Goal: Task Accomplishment & Management: Manage account settings

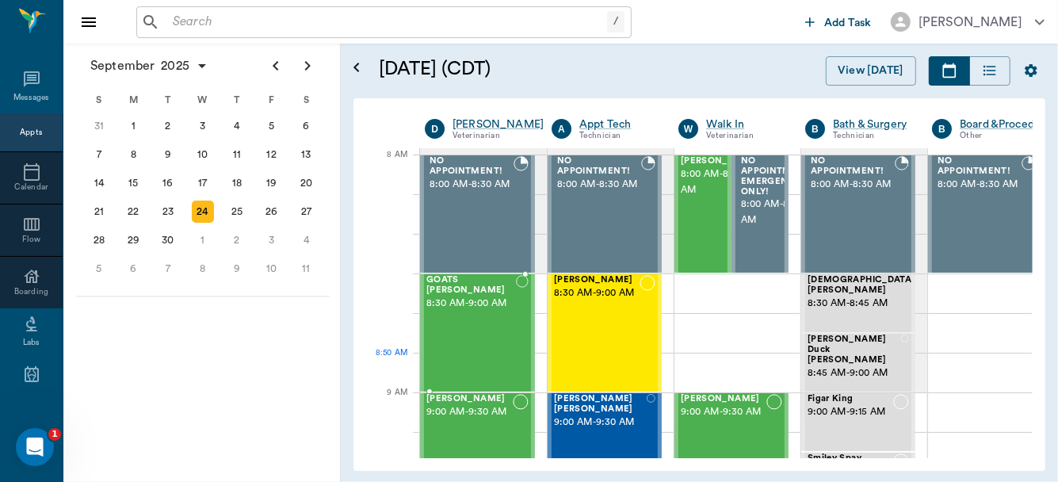
click at [500, 358] on div "GOATS [PERSON_NAME] 8:30 AM - 9:00 AM" at bounding box center [472, 333] width 90 height 116
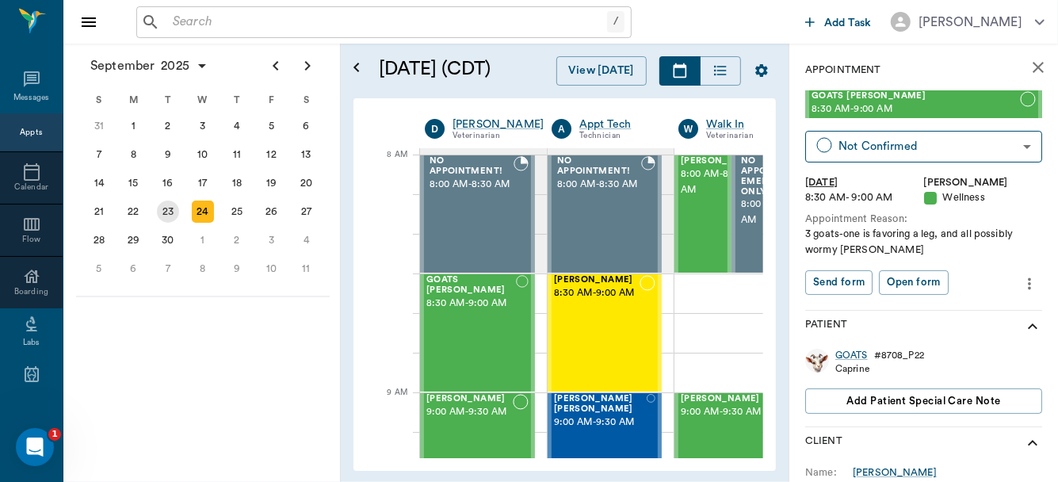
click at [170, 207] on div "23" at bounding box center [168, 212] width 22 height 22
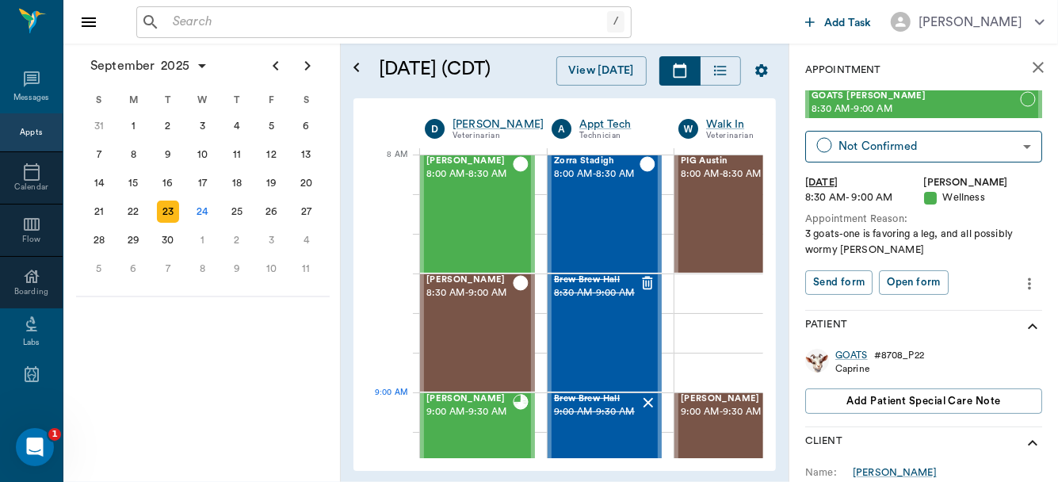
click at [702, 420] on span "9:00 AM - 9:30 AM" at bounding box center [724, 412] width 86 height 16
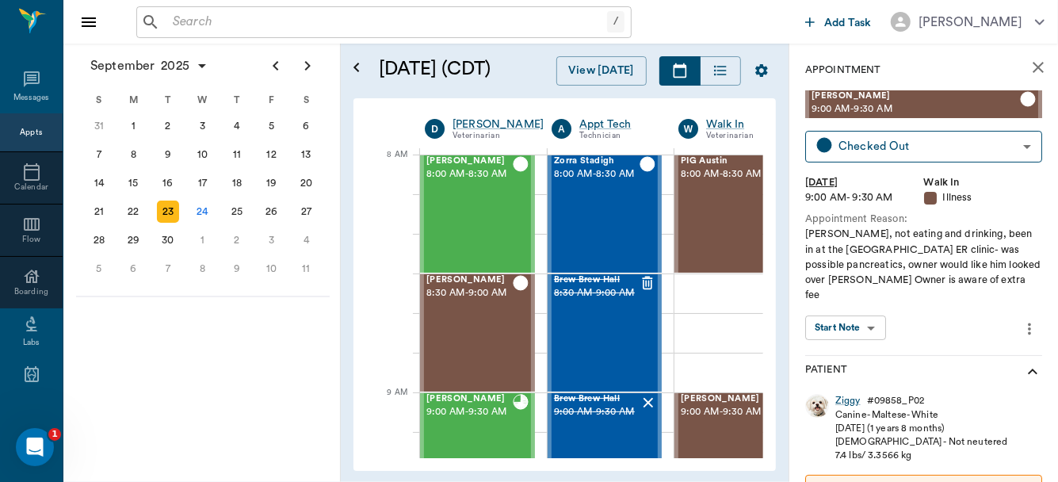
click at [864, 311] on body "/ ​ Add Task [PERSON_NAME] Nectar Messages Appts Calendar Flow Boarding Labs Im…" at bounding box center [529, 241] width 1058 height 482
click at [860, 336] on button "View SOAP" at bounding box center [837, 345] width 54 height 18
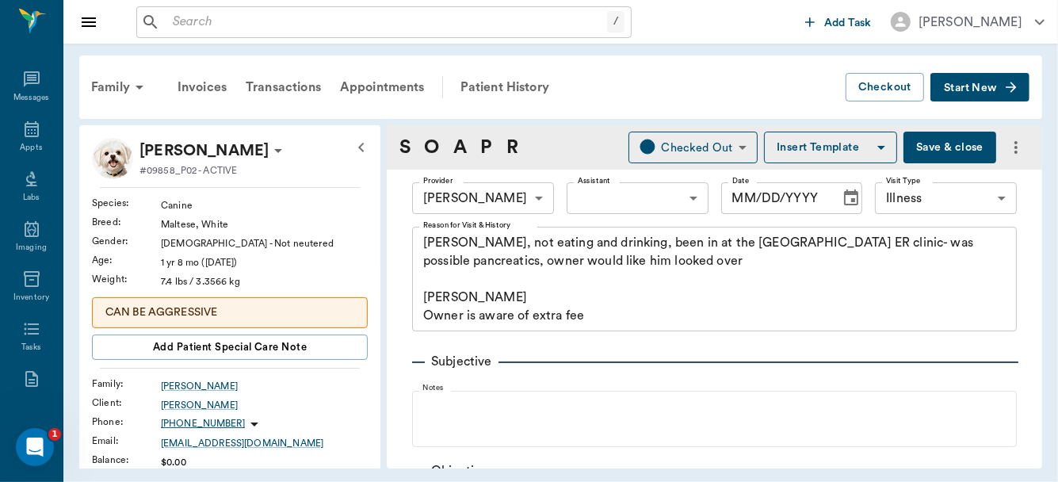
type input "63ec2f075fda476ae8351a4d"
type input "65d2be4f46e3a538d89b8c15"
type textarea "[PERSON_NAME], not eating and drinking, been in at the [GEOGRAPHIC_DATA] ER cli…"
type input "[DATE]"
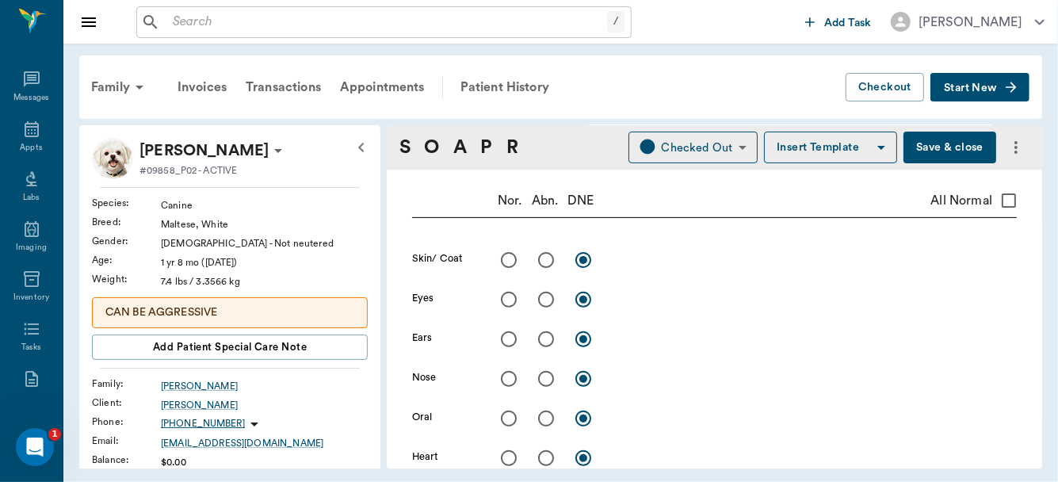
scroll to position [314, 0]
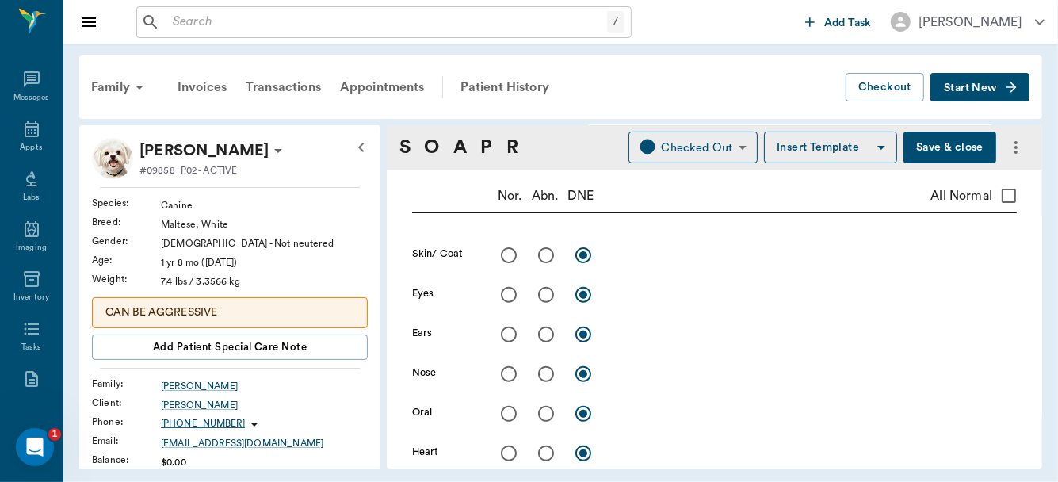
click at [1001, 205] on input "All Normal" at bounding box center [1009, 195] width 33 height 33
checkbox input "true"
radio input "true"
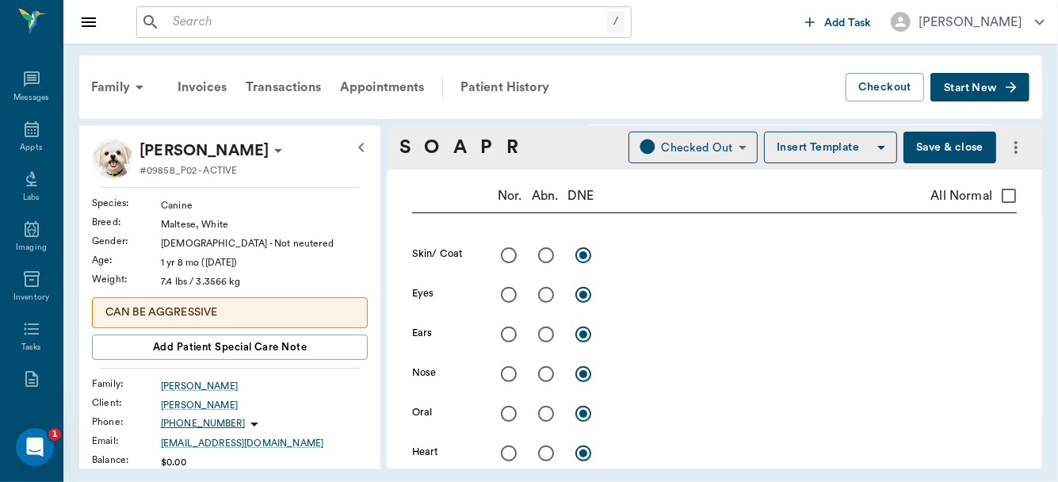
radio input "true"
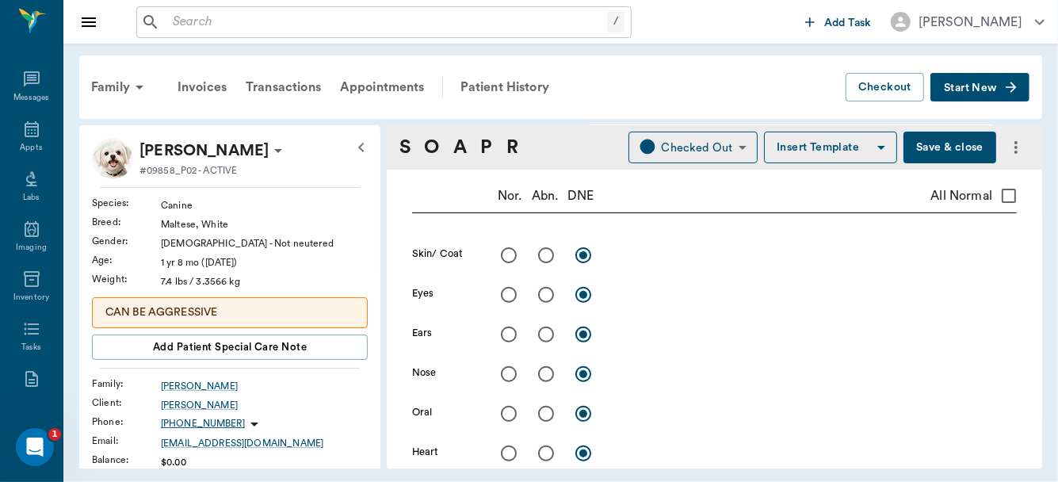
radio input "true"
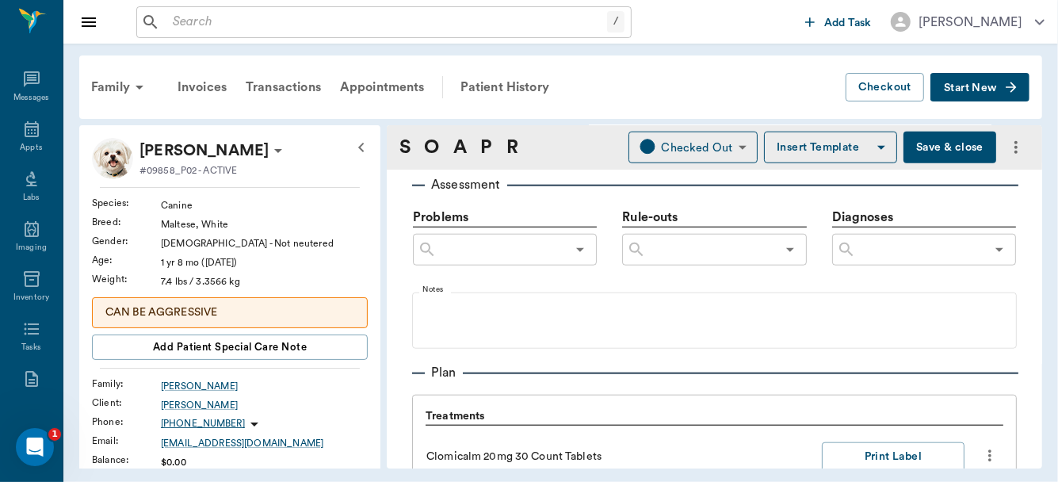
scroll to position [910, 0]
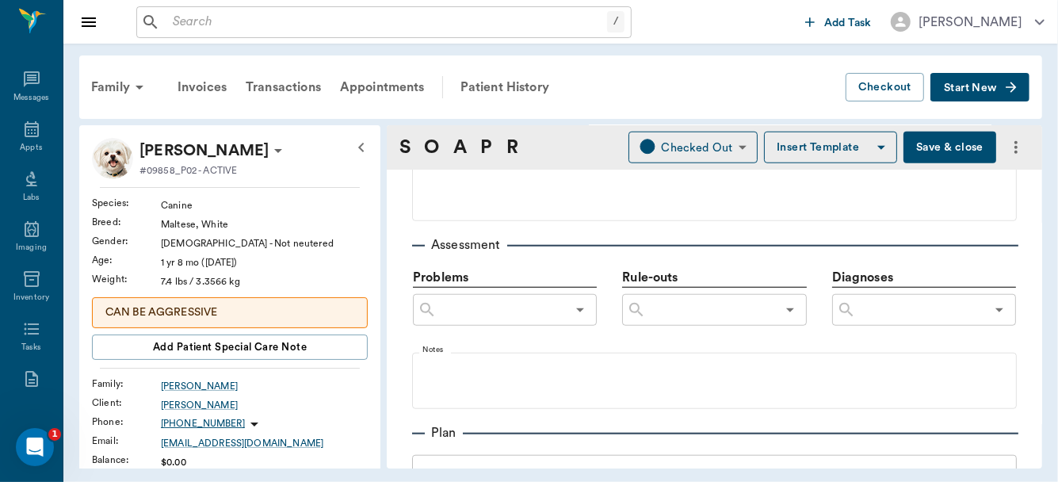
click at [894, 321] on input "text" at bounding box center [920, 310] width 129 height 22
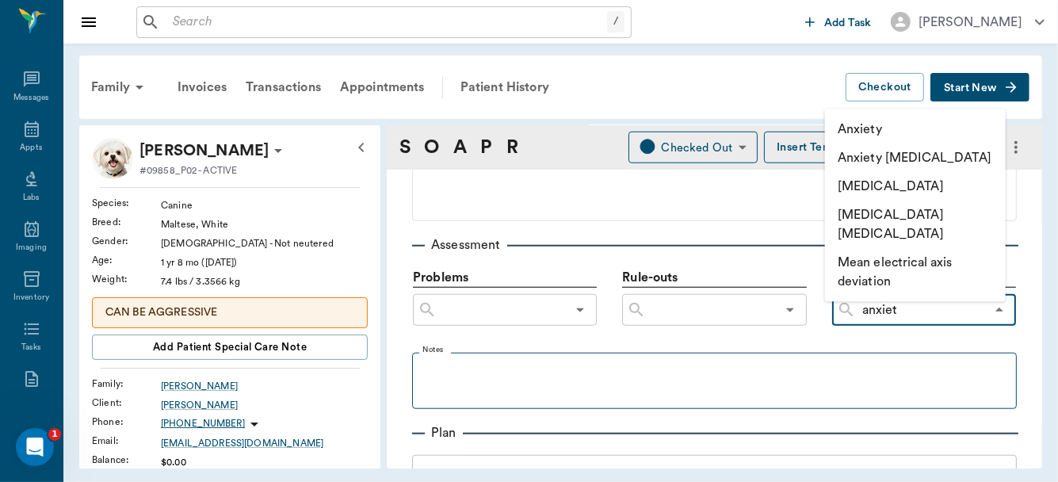
type input "anxiety"
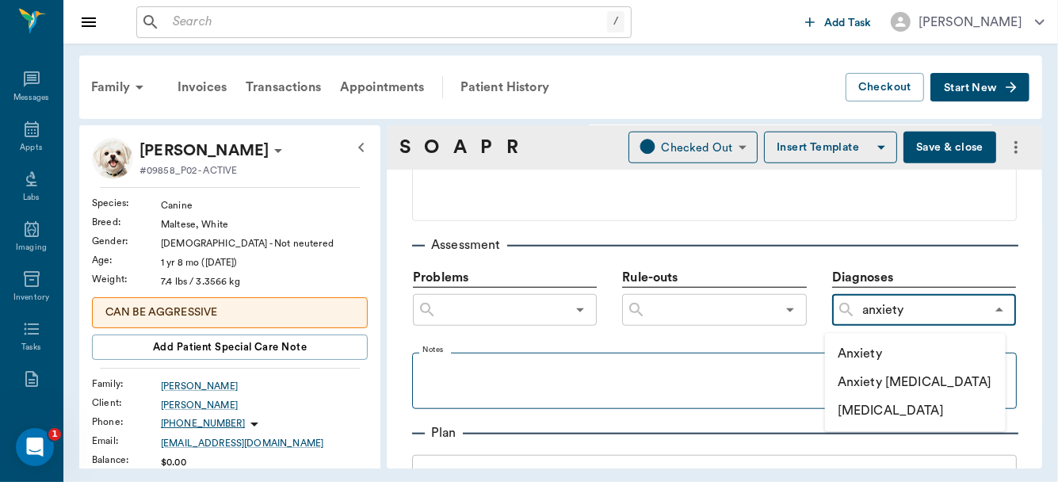
click at [894, 354] on li "Anxiety" at bounding box center [915, 353] width 181 height 29
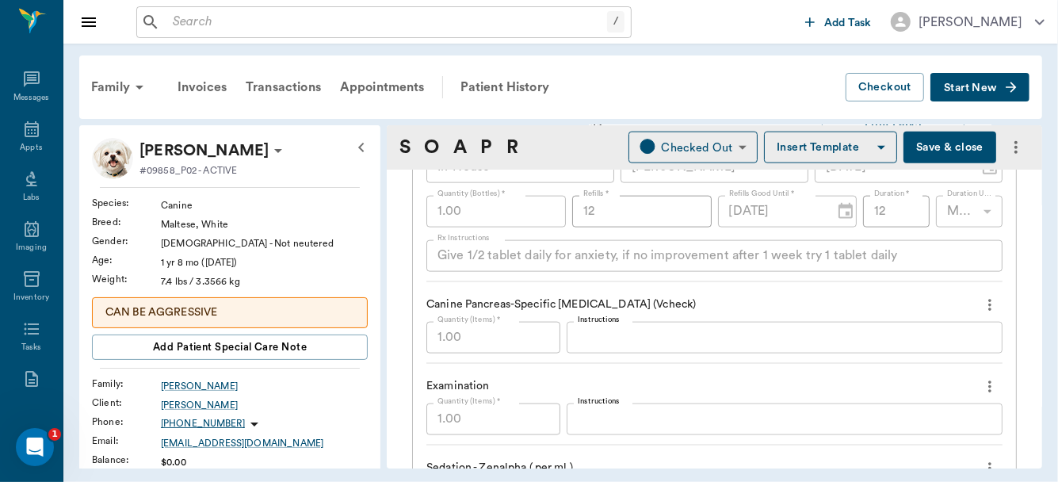
scroll to position [1402, 0]
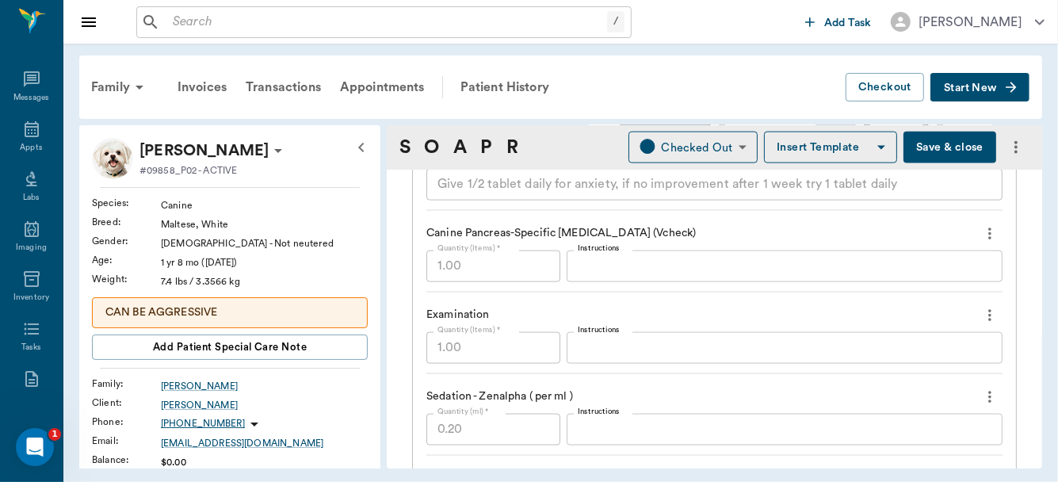
click at [665, 270] on textarea "Instructions" at bounding box center [785, 266] width 414 height 18
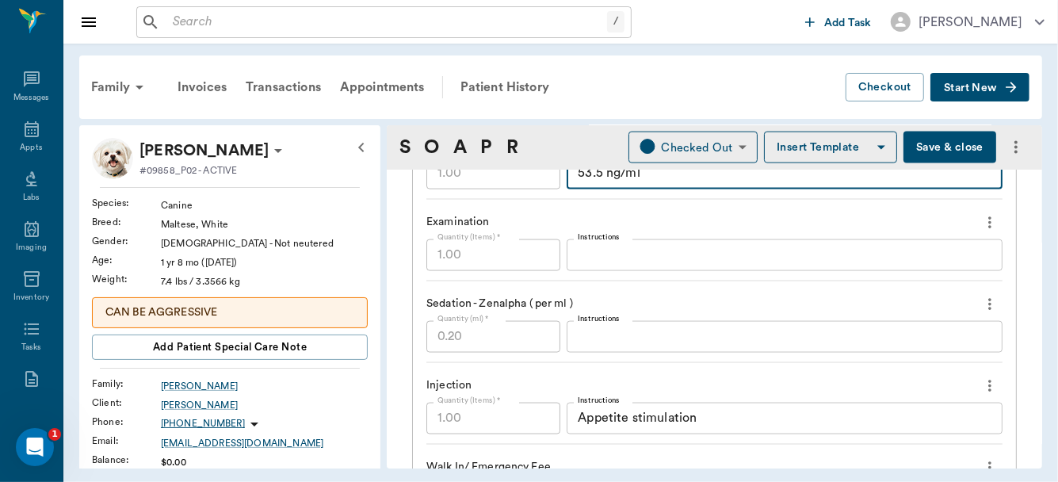
scroll to position [1579, 0]
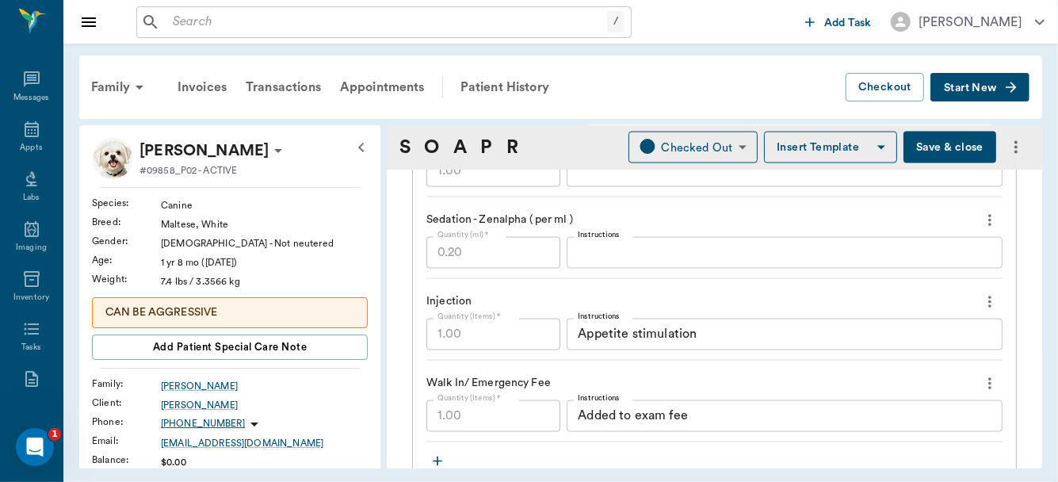
type textarea "53.5 ng/ml"
click at [567, 346] on div "Appetite stimulation x Instructions" at bounding box center [785, 335] width 436 height 32
click at [576, 381] on div "Walk In/ Emergency Fee" at bounding box center [715, 383] width 576 height 27
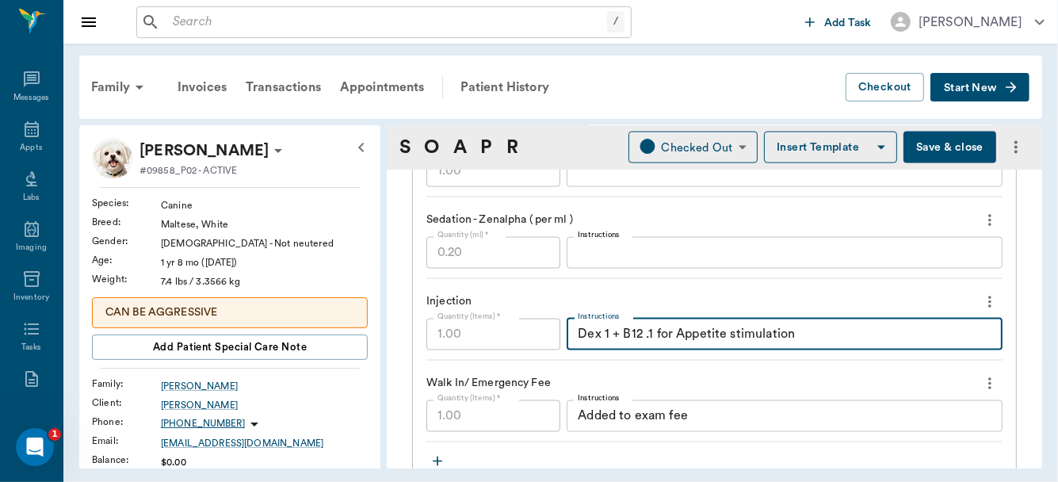
click at [662, 339] on textarea "Dex 1 + B12 .1 for Appetite stimulation" at bounding box center [785, 334] width 414 height 18
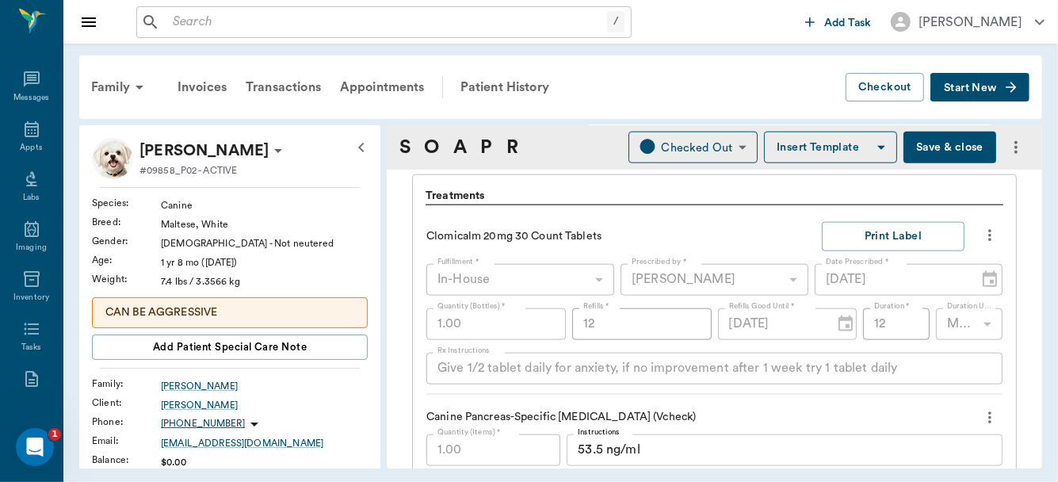
scroll to position [1279, 0]
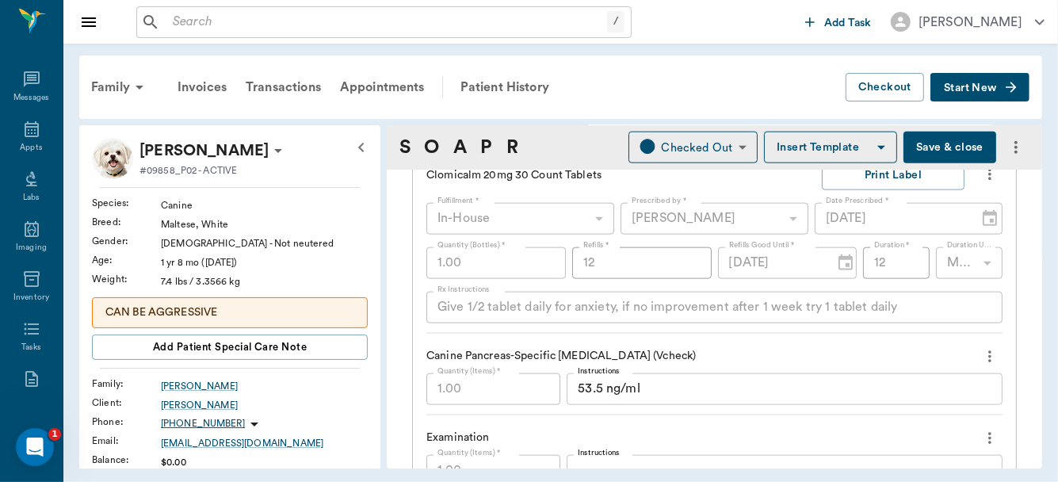
type textarea "Dex 1 + B12 .1 for Thirst & Appetite stimulation"
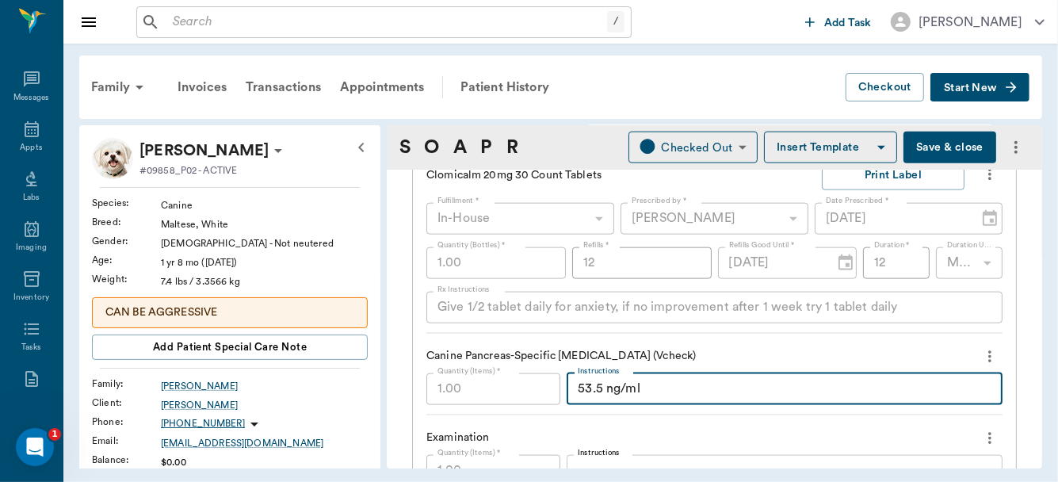
click at [778, 392] on textarea "53.5 ng/ml" at bounding box center [785, 389] width 414 height 18
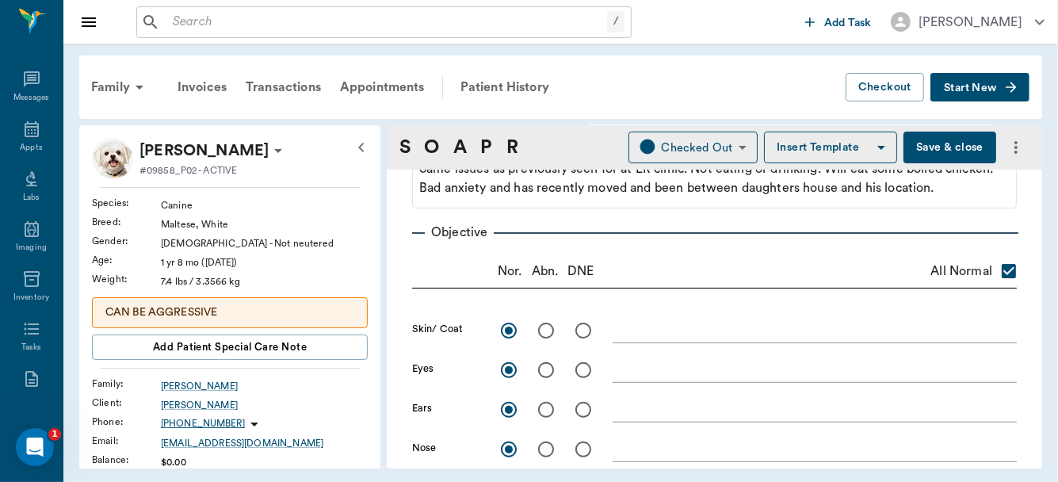
scroll to position [215, 0]
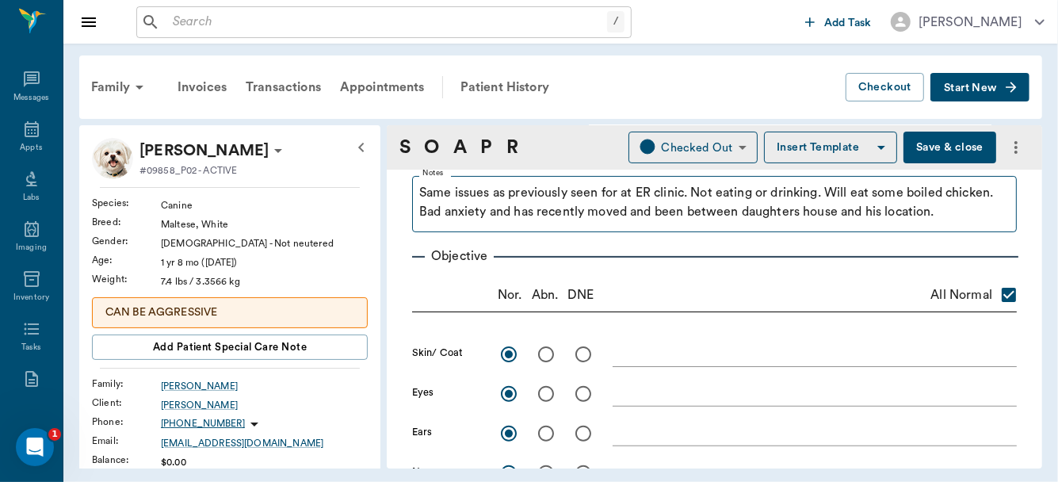
type textarea "53.5 ng/ml = normal"
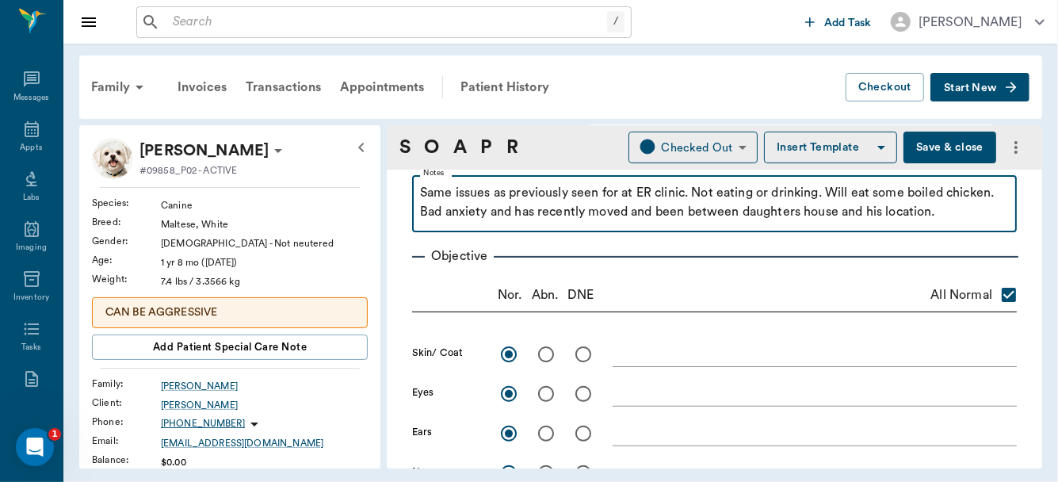
click at [519, 221] on p "Same issues as previously seen for at ER clinic. Not eating or drinking. Will e…" at bounding box center [714, 202] width 589 height 38
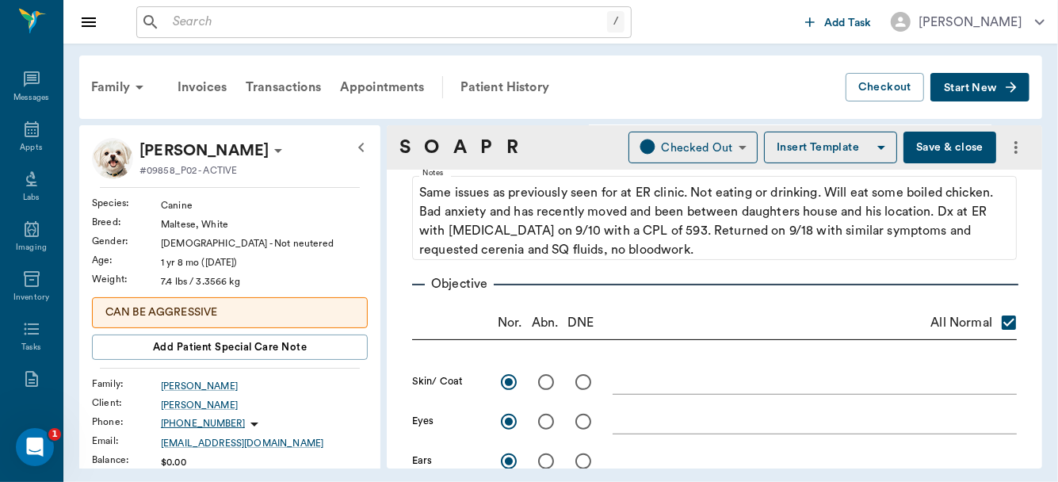
click at [920, 143] on button "Save & close" at bounding box center [950, 148] width 93 height 32
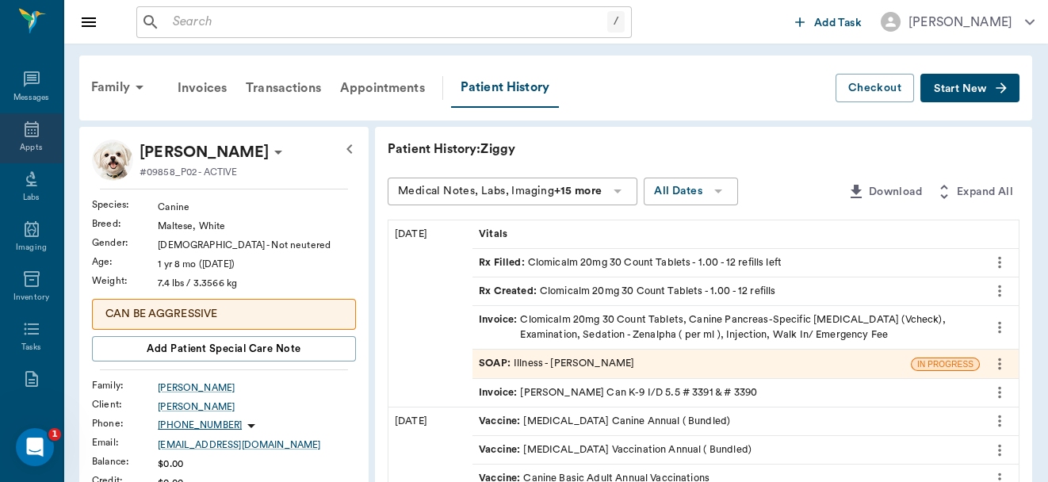
click at [22, 128] on icon at bounding box center [31, 129] width 19 height 19
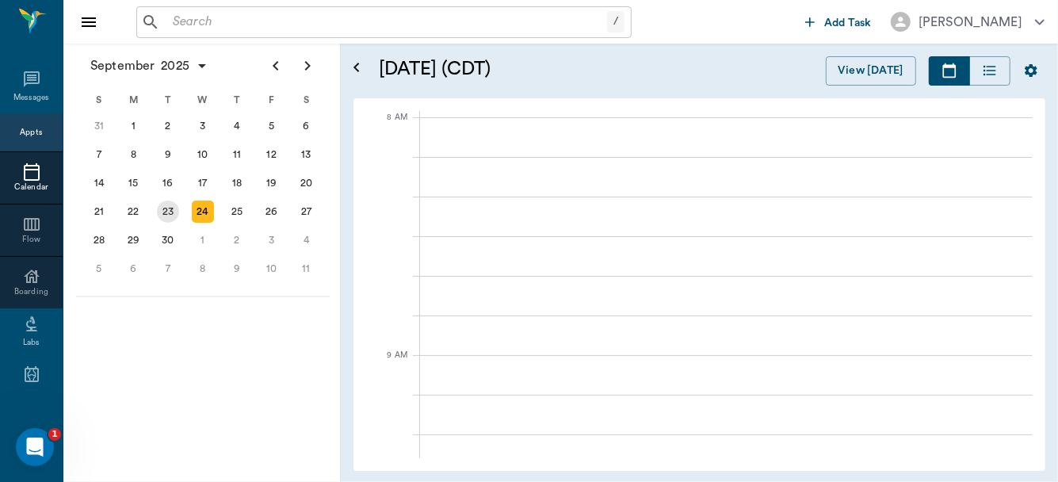
click at [166, 206] on div "23" at bounding box center [168, 212] width 22 height 22
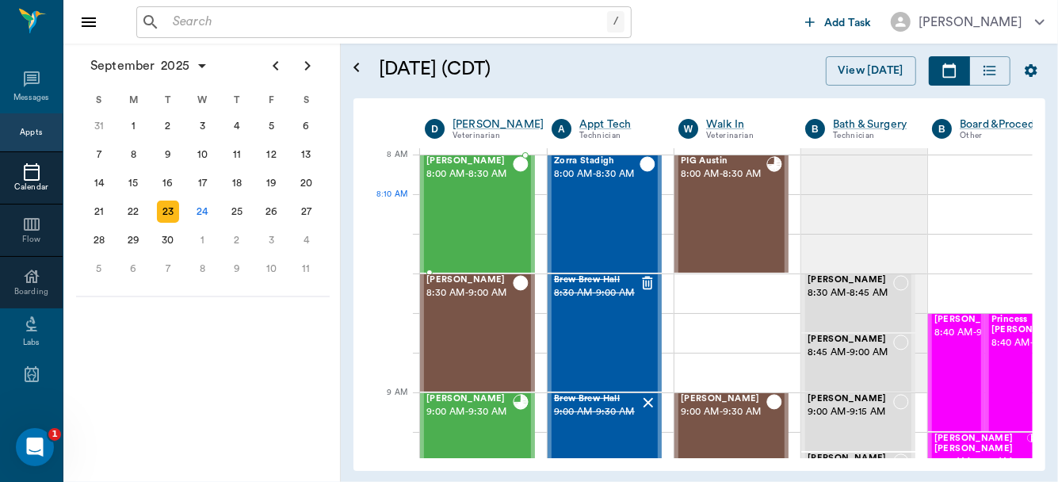
click at [465, 221] on div "Wink King 8:00 AM - 8:30 AM" at bounding box center [470, 214] width 86 height 116
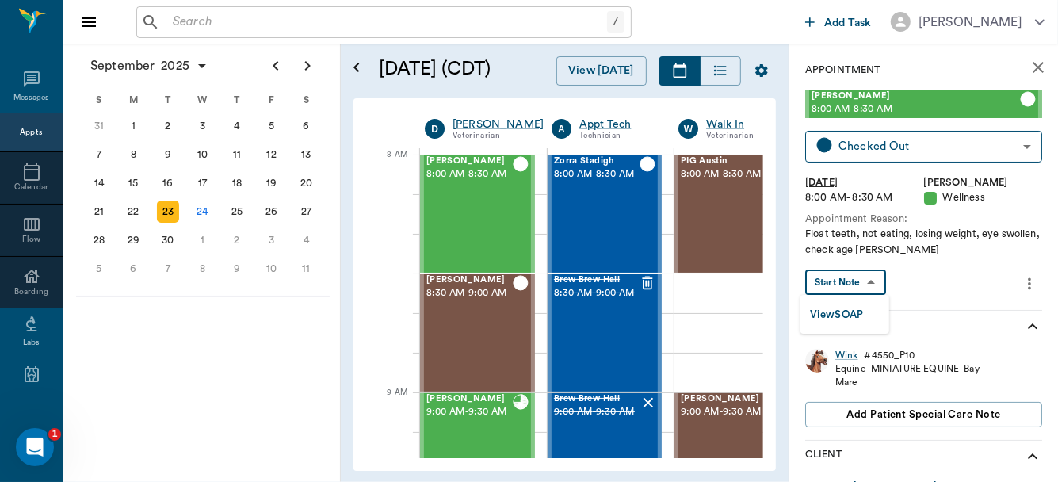
click at [856, 282] on body "/ ​ Add Task Dr. Bert Ellsworth Nectar Messages Appts Calendar Flow Boarding La…" at bounding box center [529, 241] width 1058 height 482
click at [848, 309] on button "View SOAP" at bounding box center [837, 315] width 54 height 18
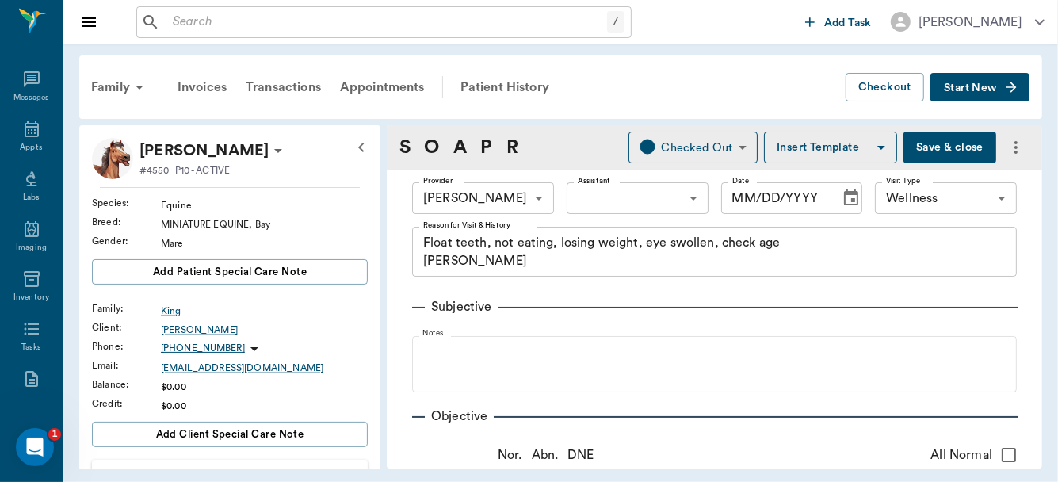
type input "63ec2f075fda476ae8351a4d"
type input "65d2be4f46e3a538d89b8c14"
type textarea "Float teeth, not eating, losing weight, eye swollen, check age Christy"
type input "[DATE]"
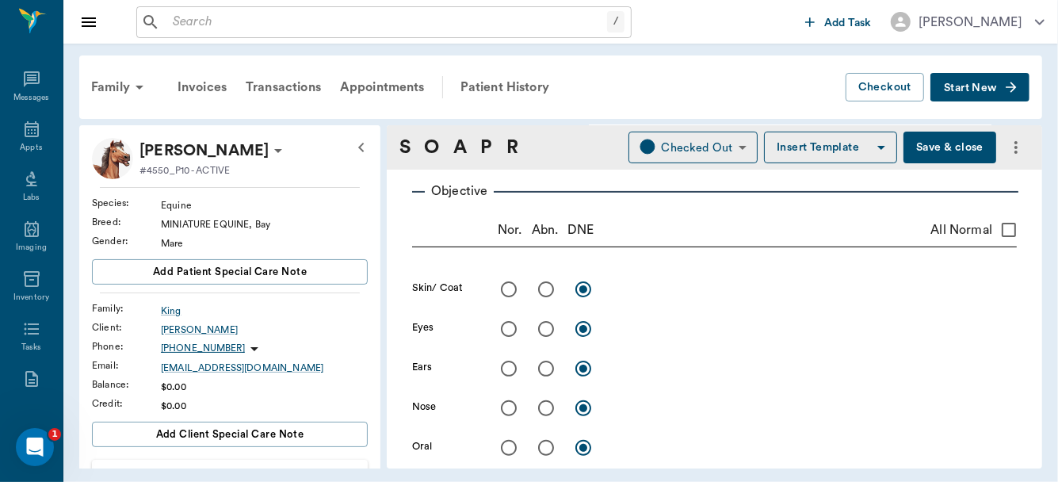
scroll to position [277, 0]
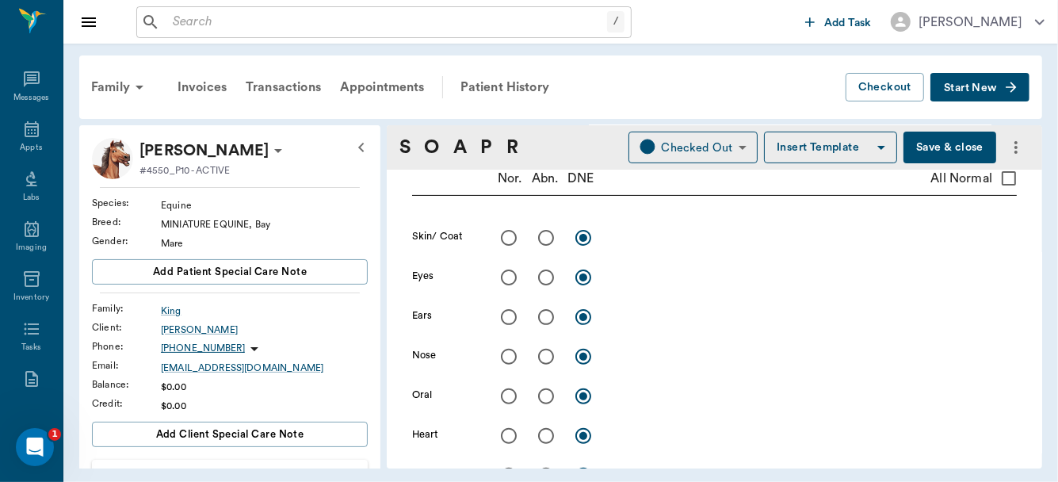
click at [507, 239] on input "radio" at bounding box center [508, 237] width 33 height 33
radio input "true"
click at [547, 281] on input "radio" at bounding box center [546, 277] width 33 height 33
radio input "true"
click at [621, 276] on textarea at bounding box center [815, 277] width 404 height 18
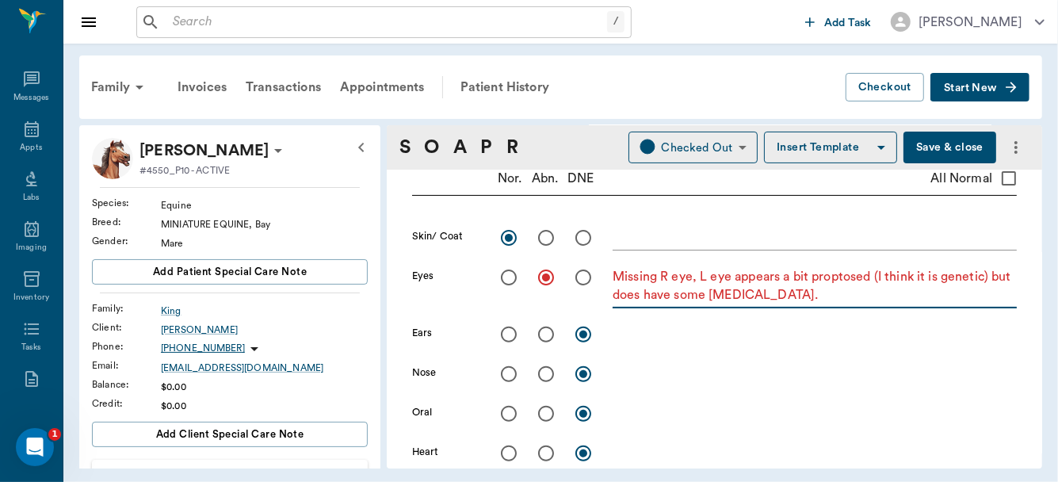
type textarea "Missing R eye, L eye appears a bit proptosed (I think it is genetic) but does h…"
click at [545, 411] on input "radio" at bounding box center [546, 413] width 33 height 33
radio input "true"
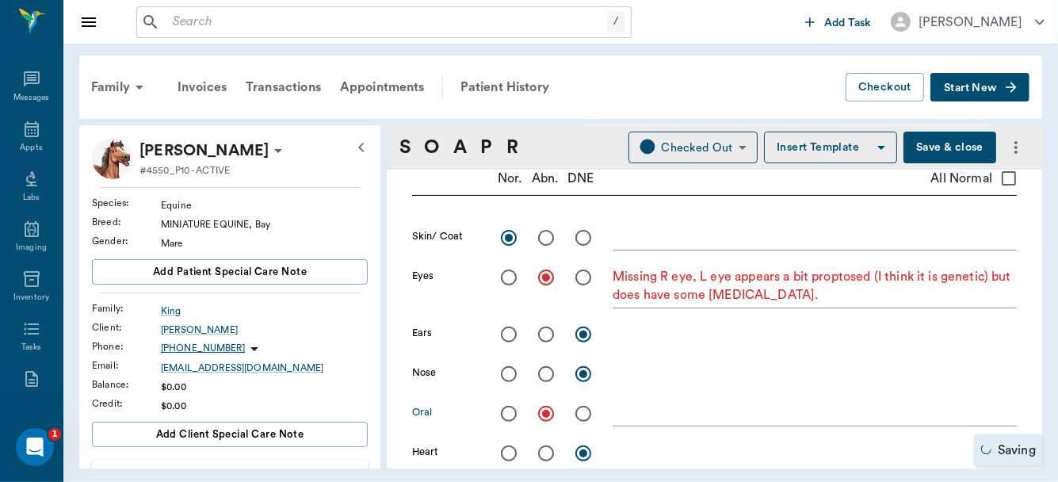
click at [626, 423] on div "x" at bounding box center [815, 415] width 404 height 23
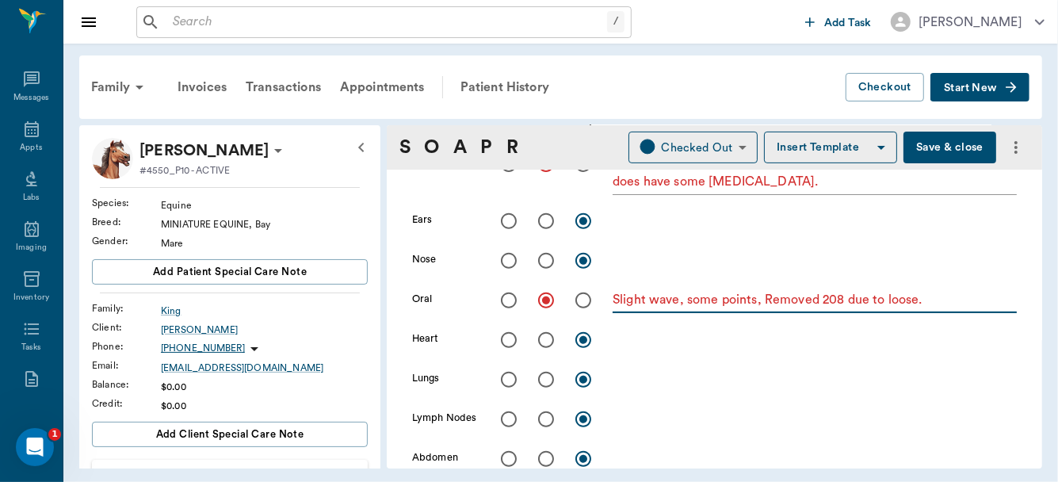
scroll to position [465, 0]
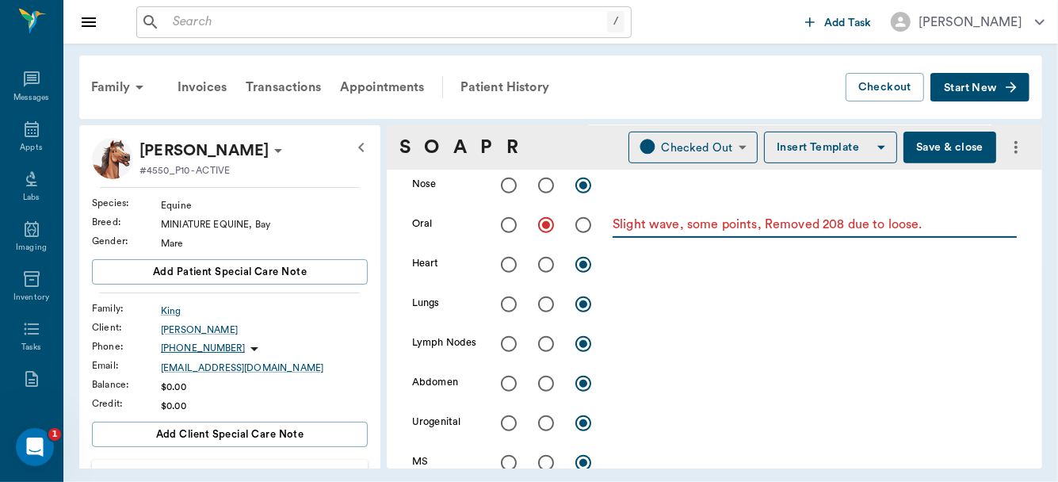
type textarea "Slight wave, some points, Removed 208 due to loose."
click at [508, 262] on input "radio" at bounding box center [508, 264] width 33 height 33
radio input "true"
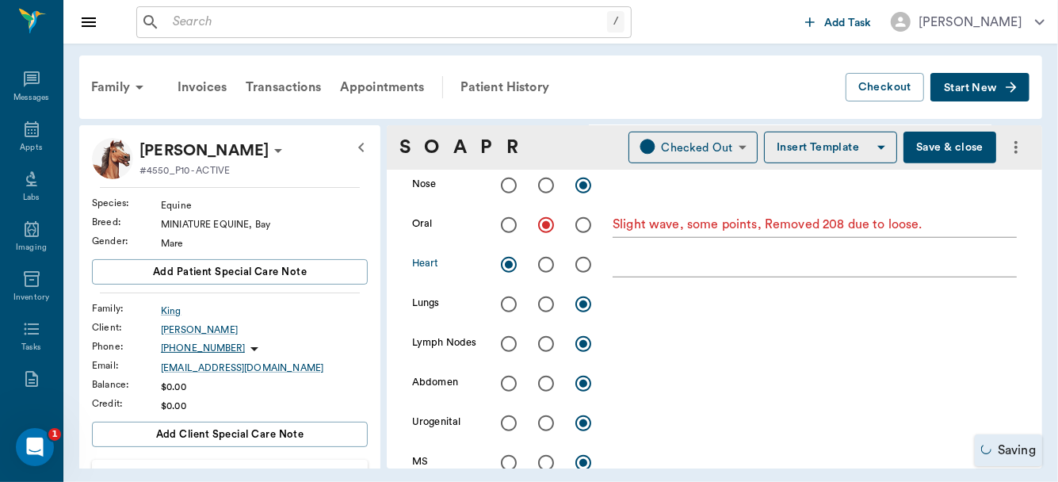
drag, startPoint x: 508, startPoint y: 262, endPoint x: 507, endPoint y: 299, distance: 36.5
click at [507, 299] on div "Skin/ Coat x Eyes Missing R eye, L eye appears a bit proptosed (I think it is g…" at bounding box center [714, 299] width 605 height 533
click at [508, 310] on input "radio" at bounding box center [508, 304] width 33 height 33
radio input "true"
click at [509, 346] on input "radio" at bounding box center [508, 343] width 33 height 33
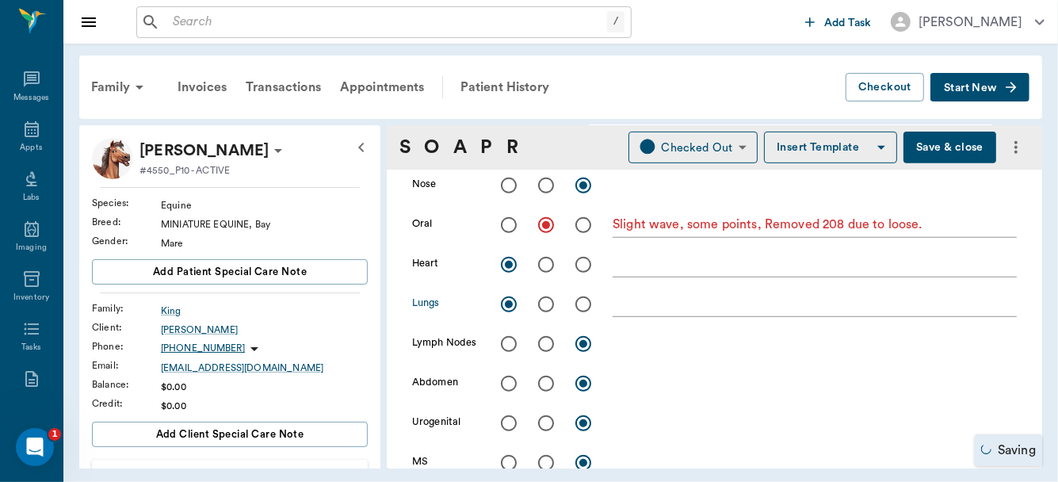
radio input "true"
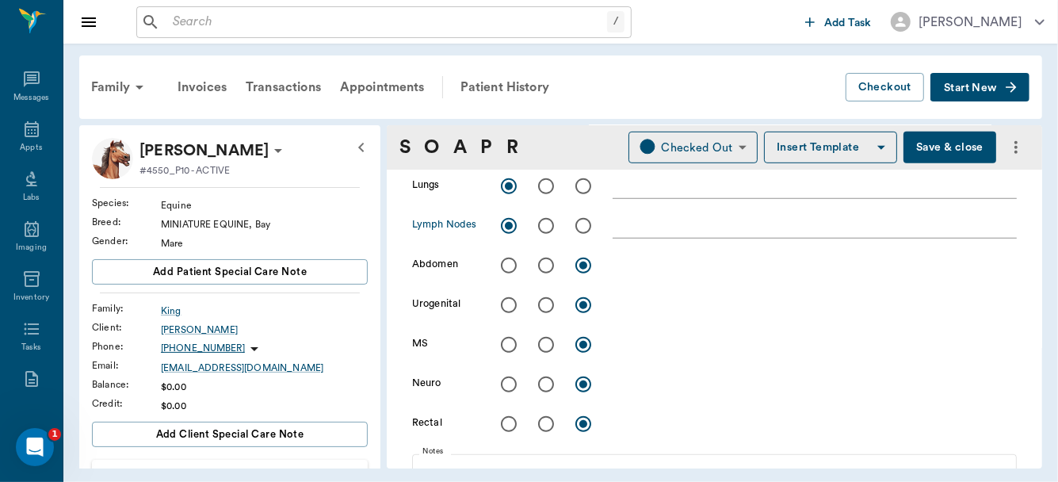
scroll to position [0, 0]
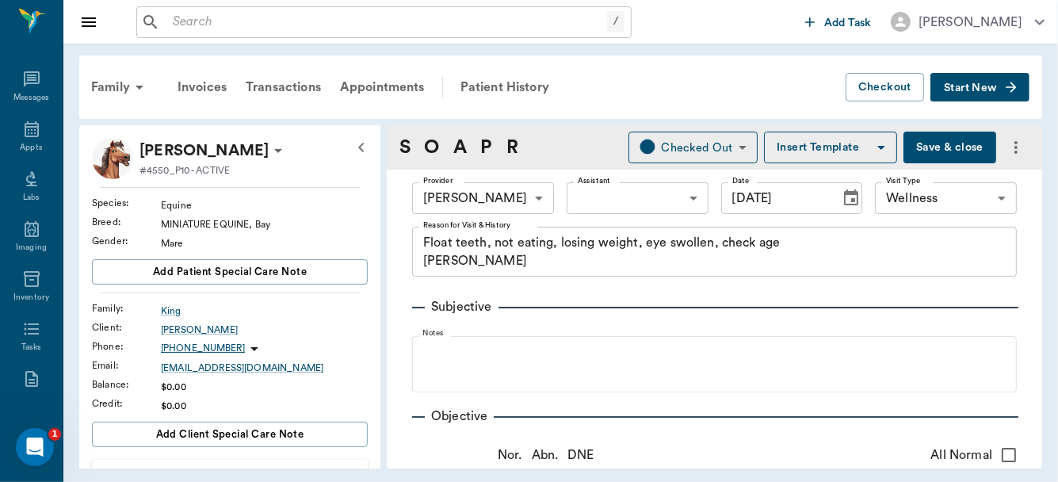
click at [937, 148] on button "Save & close" at bounding box center [950, 148] width 93 height 32
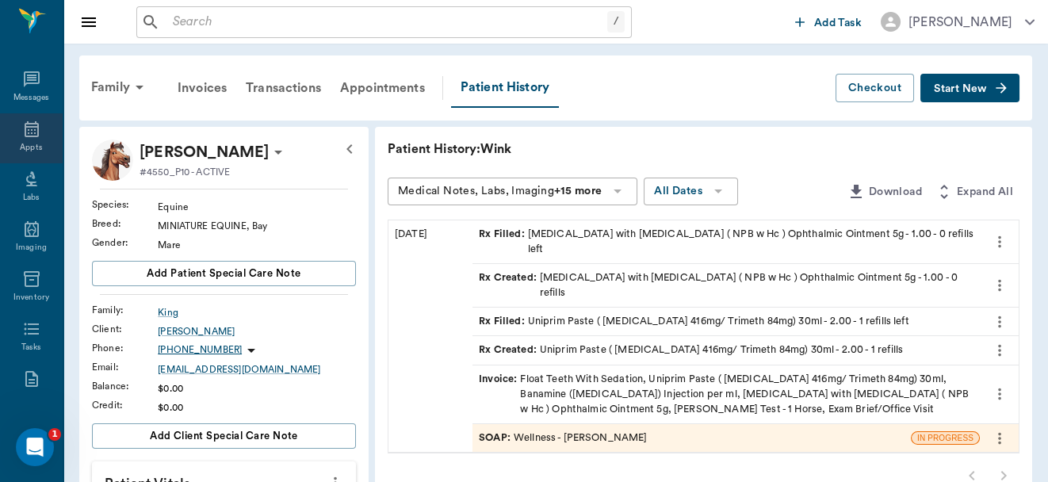
click at [22, 134] on icon at bounding box center [31, 129] width 19 height 19
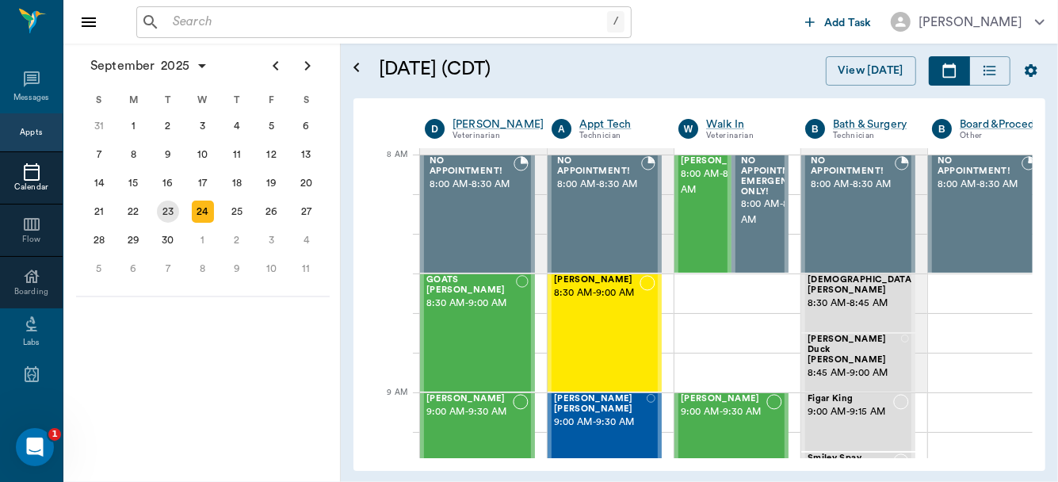
click at [163, 209] on div "23" at bounding box center [168, 212] width 22 height 22
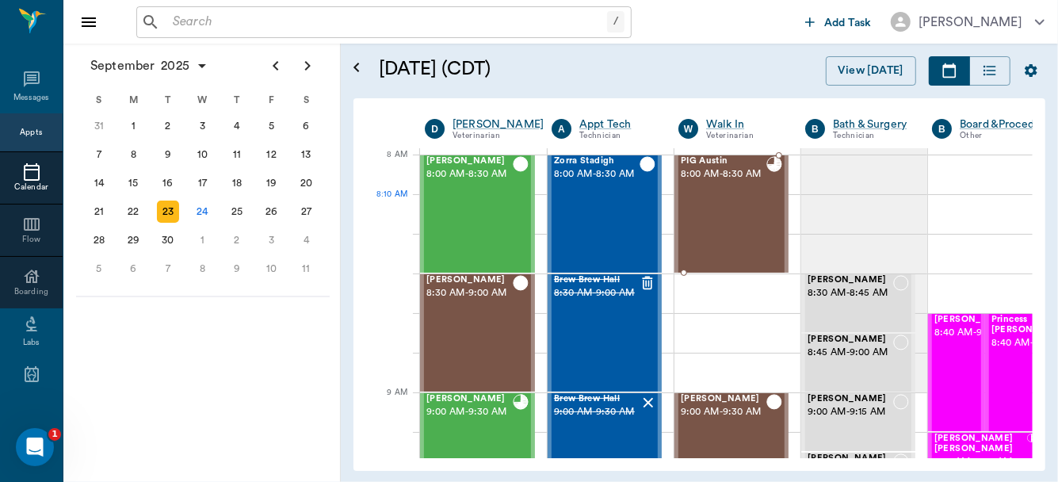
click at [733, 223] on div "PIG Austin 8:00 AM - 8:30 AM" at bounding box center [724, 214] width 86 height 116
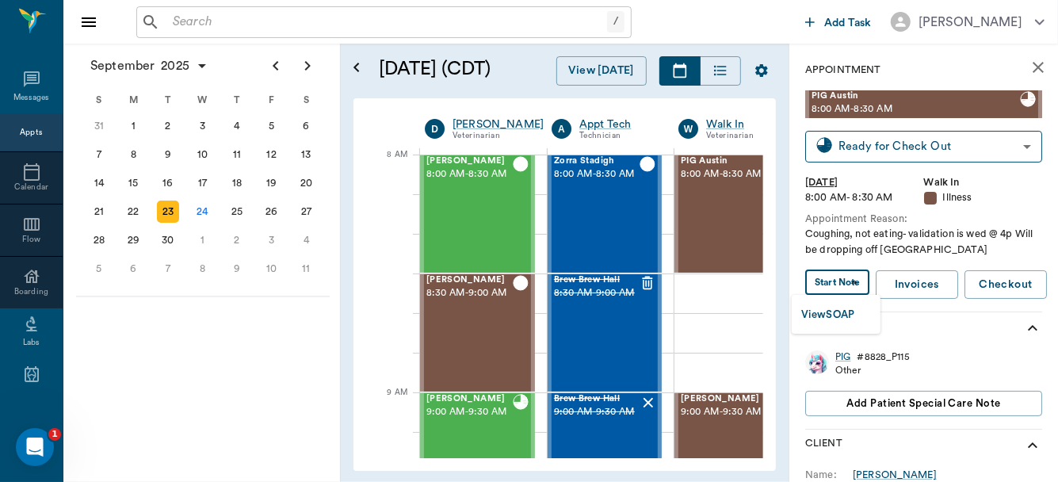
click at [842, 280] on body "/ ​ Add Task Dr. Bert Ellsworth Nectar Messages Appts Calendar Flow Boarding La…" at bounding box center [529, 241] width 1058 height 482
click at [832, 317] on button "View SOAP" at bounding box center [829, 315] width 54 height 18
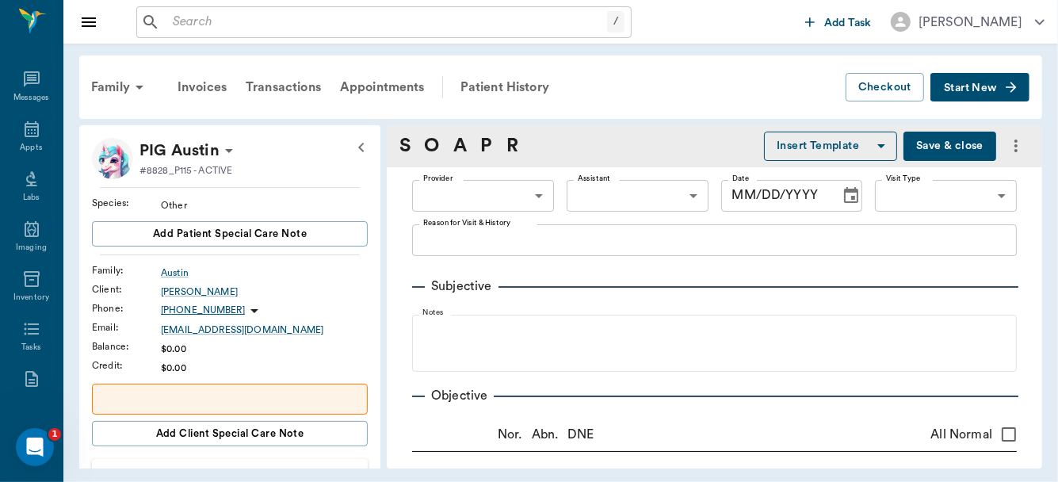
type input "63ec2f075fda476ae8351a4d"
type input "65d2be4f46e3a538d89b8c15"
type textarea "Coughing, not eating- validation is wed @ 4p Will be dropping off Caryn"
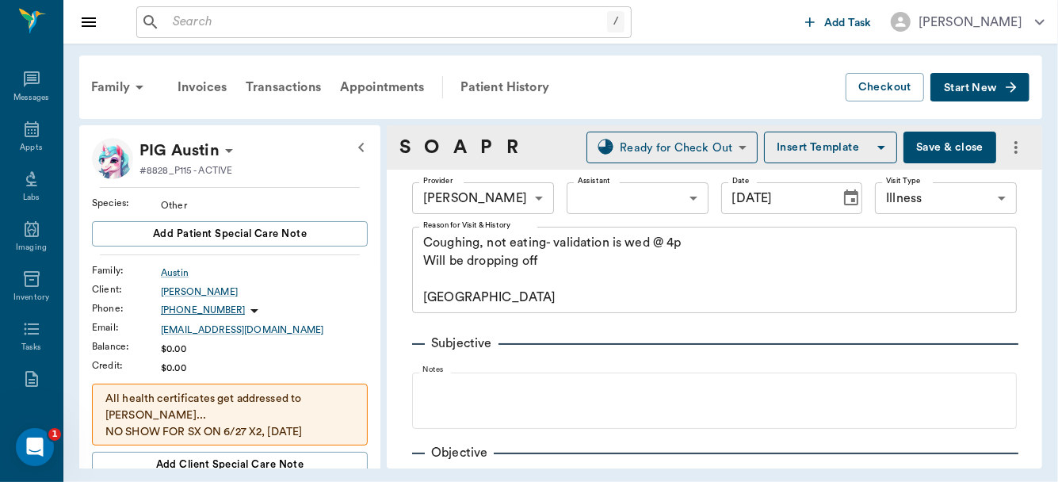
type input "[DATE]"
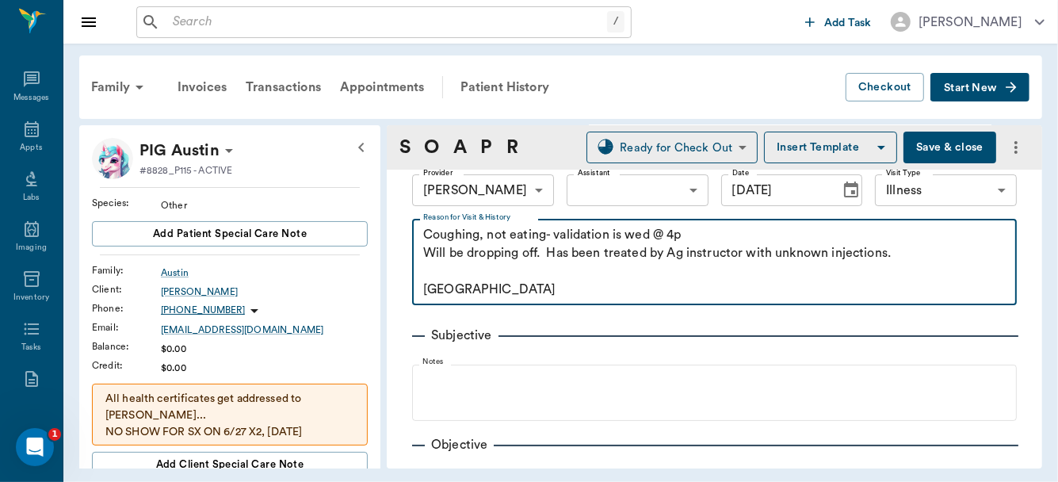
scroll to position [109, 0]
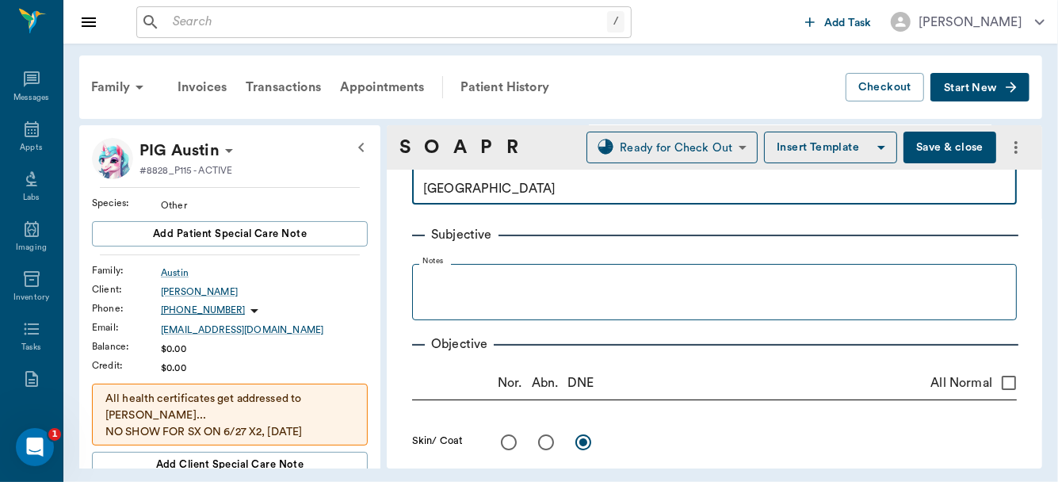
type textarea "Coughing, not eating- validation is wed @ 4p Will be dropping off. Has been tre…"
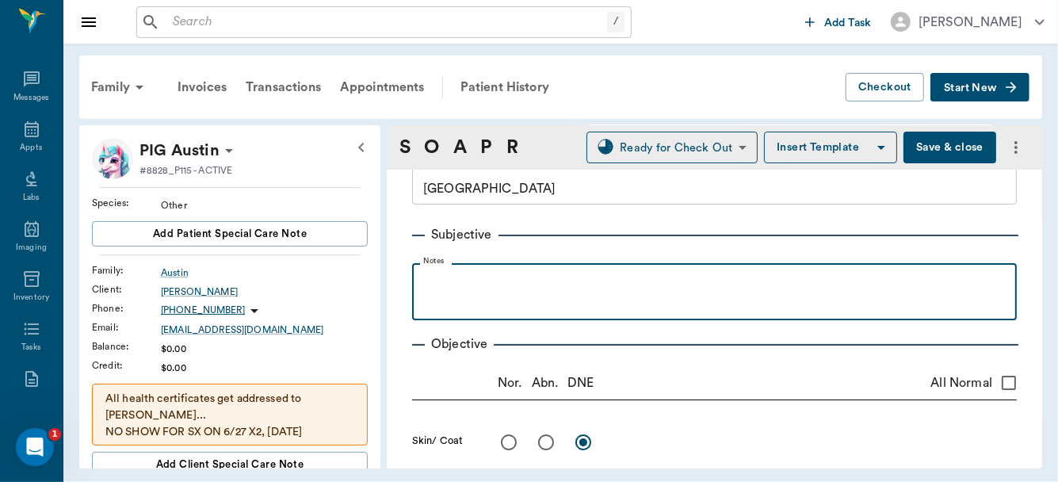
click at [477, 291] on div at bounding box center [714, 291] width 589 height 40
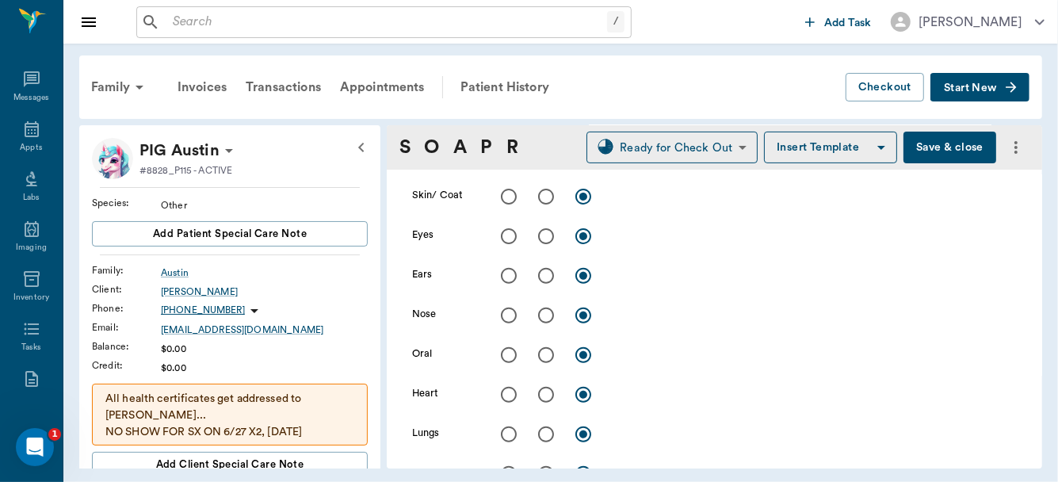
scroll to position [382, 0]
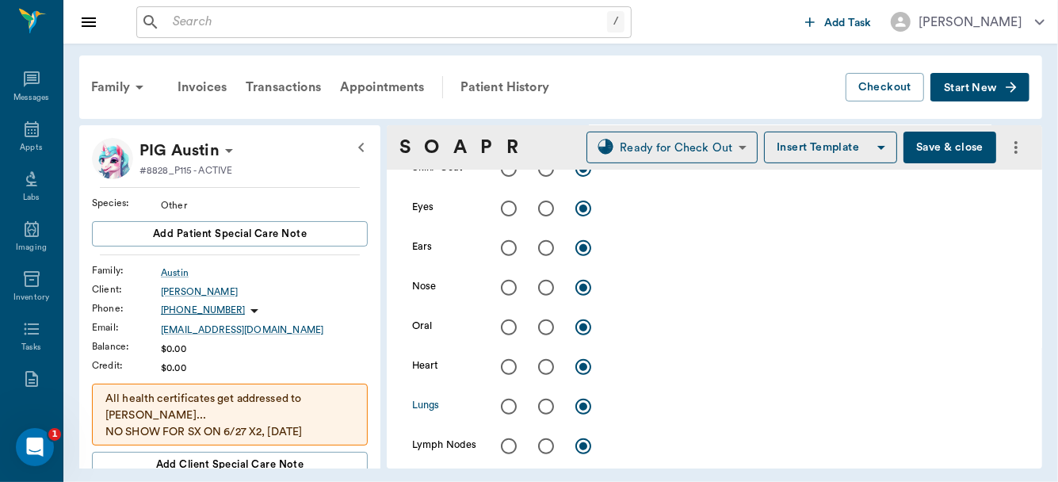
click at [542, 408] on input "radio" at bounding box center [546, 406] width 33 height 33
radio input "true"
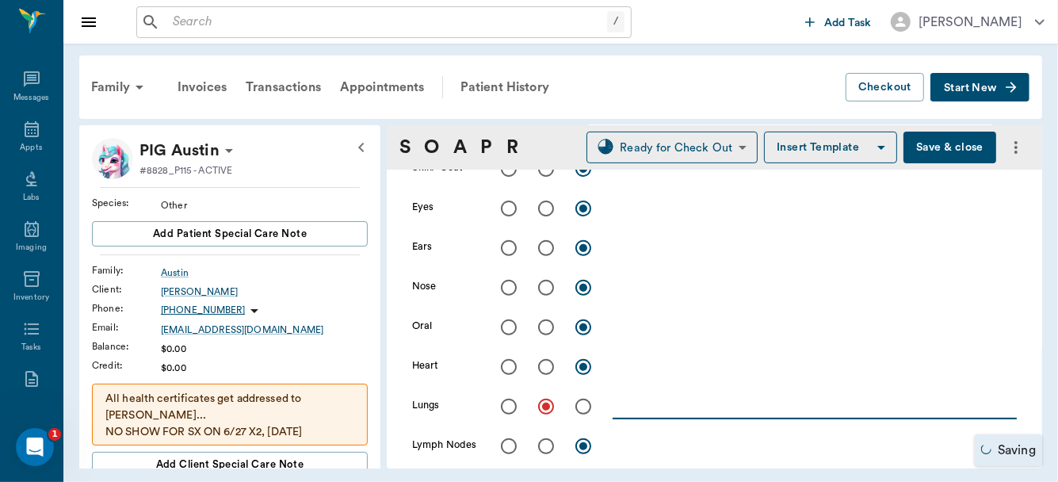
click at [619, 407] on textarea at bounding box center [815, 406] width 404 height 18
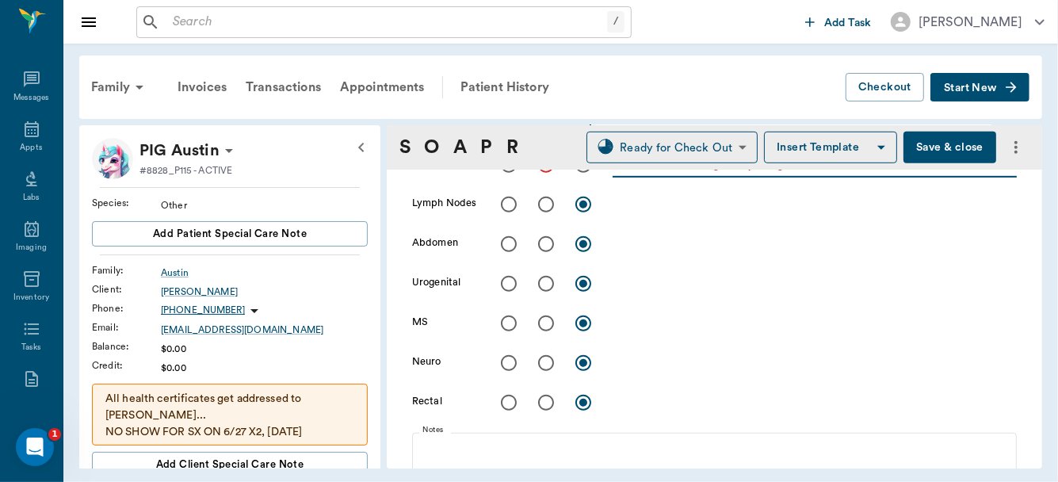
scroll to position [848, 0]
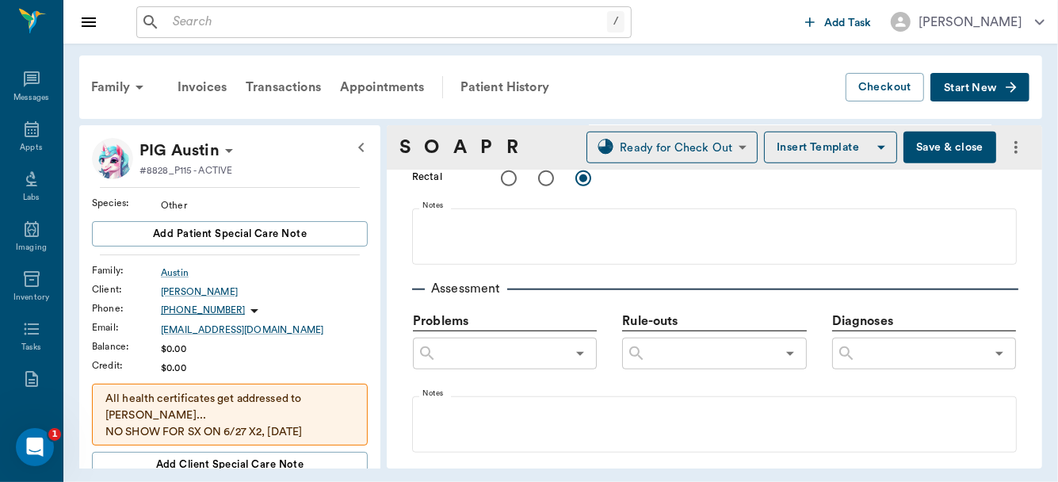
type textarea "Increased RR, lungs very rough."
click at [877, 360] on input "text" at bounding box center [920, 354] width 129 height 22
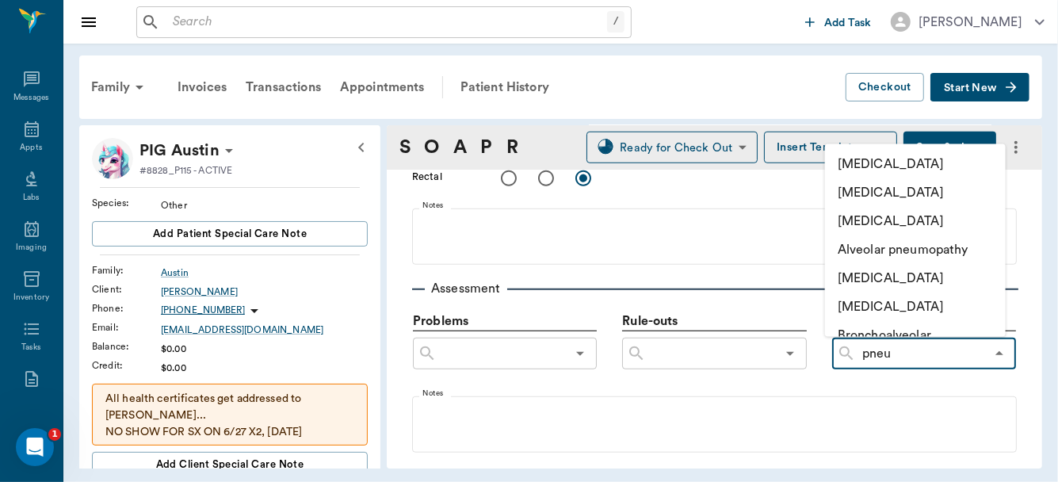
type input "pneum"
click at [890, 161] on li "[MEDICAL_DATA]" at bounding box center [915, 164] width 181 height 29
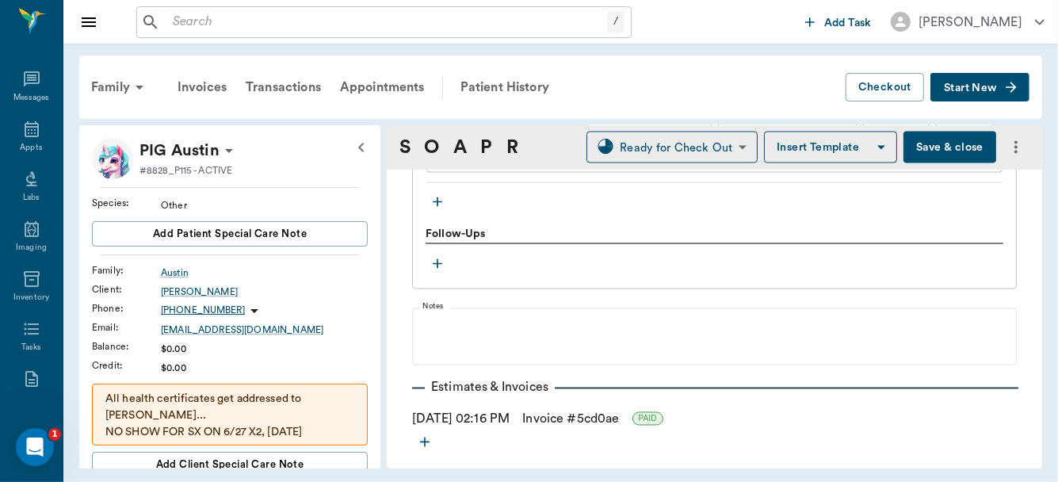
scroll to position [1875, 0]
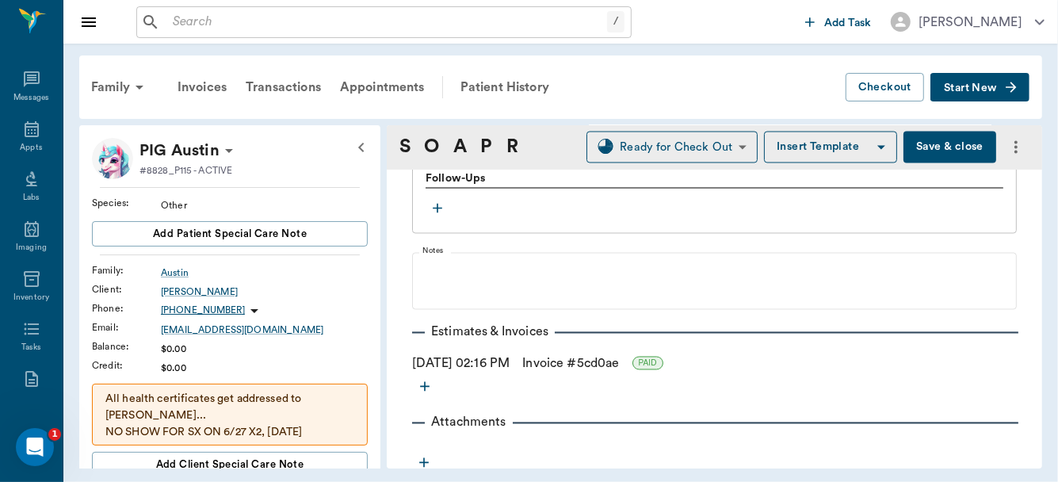
click at [980, 88] on span "Start New" at bounding box center [970, 88] width 53 height 0
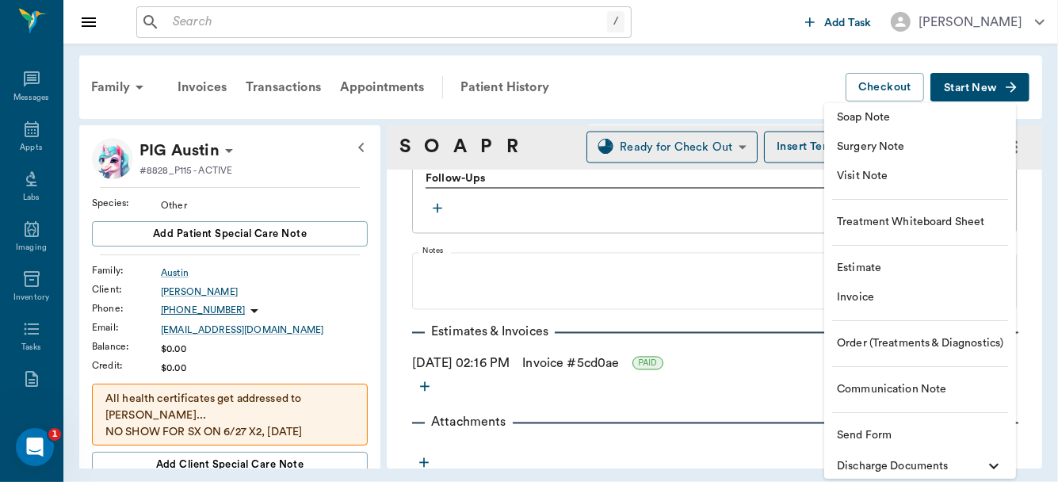
click at [881, 341] on span "Order (Treatments & Diagnostics)" at bounding box center [920, 343] width 166 height 17
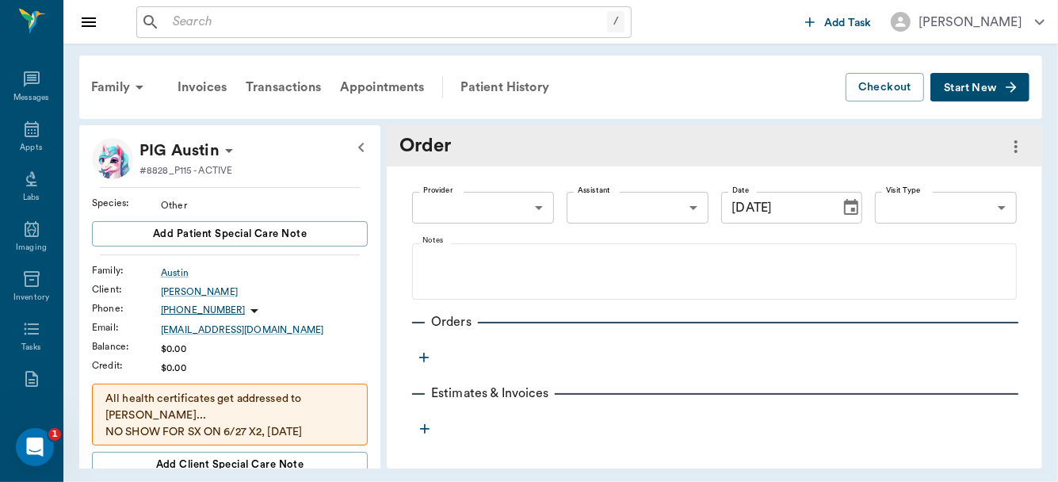
type input "09/24/2025"
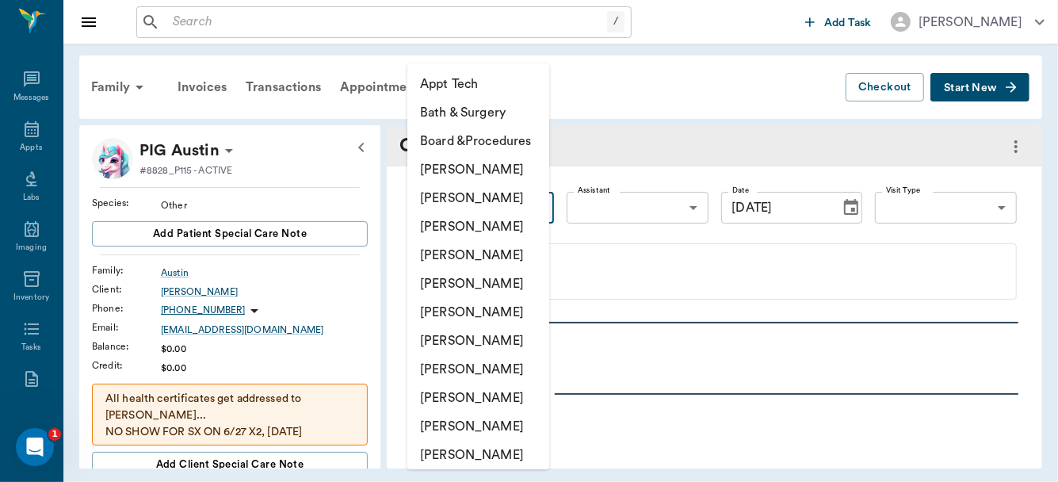
click at [536, 207] on body "/ ​ Add Task Dr. Bert Ellsworth Nectar Messages Appts Labs Imaging Inventory Ta…" at bounding box center [529, 241] width 1058 height 482
click at [506, 248] on li "[PERSON_NAME]" at bounding box center [479, 255] width 142 height 29
type input "63ec2f075fda476ae8351a4d"
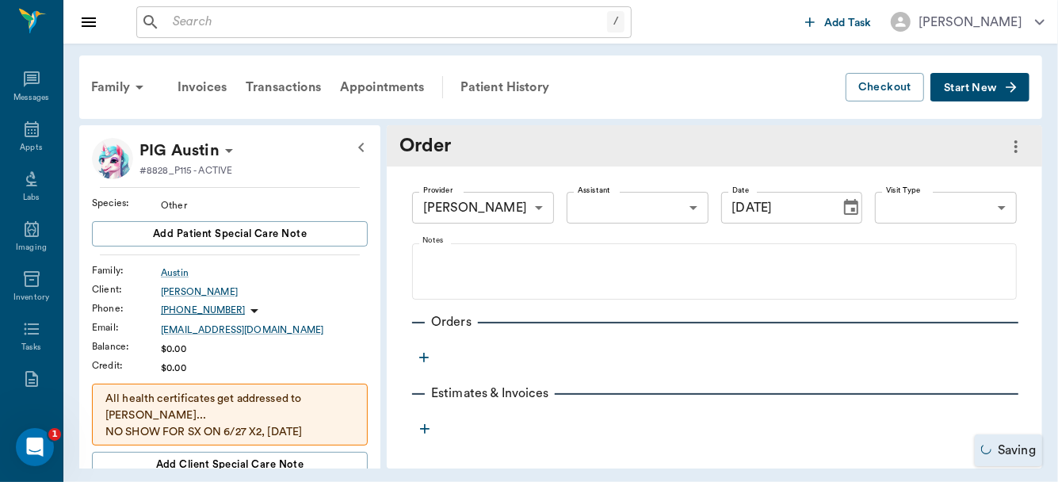
click at [422, 354] on icon "button" at bounding box center [424, 358] width 16 height 16
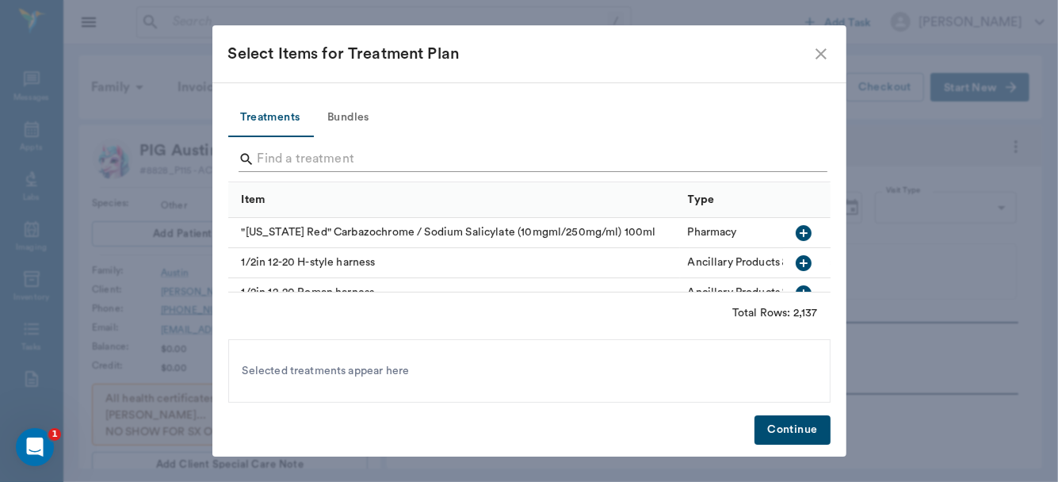
click at [306, 161] on input "Search" at bounding box center [531, 159] width 546 height 25
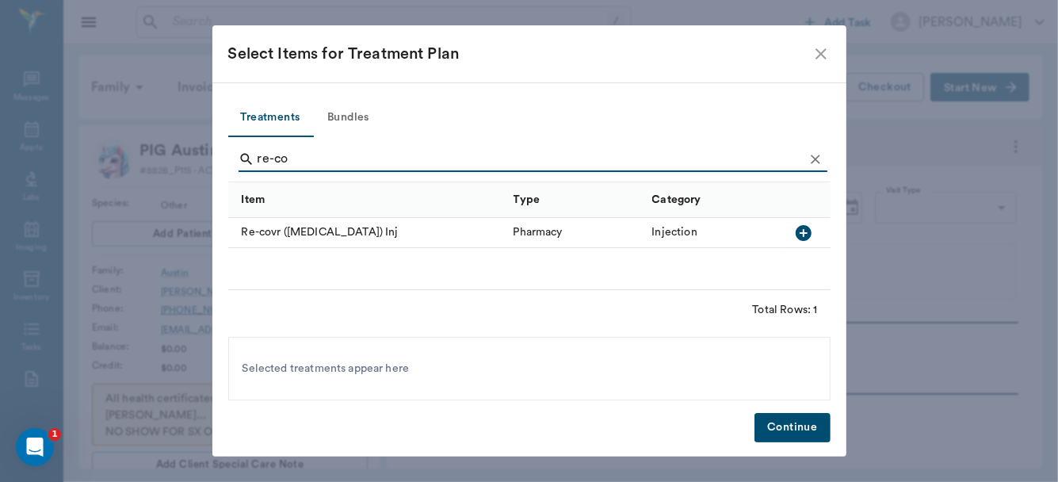
type input "re-co"
click at [798, 231] on icon "button" at bounding box center [804, 233] width 16 height 16
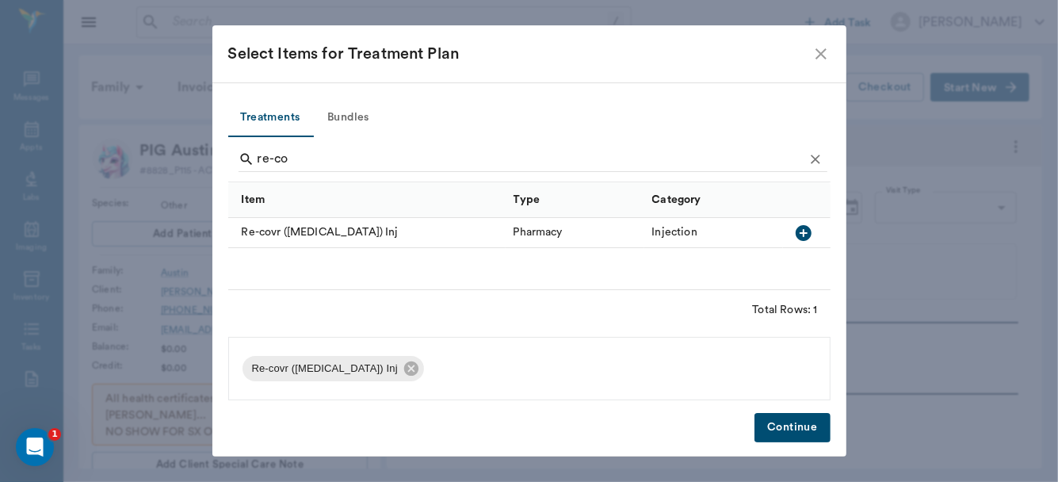
click at [789, 427] on button "Continue" at bounding box center [792, 427] width 75 height 29
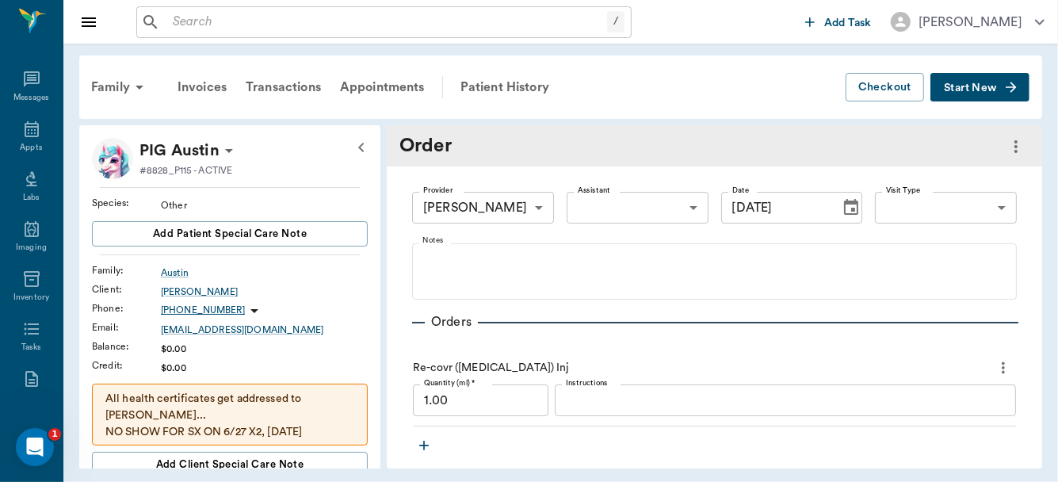
click at [484, 408] on input "1.00" at bounding box center [481, 401] width 136 height 32
type input "20.00"
click at [842, 207] on icon "Choose date, selected date is Sep 24, 2025" at bounding box center [851, 207] width 19 height 19
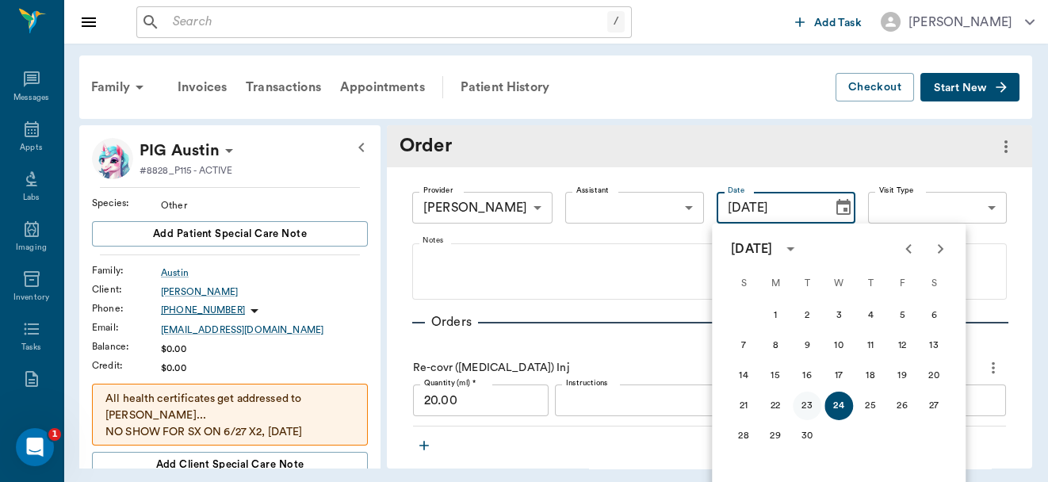
click at [805, 406] on button "23" at bounding box center [807, 406] width 29 height 29
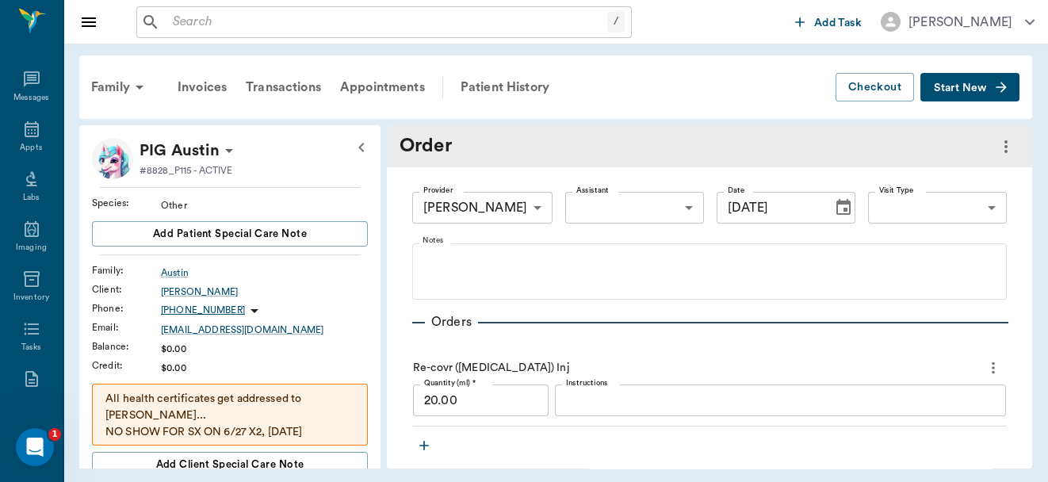
type input "[DATE]"
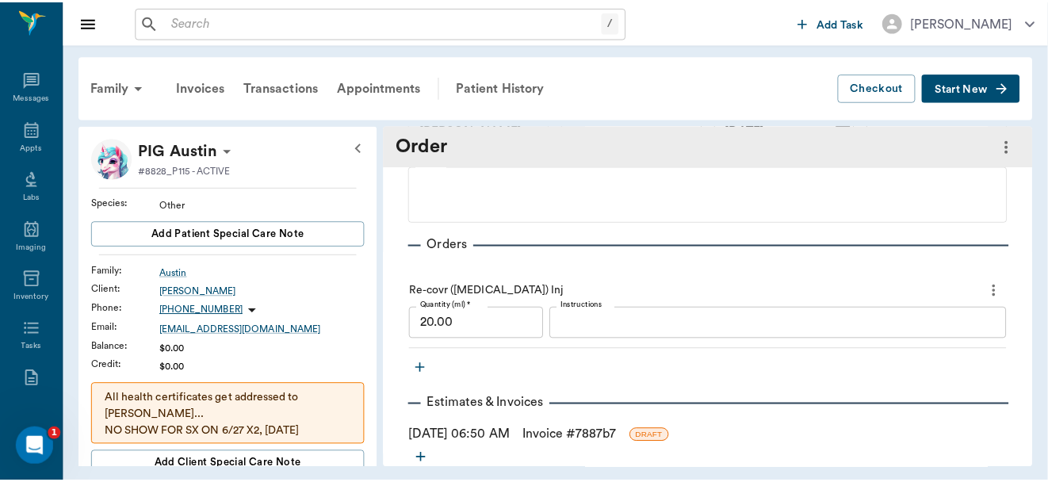
scroll to position [105, 0]
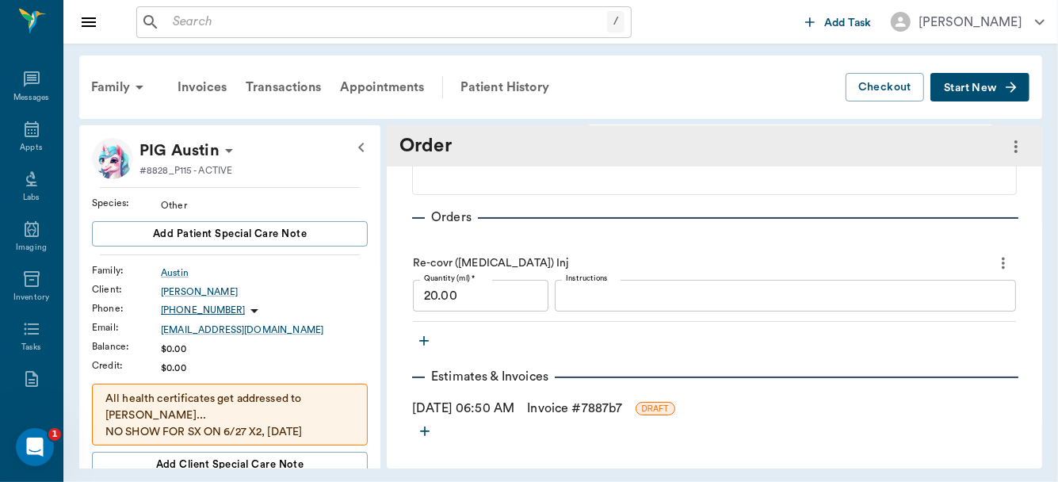
click at [677, 423] on div "Provider Dr. Bert Ellsworth 63ec2f075fda476ae8351a4d Provider Assistant ​ Assis…" at bounding box center [715, 253] width 656 height 383
click at [581, 407] on link "Invoice # 7887b7" at bounding box center [574, 408] width 95 height 19
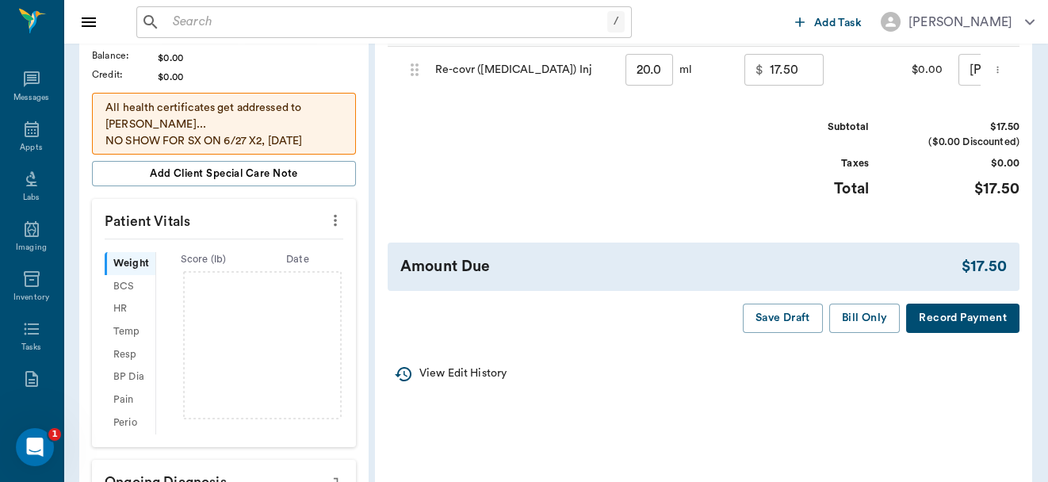
scroll to position [296, 0]
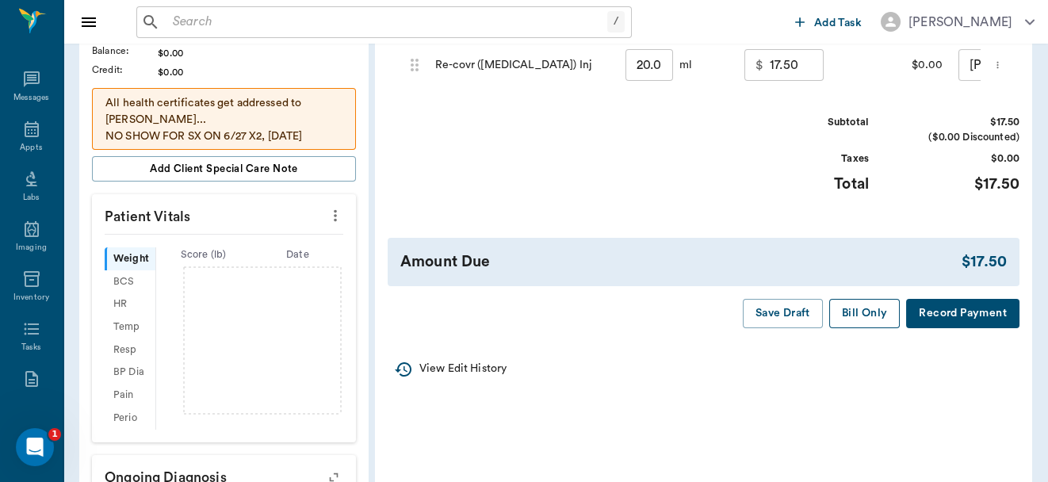
click at [855, 325] on button "Bill Only" at bounding box center [864, 313] width 71 height 29
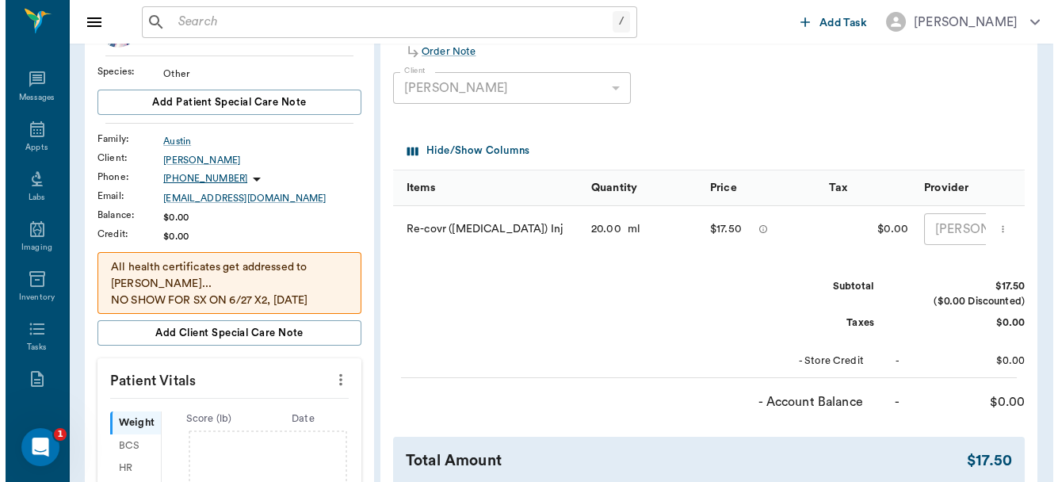
scroll to position [0, 0]
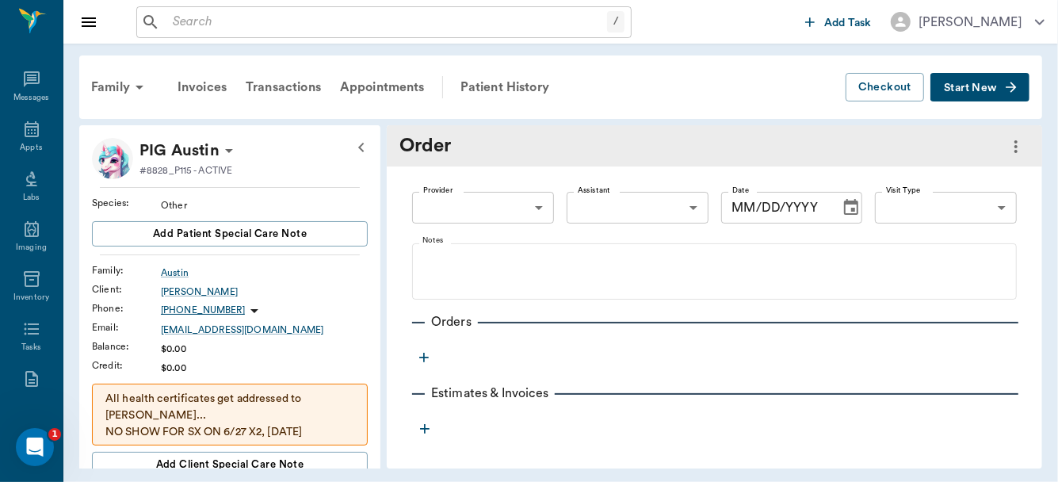
type input "63ec2f075fda476ae8351a4d"
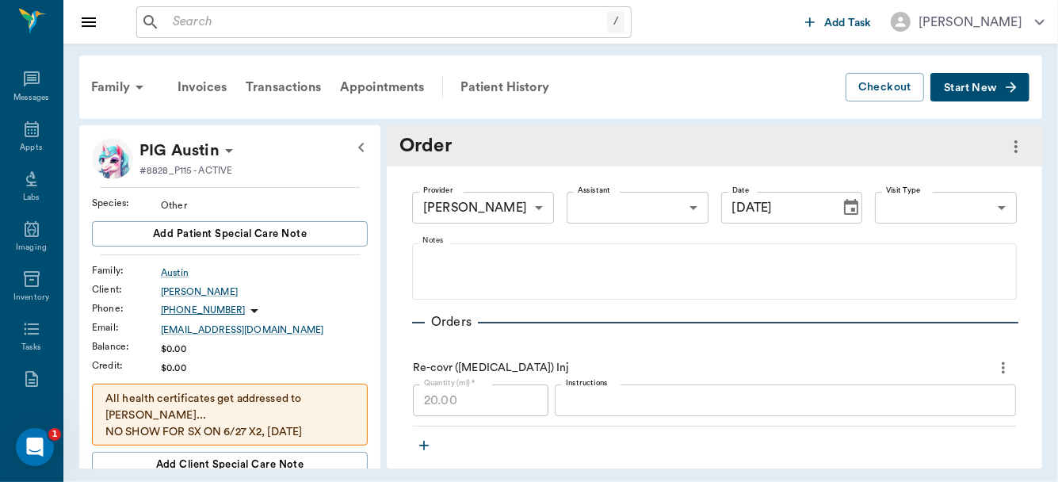
type input "[DATE]"
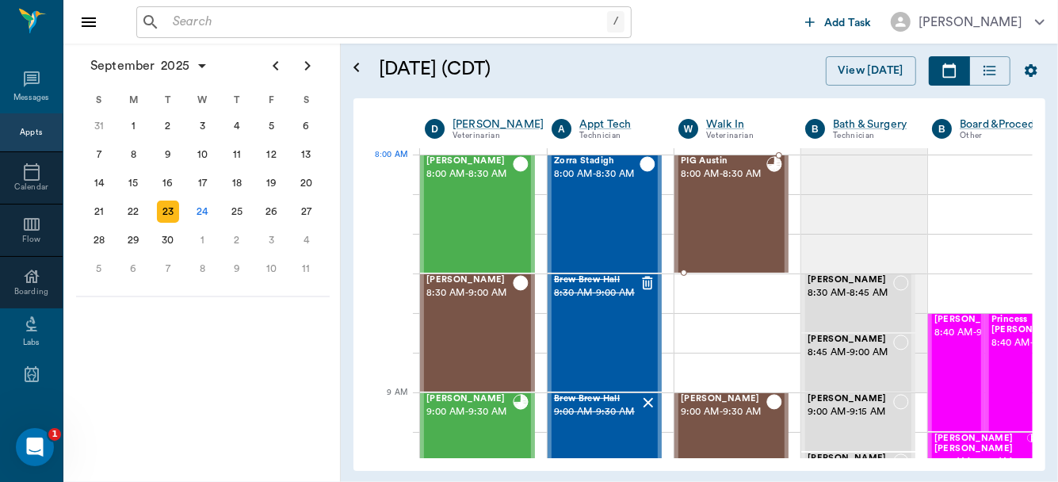
click at [752, 179] on span "8:00 AM - 8:30 AM" at bounding box center [724, 174] width 86 height 16
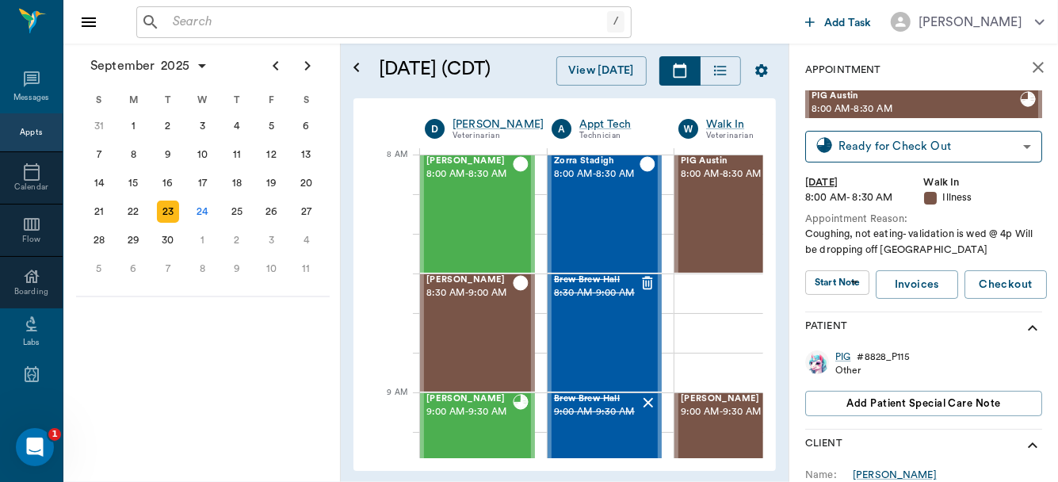
click at [844, 285] on body "/ ​ Add Task Dr. Bert Ellsworth Nectar Messages Appts Calendar Flow Boarding La…" at bounding box center [529, 241] width 1058 height 482
click at [840, 308] on button "View SOAP" at bounding box center [829, 315] width 54 height 18
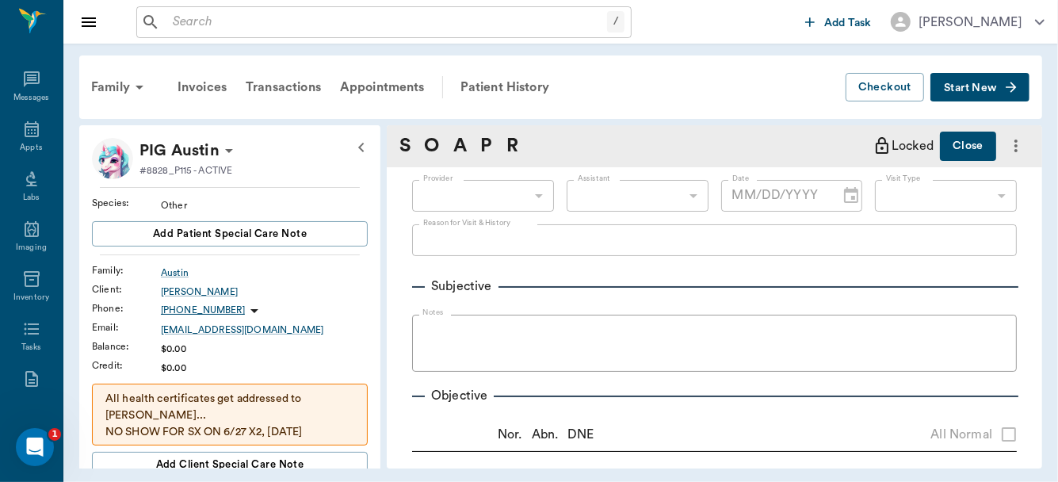
scroll to position [2, 0]
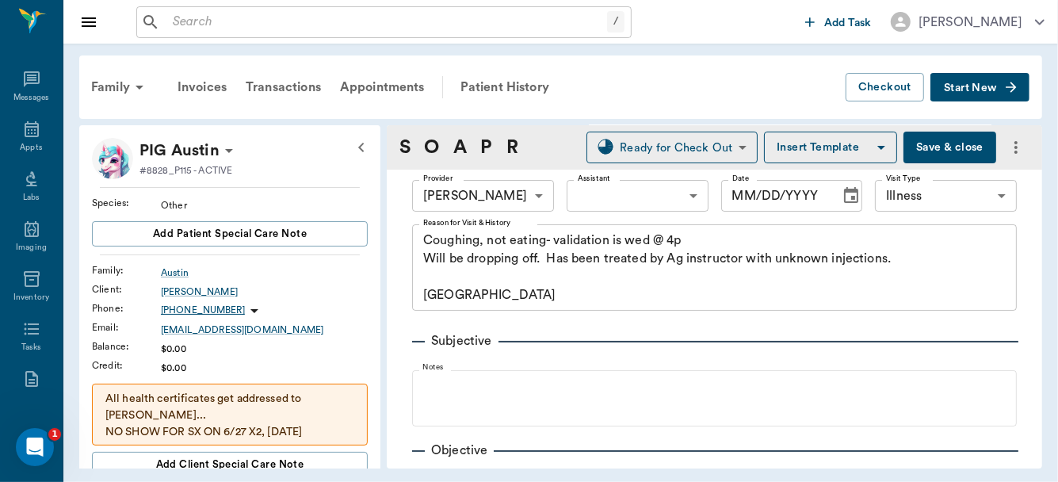
type input "63ec2f075fda476ae8351a4d"
type input "65d2be4f46e3a538d89b8c15"
type textarea "Coughing, not eating- validation is wed @ 4p Will be dropping off. Has been tre…"
radio input "true"
type textarea "Increased RR, lungs very rough."
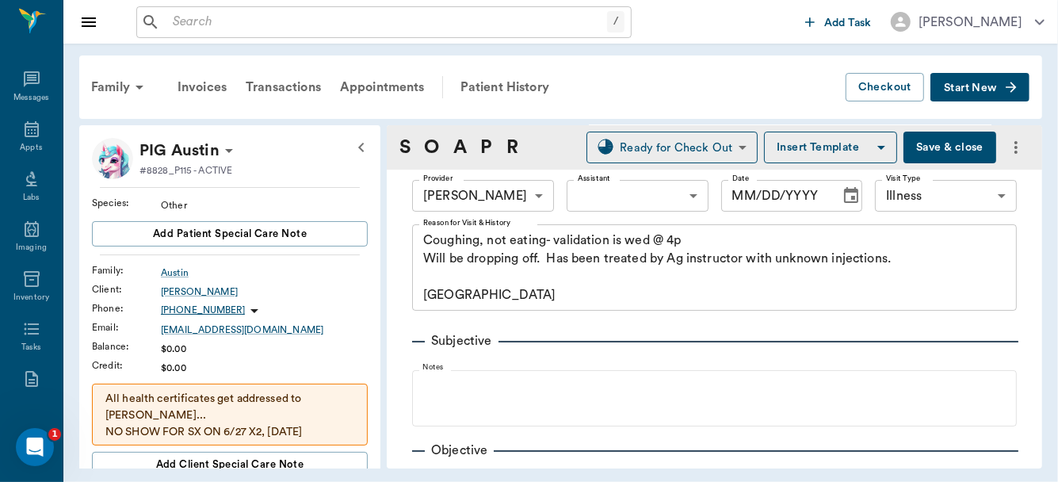
type input "[DATE]"
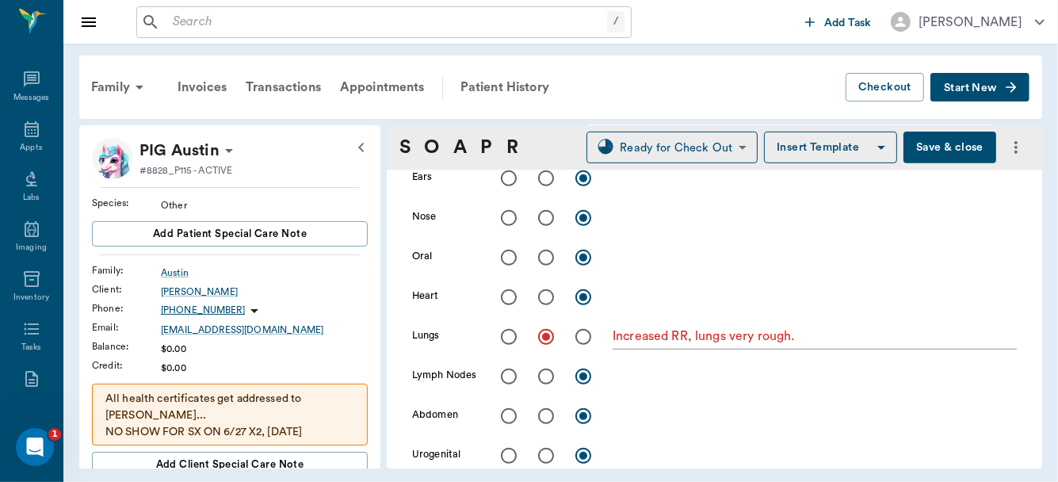
scroll to position [0, 0]
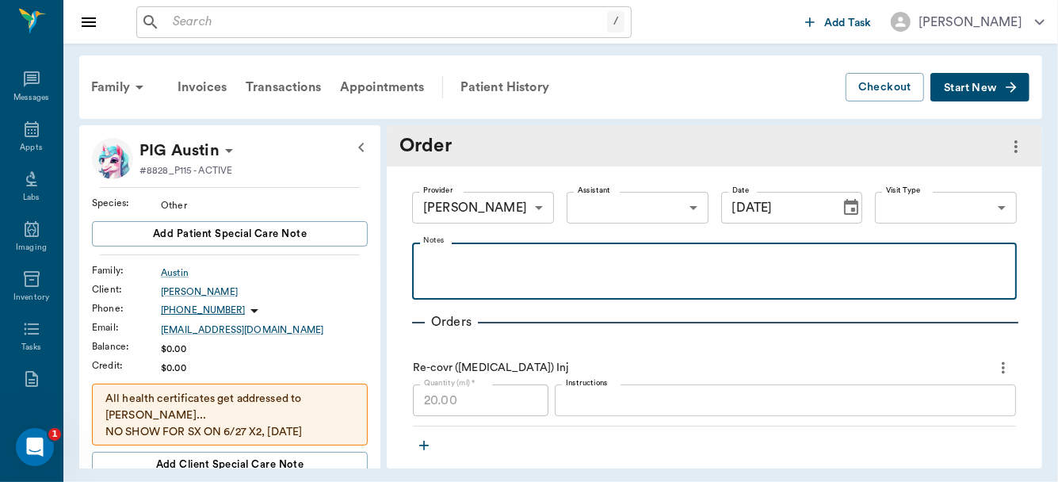
click at [602, 273] on div at bounding box center [714, 271] width 589 height 40
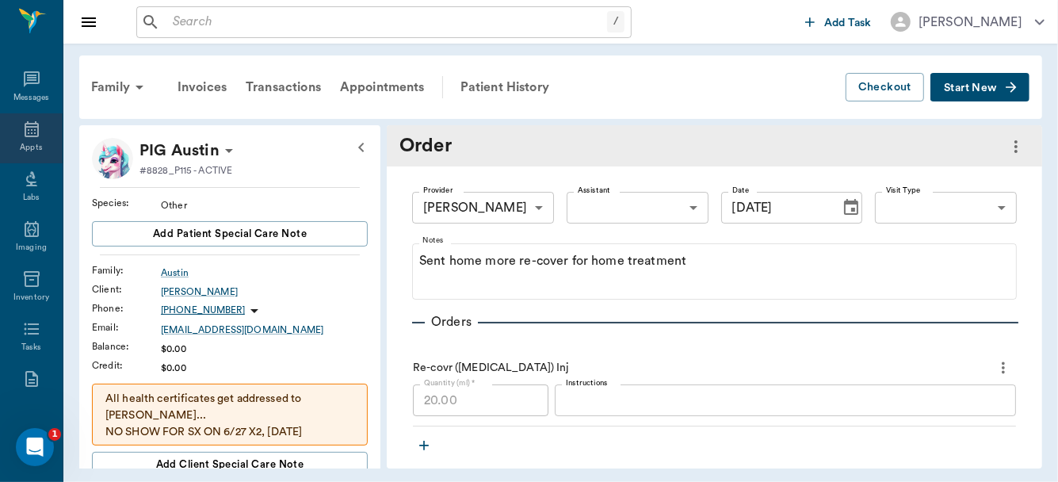
click at [24, 135] on icon at bounding box center [31, 129] width 19 height 19
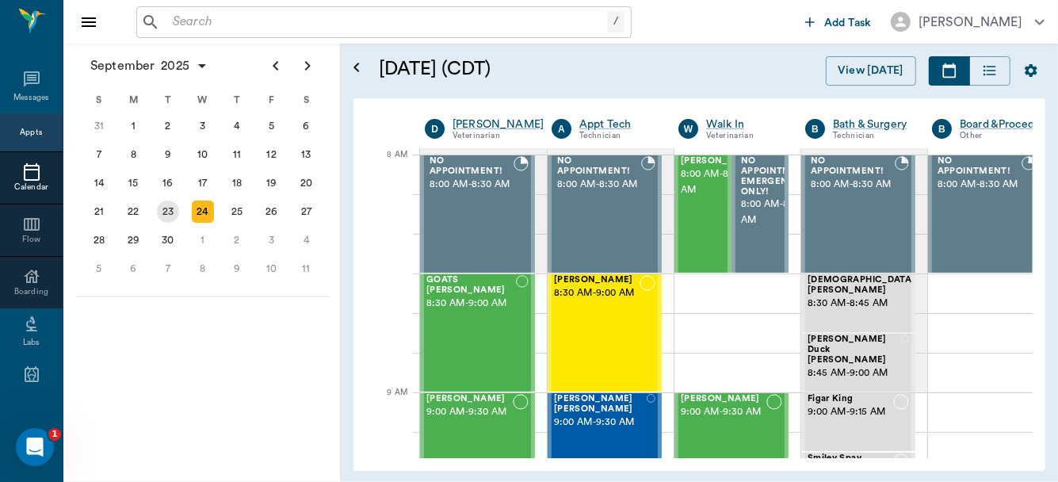
click at [167, 211] on div "23" at bounding box center [168, 212] width 22 height 22
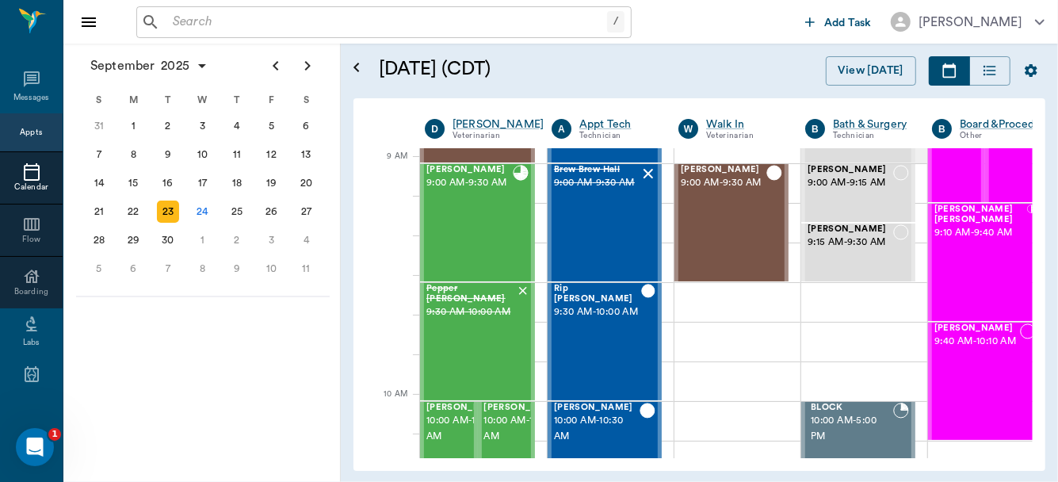
scroll to position [216, 0]
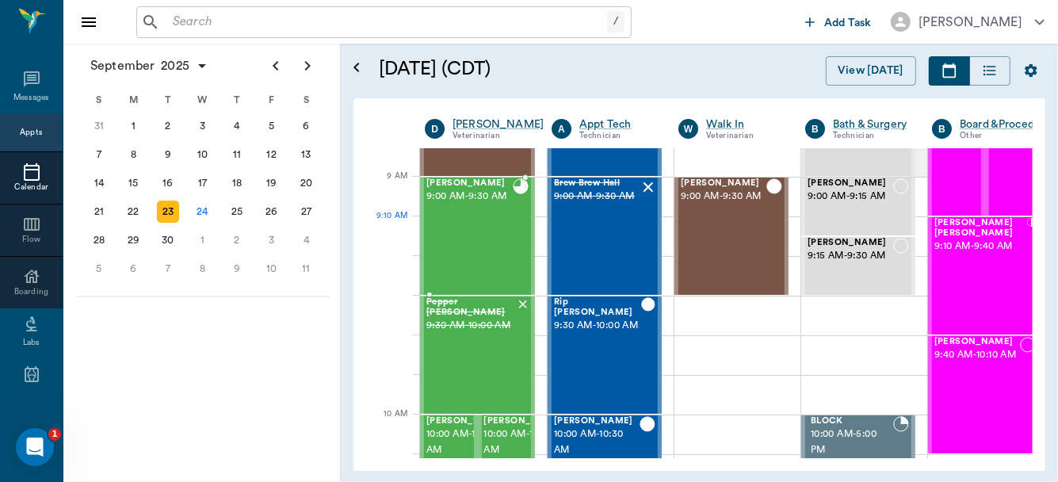
click at [484, 223] on div "Vincent Hawks 9:00 AM - 9:30 AM" at bounding box center [470, 236] width 86 height 116
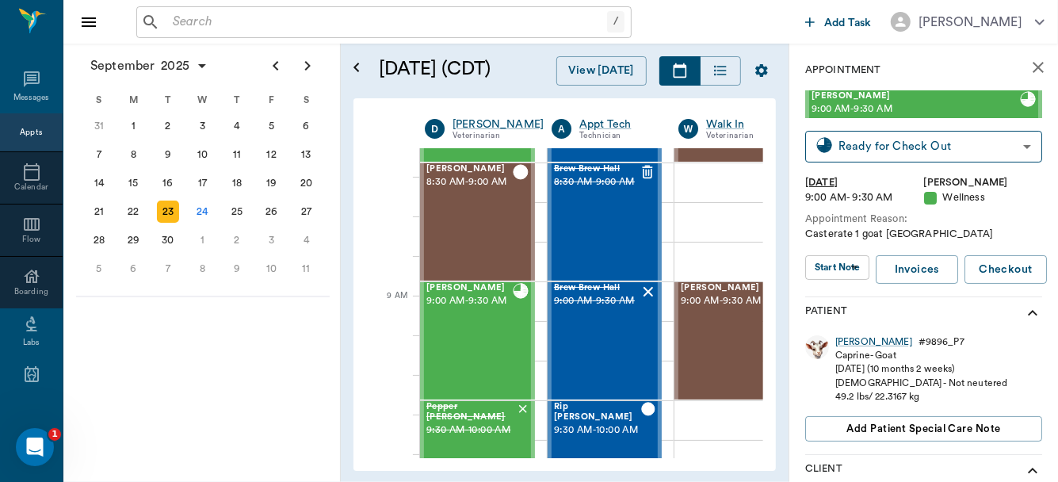
scroll to position [83, 0]
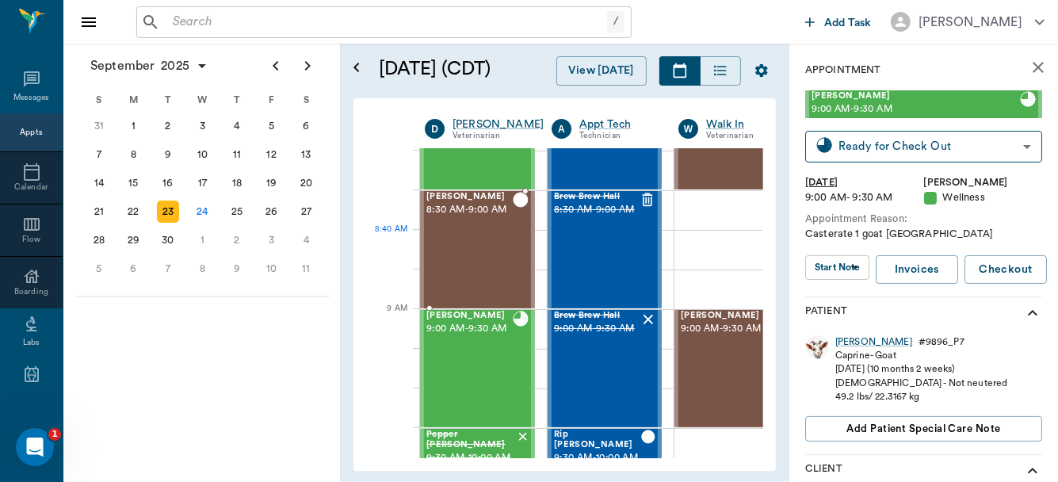
click at [488, 259] on div "Baby Harris 8:30 AM - 9:00 AM" at bounding box center [470, 250] width 86 height 116
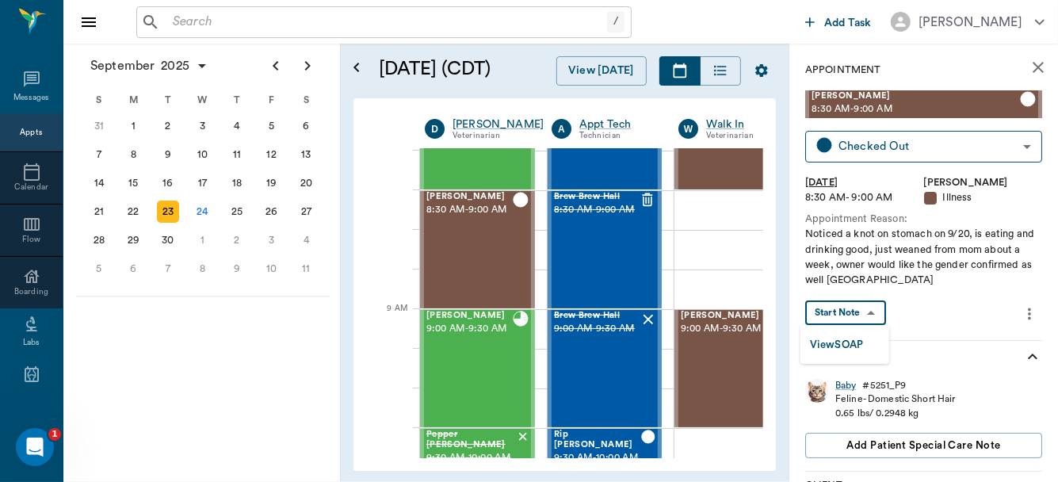
click at [849, 314] on body "/ ​ Add Task Dr. Bert Ellsworth Nectar Messages Appts Calendar Flow Boarding La…" at bounding box center [529, 241] width 1058 height 482
click at [848, 342] on button "View SOAP" at bounding box center [837, 345] width 54 height 18
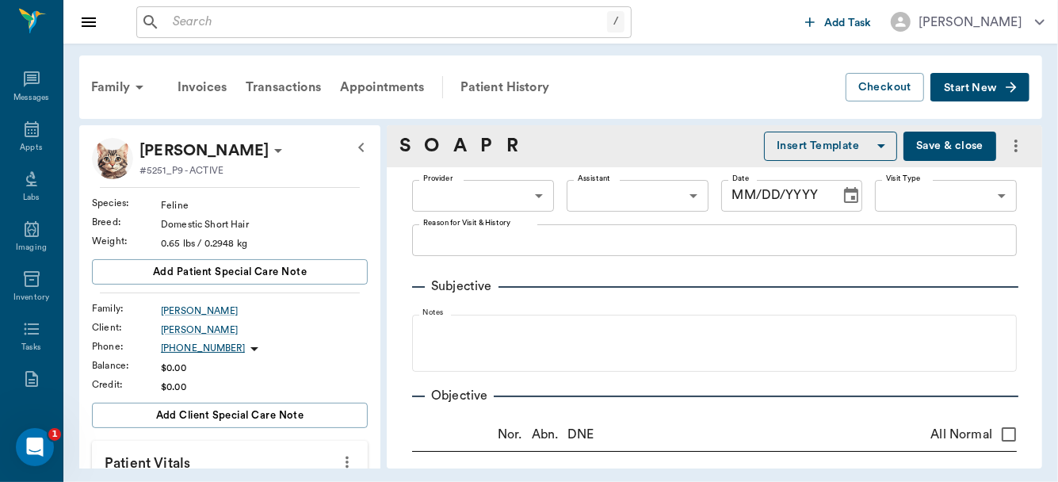
type input "63ec2f075fda476ae8351a4d"
type input "682b670d8bdc6f7f8feef3db"
type input "65d2be4f46e3a538d89b8c15"
type textarea "Noticed a knot on stomach on 9/20, is eating and drinking good, just weaned fro…"
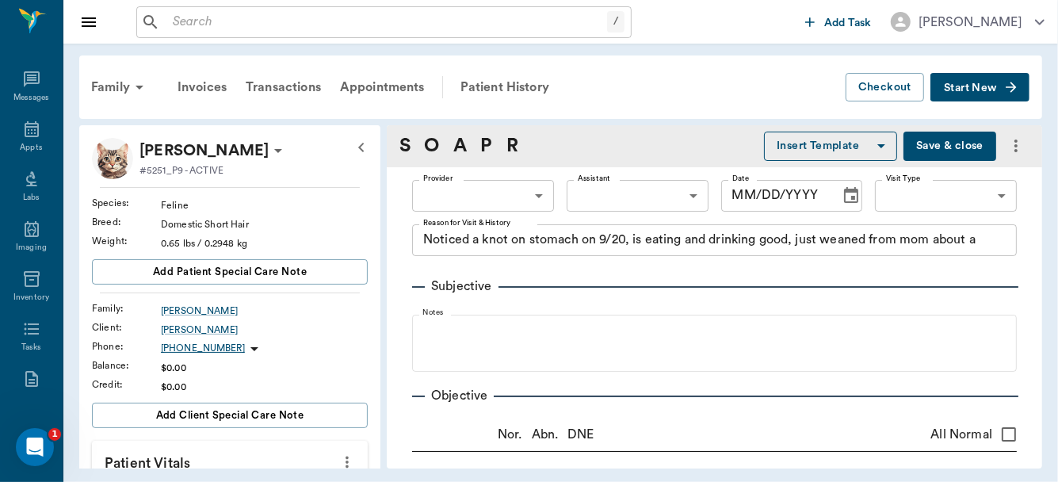
radio input "true"
type textarea "Fleas +"
radio input "true"
type textarea "conjunctivitis"
radio input "true"
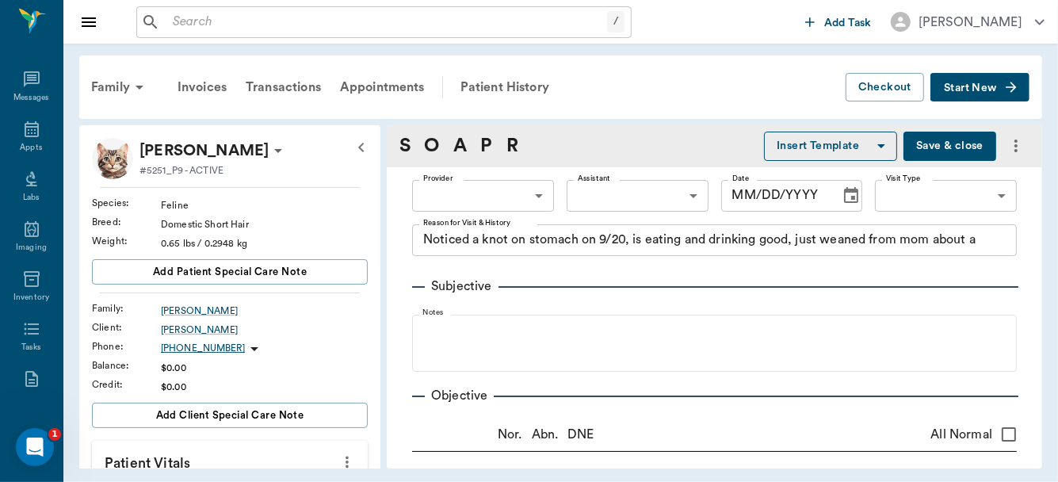
type textarea "para umbilical swelling"
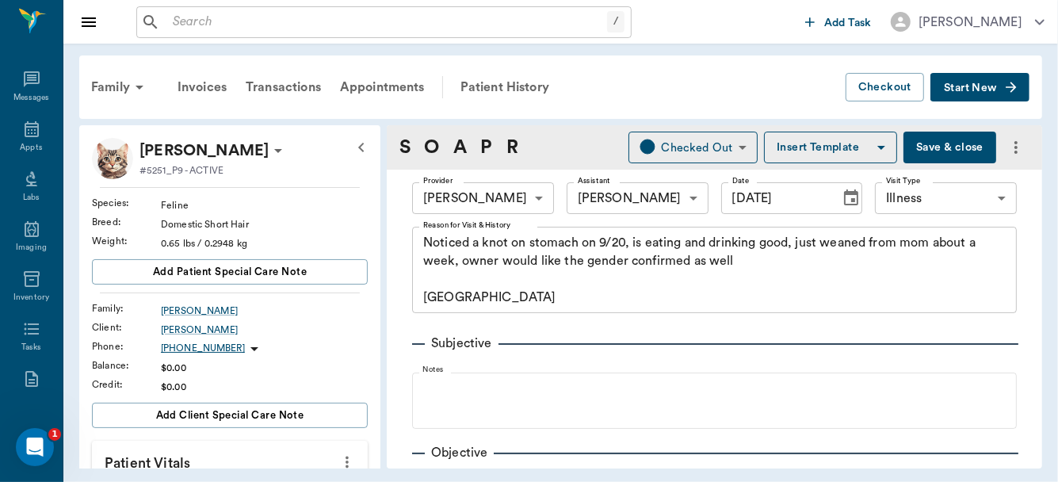
type input "[DATE]"
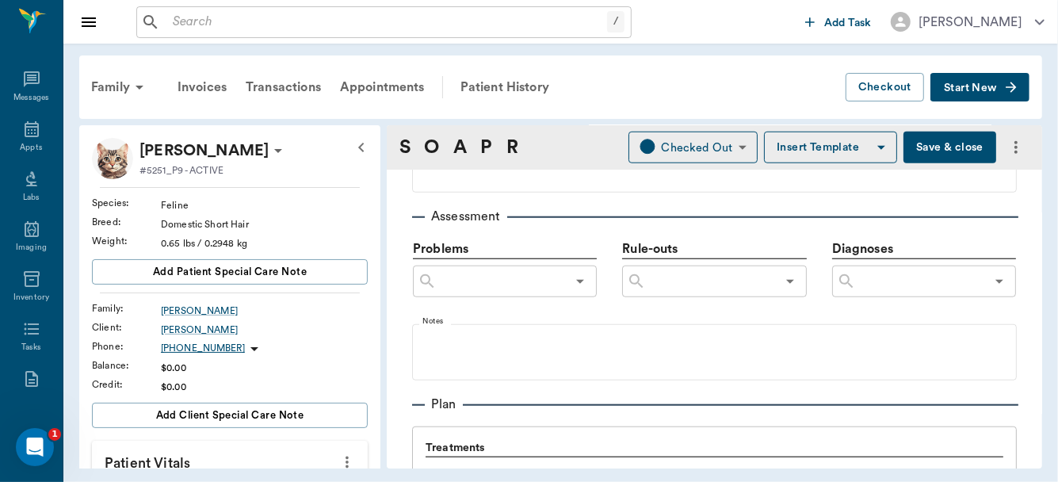
scroll to position [882, 0]
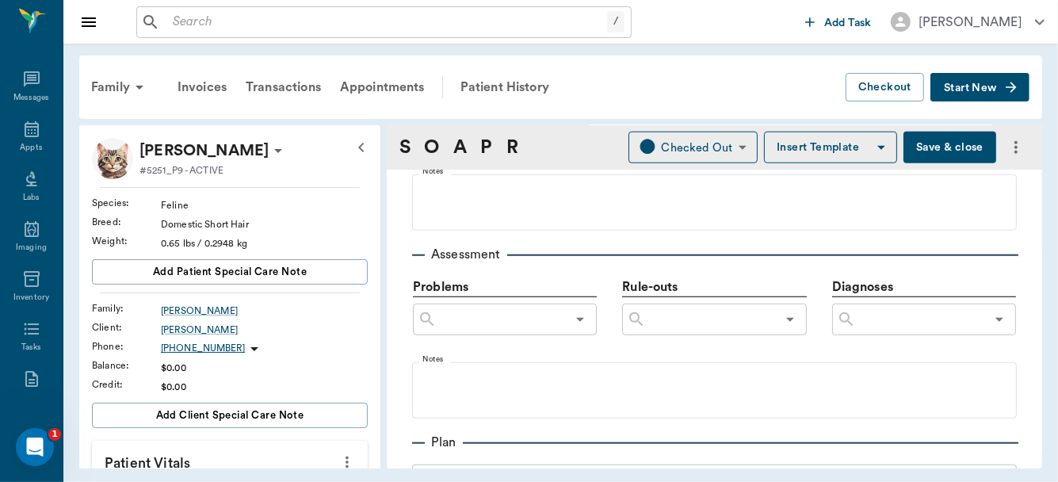
click at [907, 324] on input "text" at bounding box center [920, 319] width 129 height 22
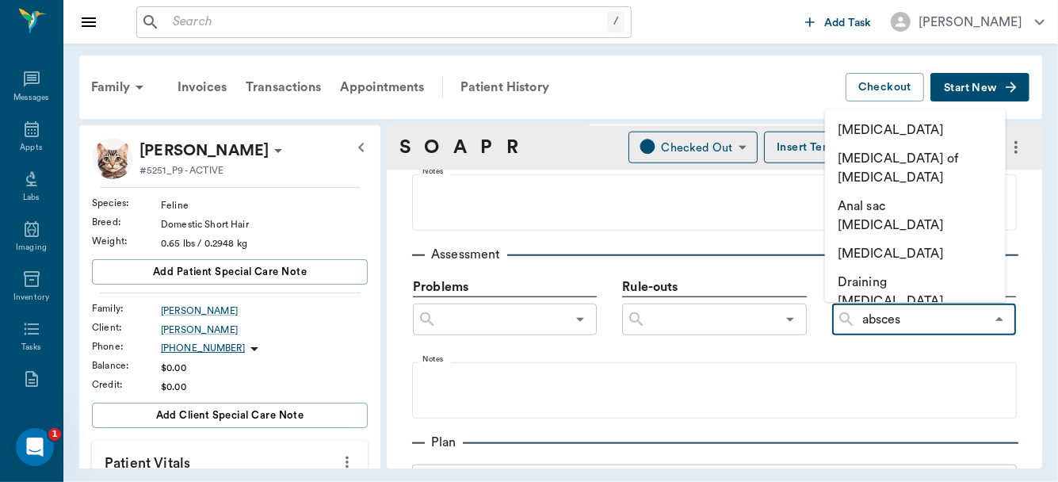
type input "abscess"
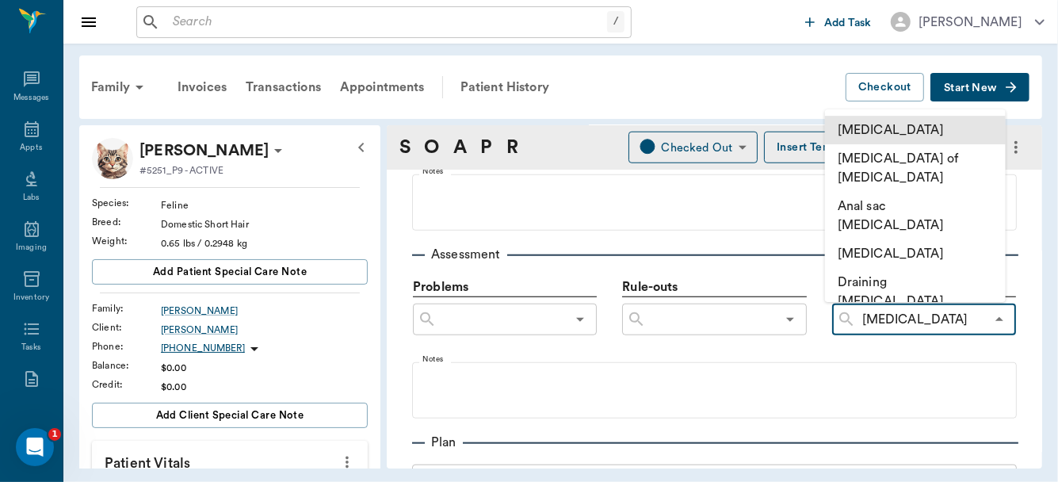
click at [905, 123] on li "Abscess" at bounding box center [915, 130] width 181 height 29
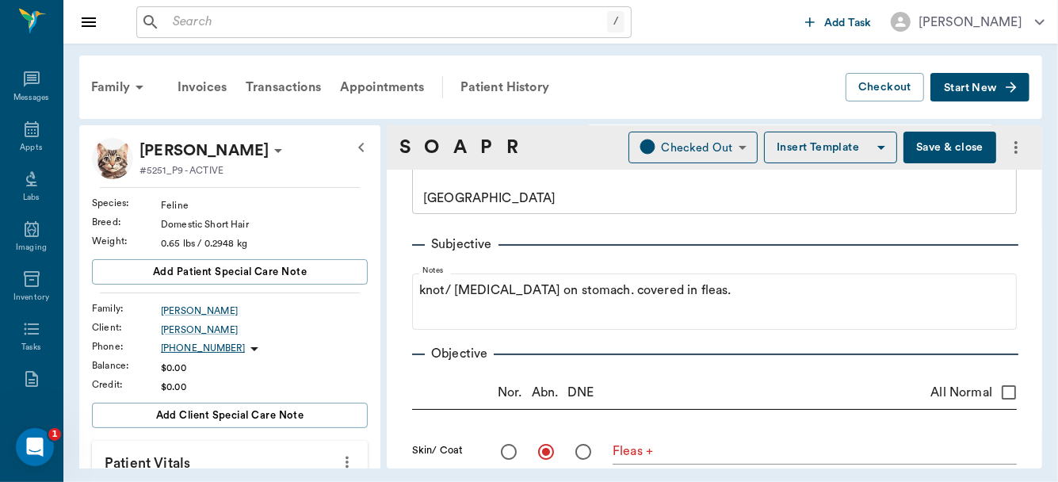
scroll to position [0, 0]
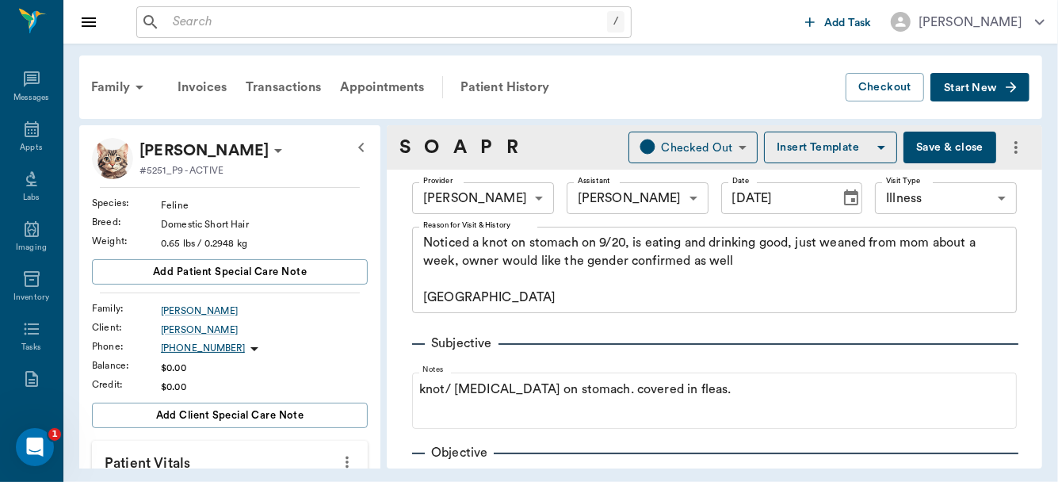
click at [269, 148] on icon at bounding box center [278, 150] width 19 height 19
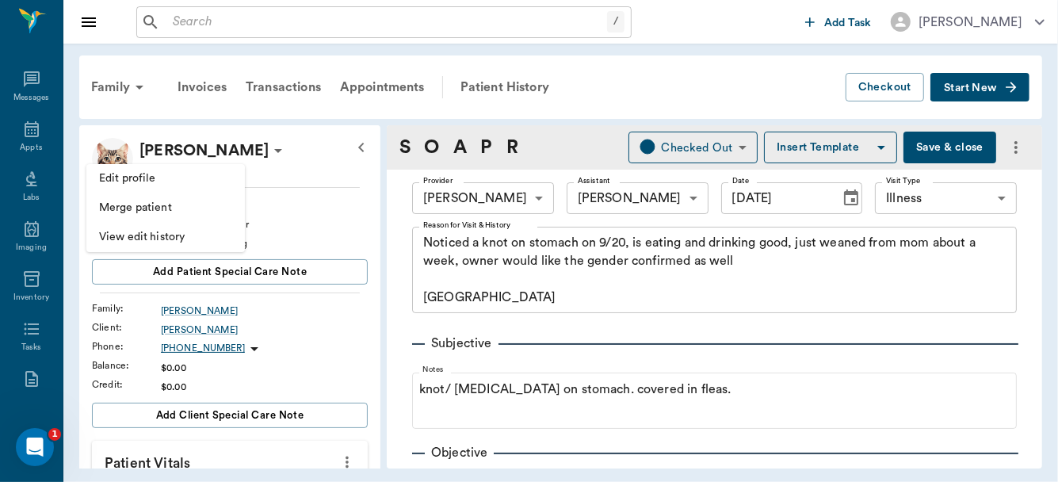
click at [176, 179] on span "Edit profile" at bounding box center [165, 178] width 133 height 17
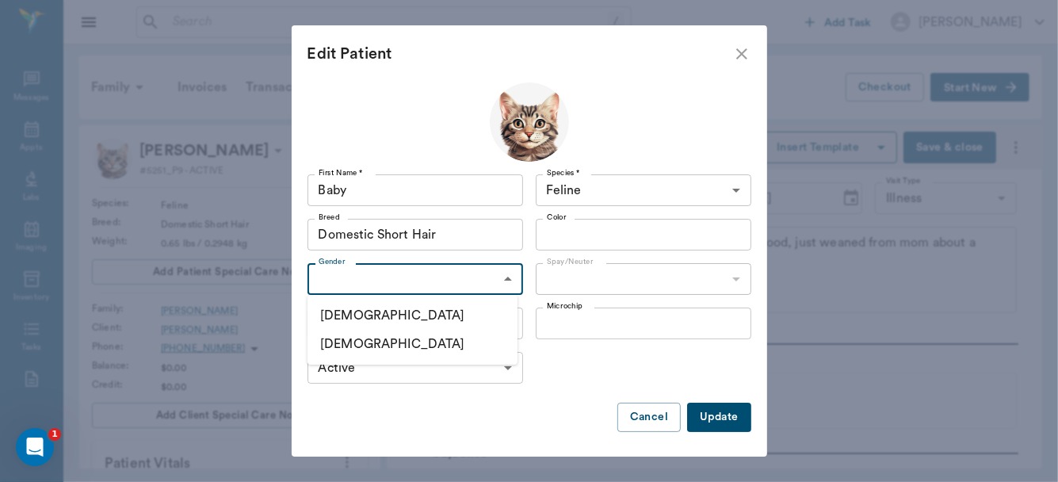
click at [503, 279] on body "/ ​ Add Task Dr. Bert Ellsworth Nectar Messages Appts Labs Imaging Inventory Ta…" at bounding box center [529, 241] width 1058 height 482
click at [422, 343] on li "Female" at bounding box center [413, 344] width 210 height 29
type input "FEMALE"
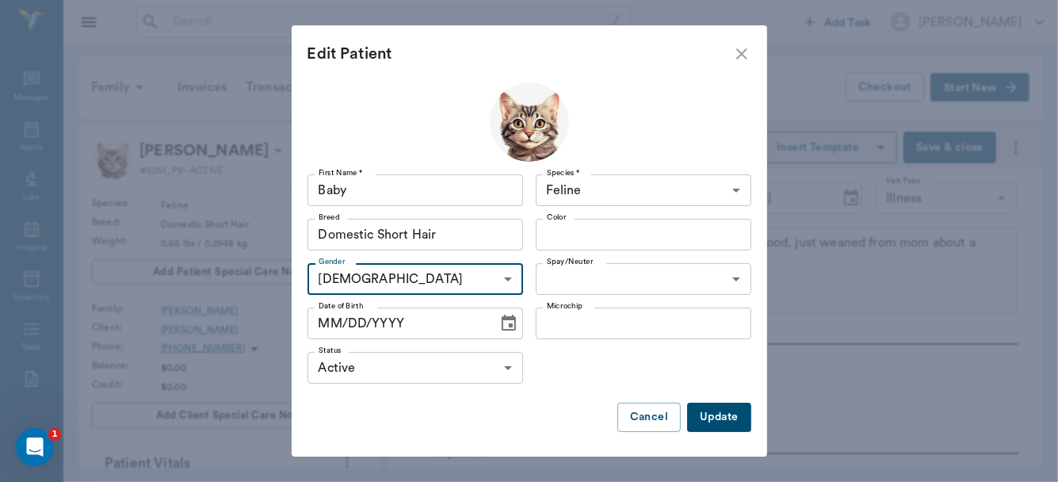
click at [499, 323] on icon "Choose date" at bounding box center [508, 323] width 19 height 19
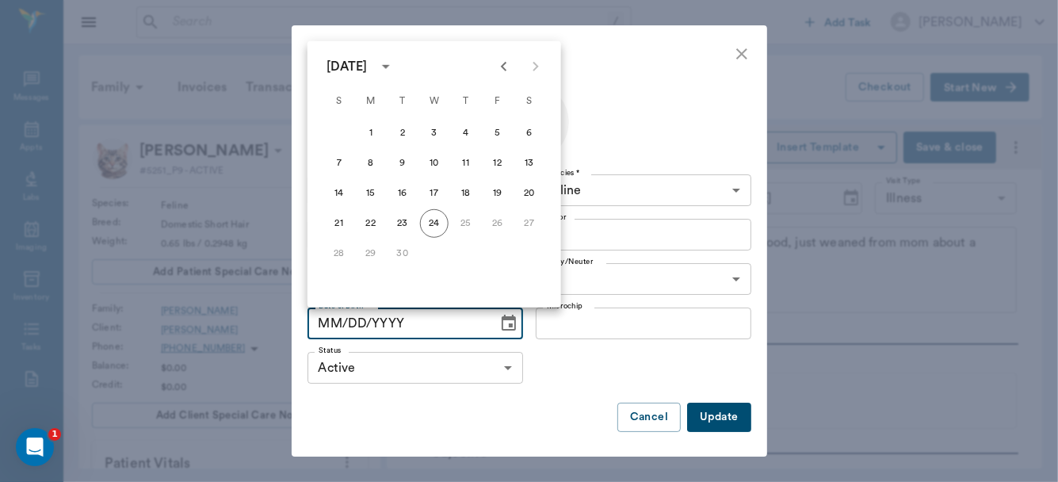
click at [504, 69] on icon "Previous month" at bounding box center [504, 67] width 6 height 10
click at [530, 67] on icon "Next month" at bounding box center [535, 66] width 19 height 19
click at [528, 223] on button "23" at bounding box center [529, 223] width 29 height 29
type input "08/23/2025"
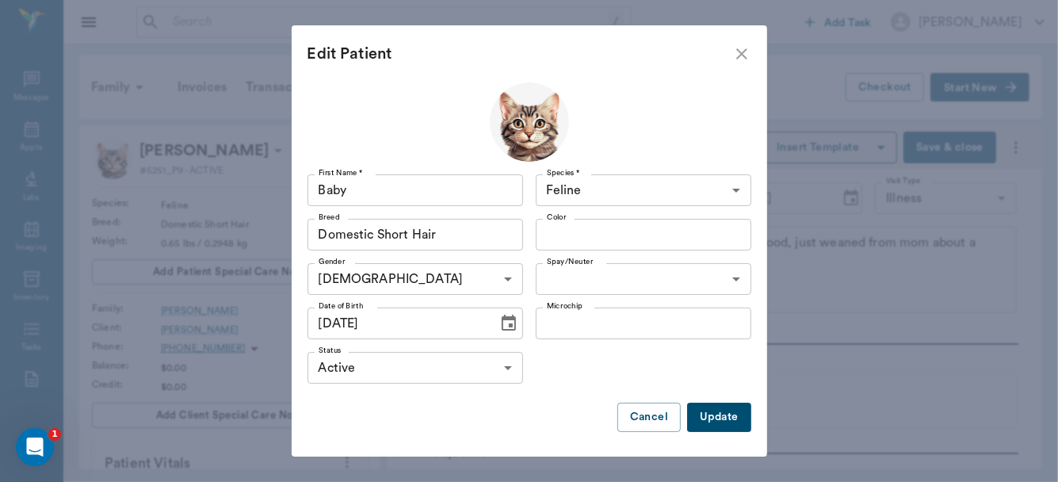
click at [709, 414] on button "Update" at bounding box center [718, 417] width 63 height 29
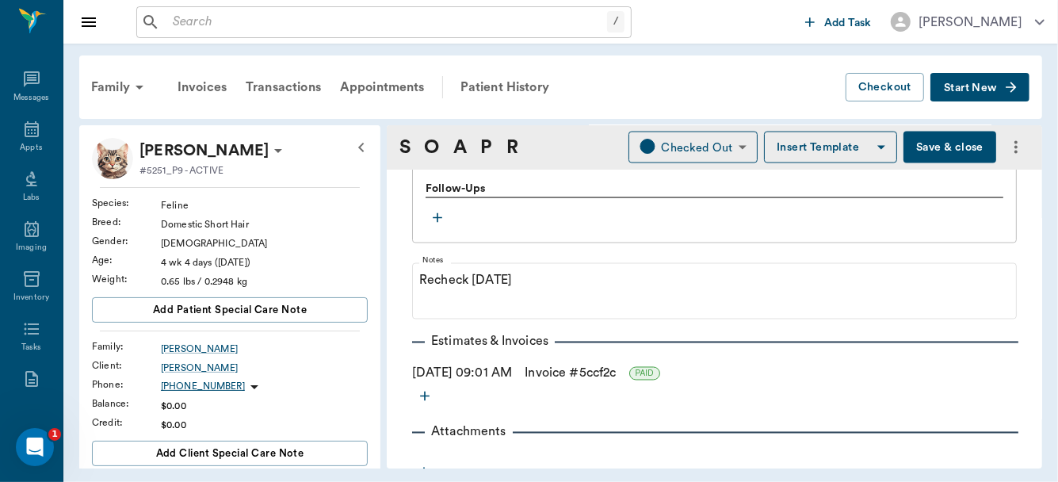
scroll to position [1196, 0]
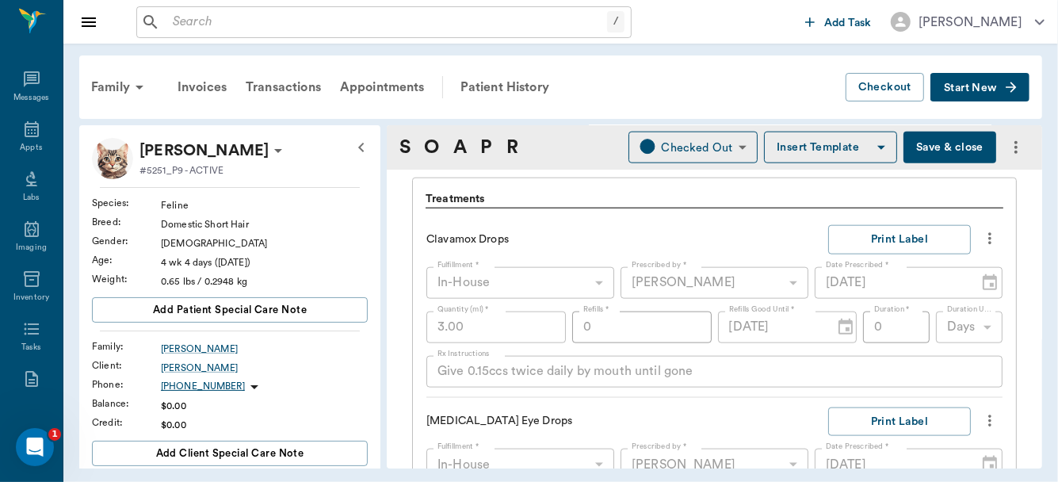
click at [959, 152] on button "Save & close" at bounding box center [950, 148] width 93 height 32
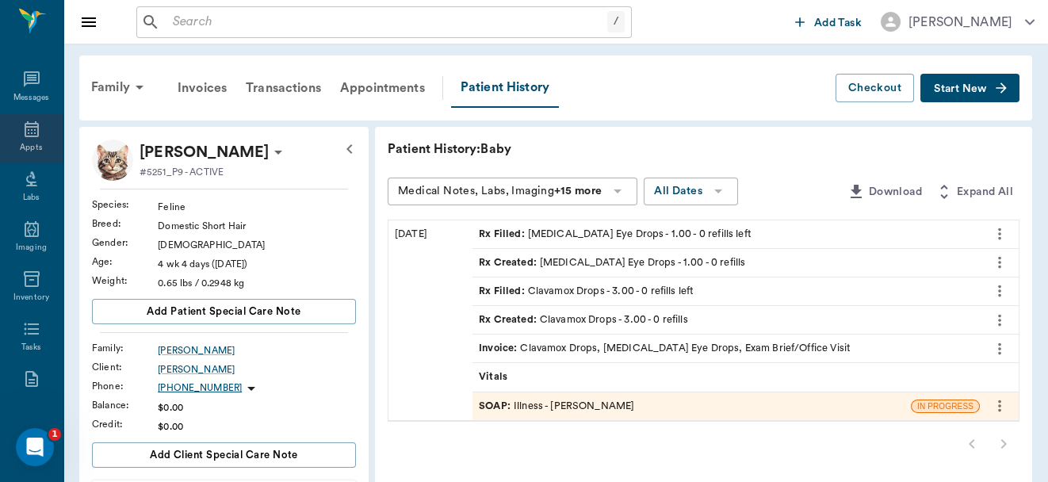
click at [20, 142] on div "Appts" at bounding box center [31, 148] width 22 height 12
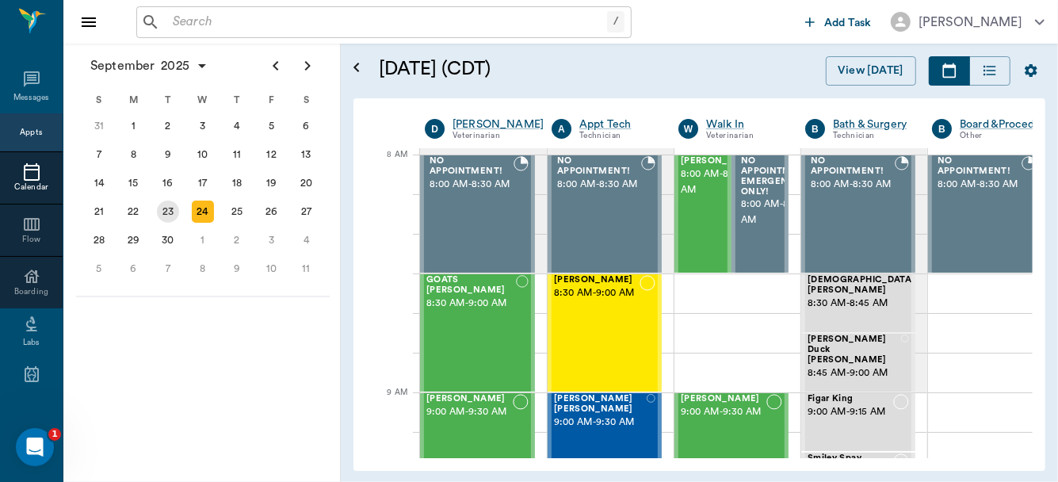
click at [167, 205] on div "23" at bounding box center [168, 212] width 22 height 22
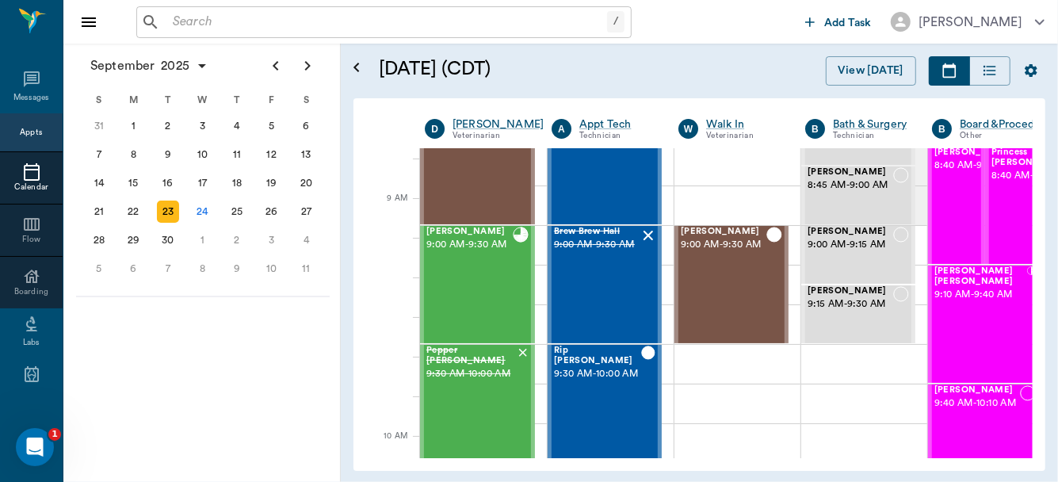
scroll to position [195, 0]
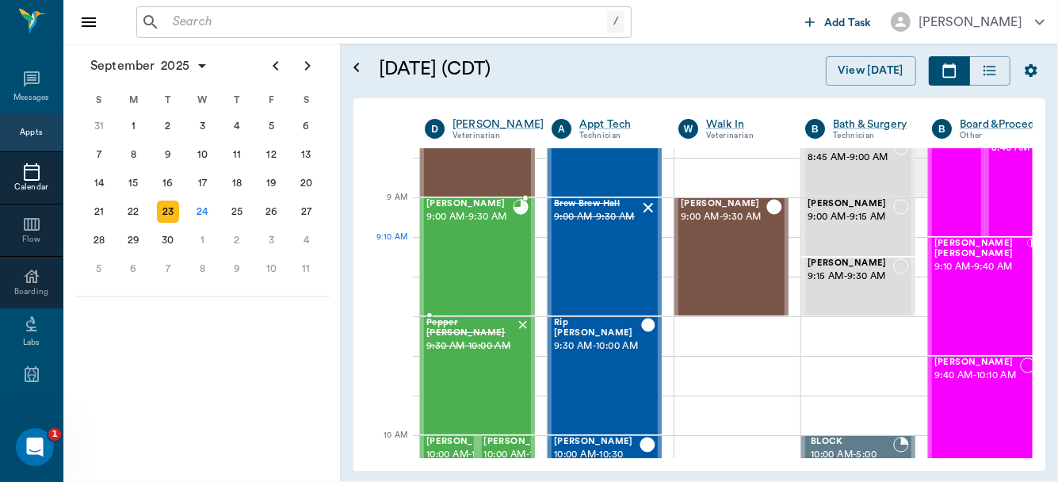
click at [453, 270] on div "Vincent Hawks 9:00 AM - 9:30 AM" at bounding box center [470, 257] width 86 height 116
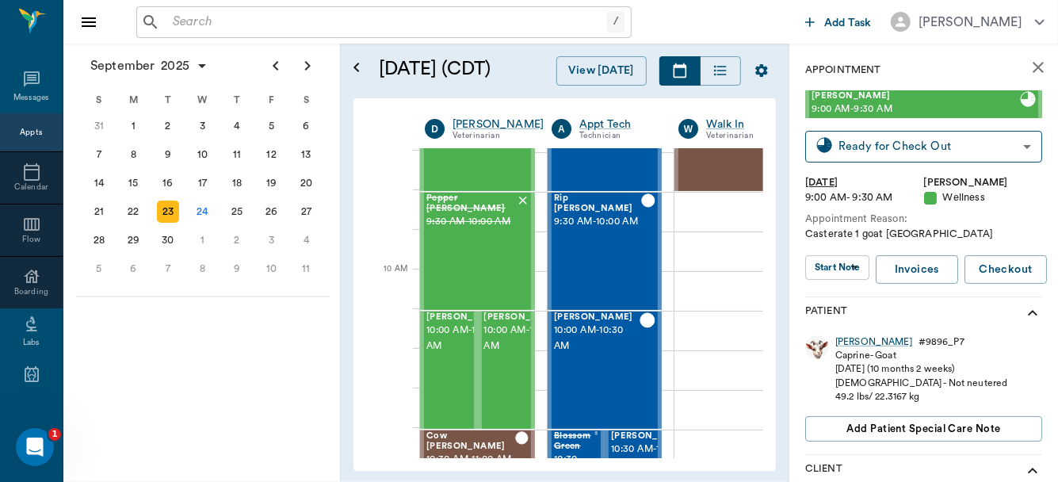
scroll to position [362, 0]
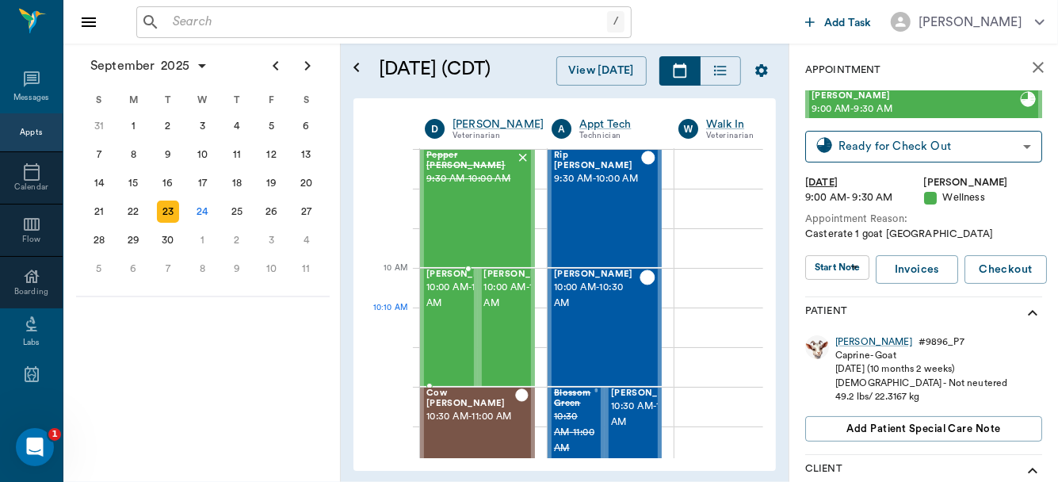
click at [438, 312] on span "10:00 AM - 10:30 AM" at bounding box center [466, 296] width 79 height 32
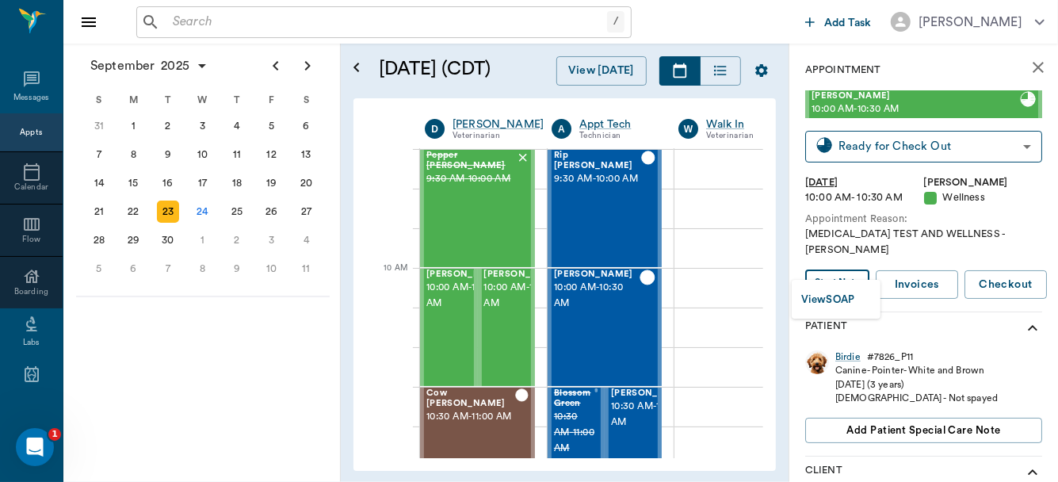
click at [839, 267] on body "/ ​ Add Task Dr. Bert Ellsworth Nectar Messages Appts Calendar Flow Boarding La…" at bounding box center [529, 241] width 1058 height 482
click at [831, 302] on button "View SOAP" at bounding box center [829, 300] width 54 height 18
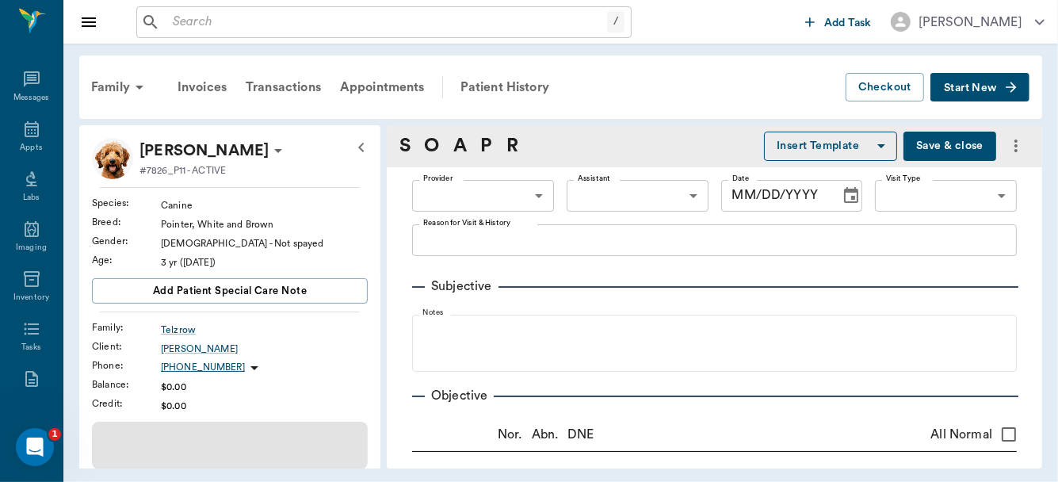
type input "63ec2f075fda476ae8351a4d"
type input "65d2be4f46e3a538d89b8c14"
type textarea "BRUCELLOSIS TEST AND WELLNESS -LORY"
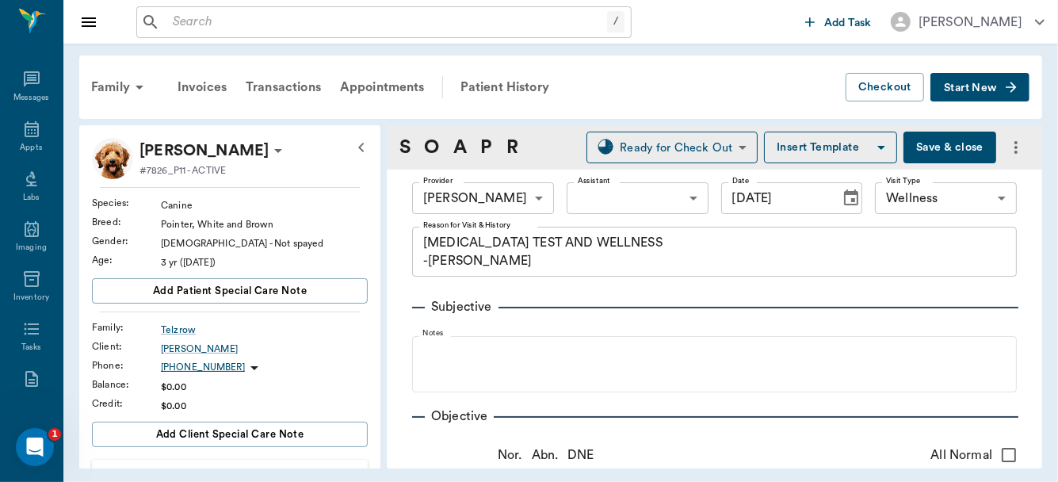
type input "[DATE]"
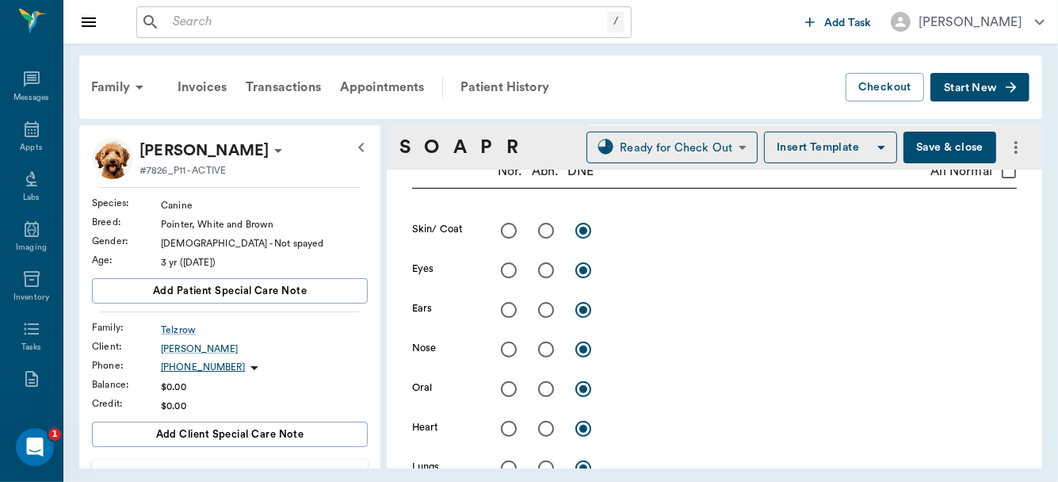
scroll to position [207, 0]
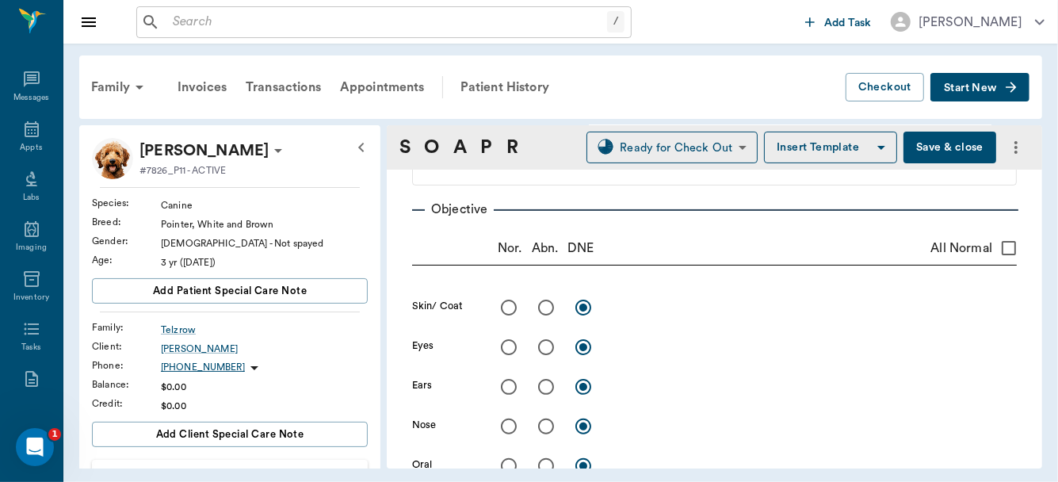
click at [996, 246] on input "All Normal" at bounding box center [1009, 248] width 33 height 33
checkbox input "true"
radio input "true"
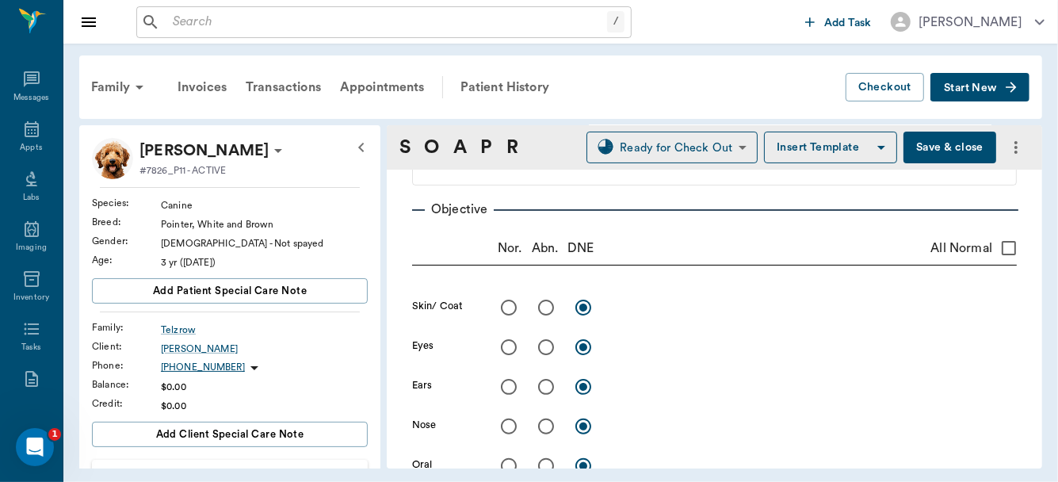
radio input "true"
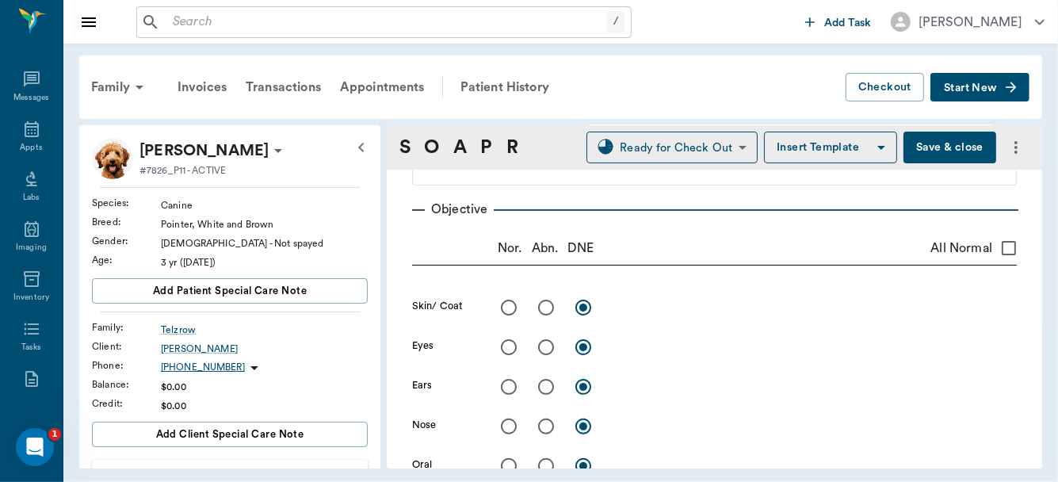
radio input "true"
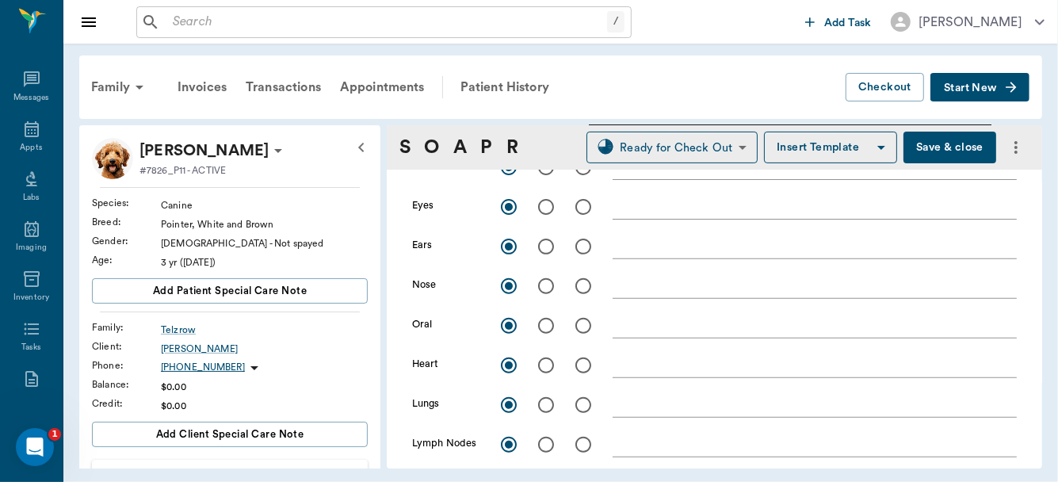
scroll to position [45, 0]
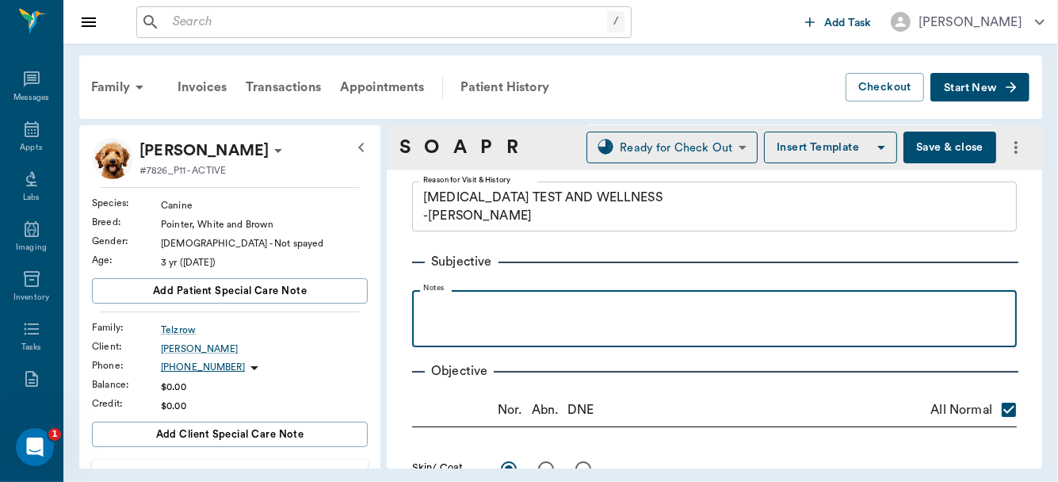
click at [554, 310] on p at bounding box center [714, 307] width 589 height 19
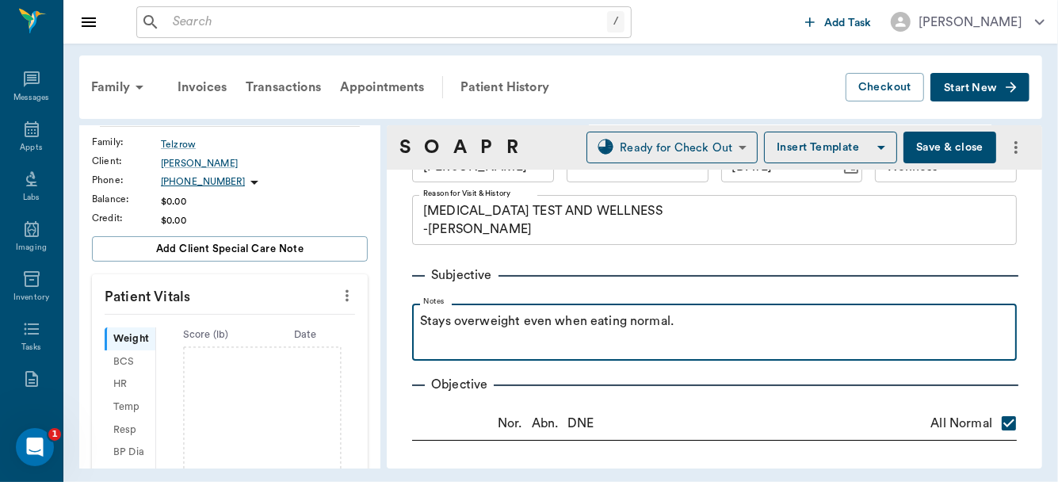
scroll to position [201, 0]
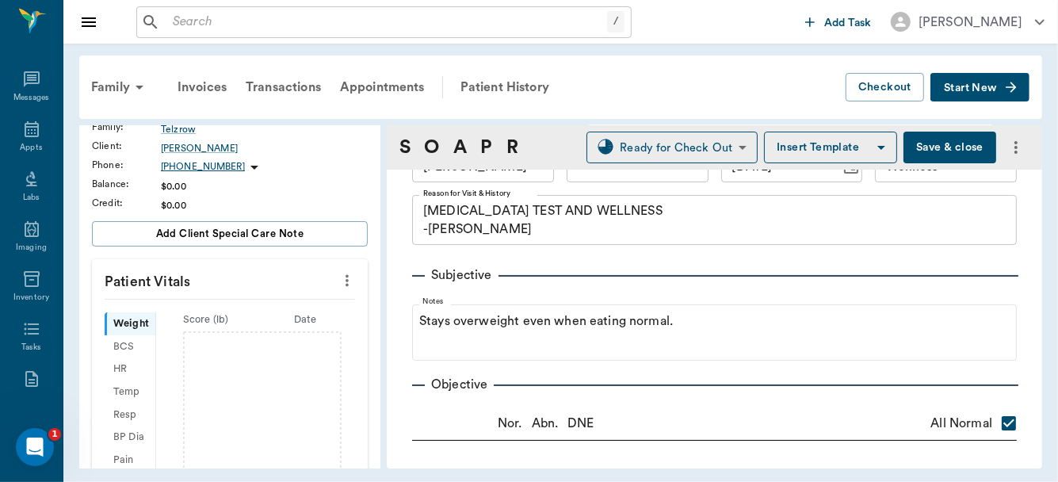
click at [339, 281] on icon "more" at bounding box center [347, 280] width 17 height 19
click at [260, 308] on span "Enter Vitals" at bounding box center [270, 306] width 133 height 17
click at [228, 323] on input "text" at bounding box center [229, 328] width 138 height 32
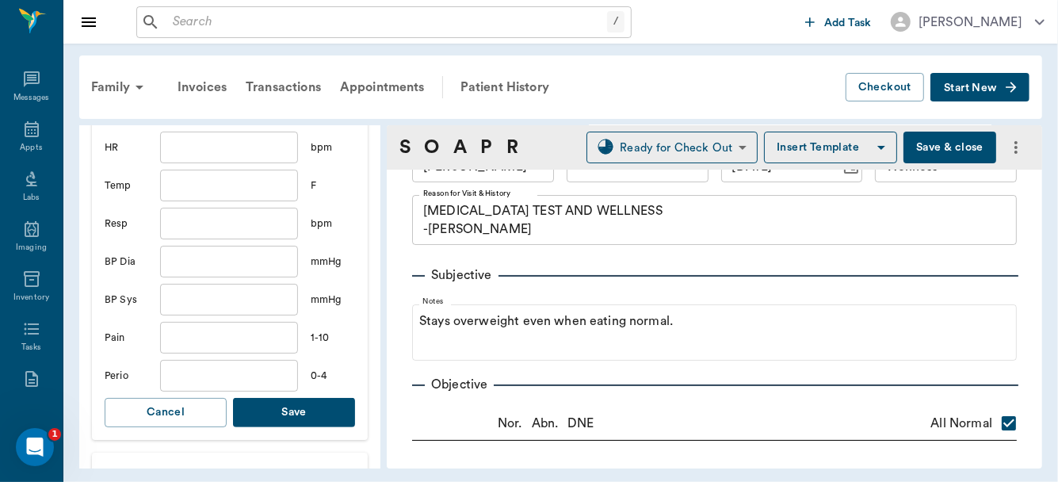
scroll to position [551, 0]
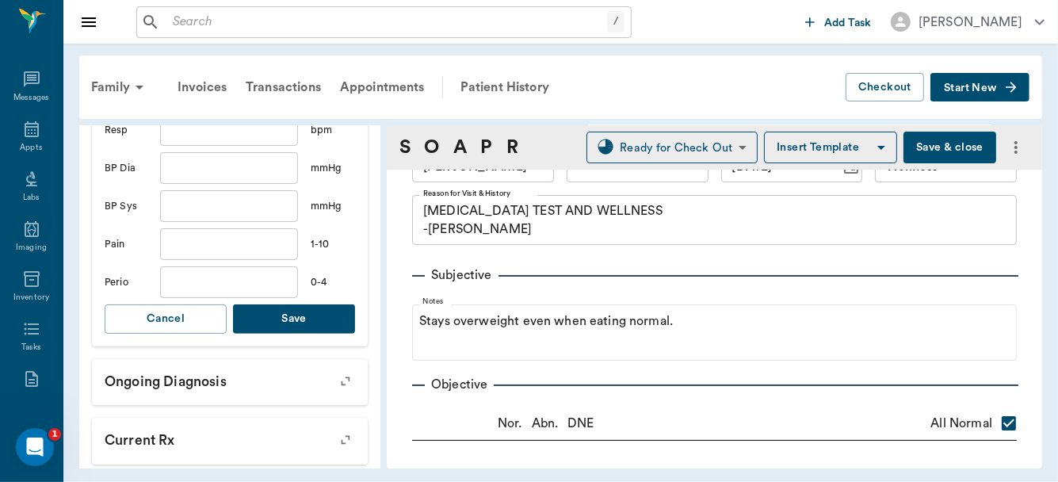
type input "54"
click at [279, 318] on button "Save" at bounding box center [294, 318] width 122 height 29
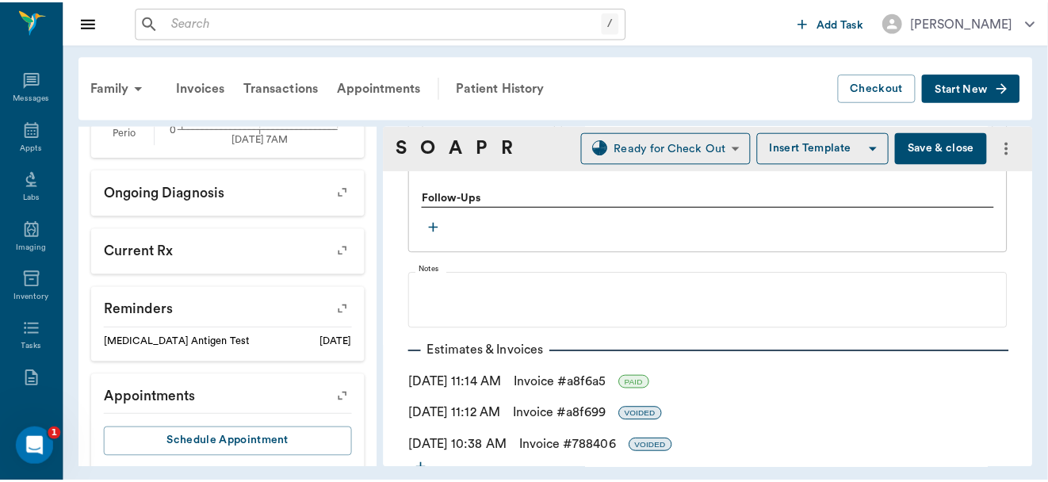
scroll to position [1697, 0]
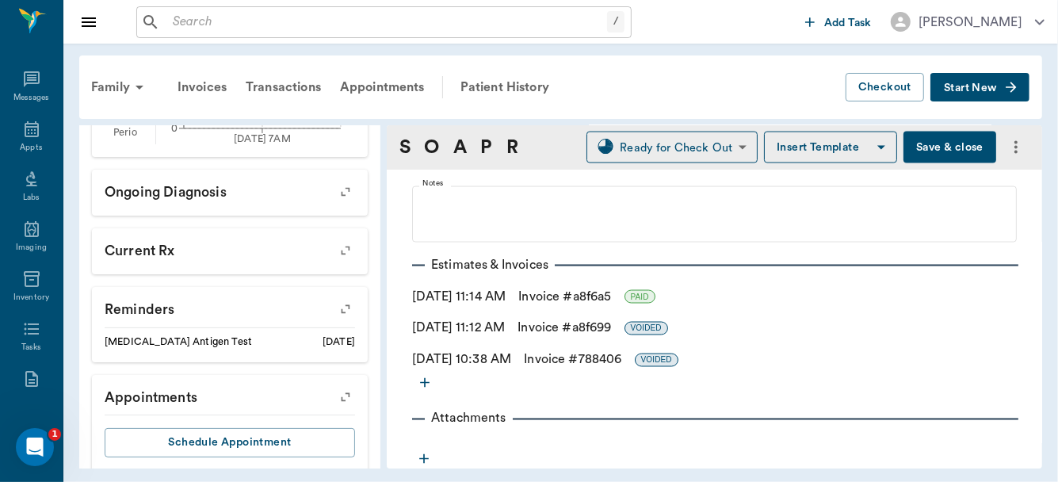
click at [559, 289] on link "Invoice # a8f6a5" at bounding box center [565, 296] width 93 height 19
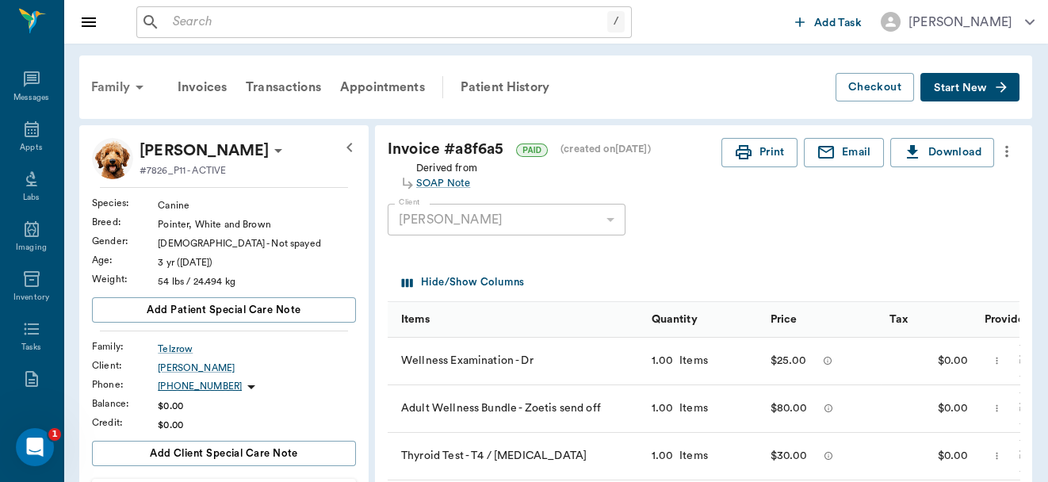
click at [115, 86] on div "Family" at bounding box center [120, 87] width 77 height 38
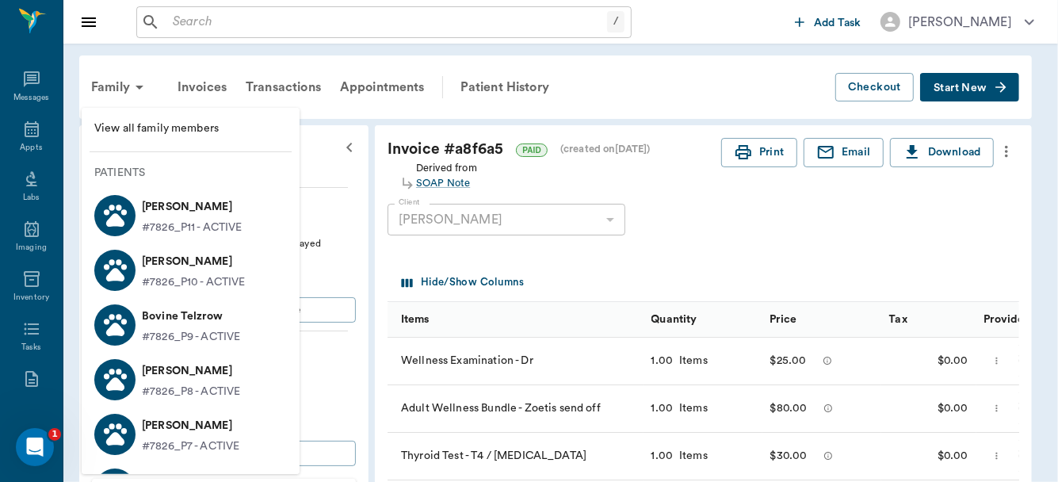
click at [182, 279] on p "#7826_P10 - ACTIVE" at bounding box center [193, 282] width 103 height 17
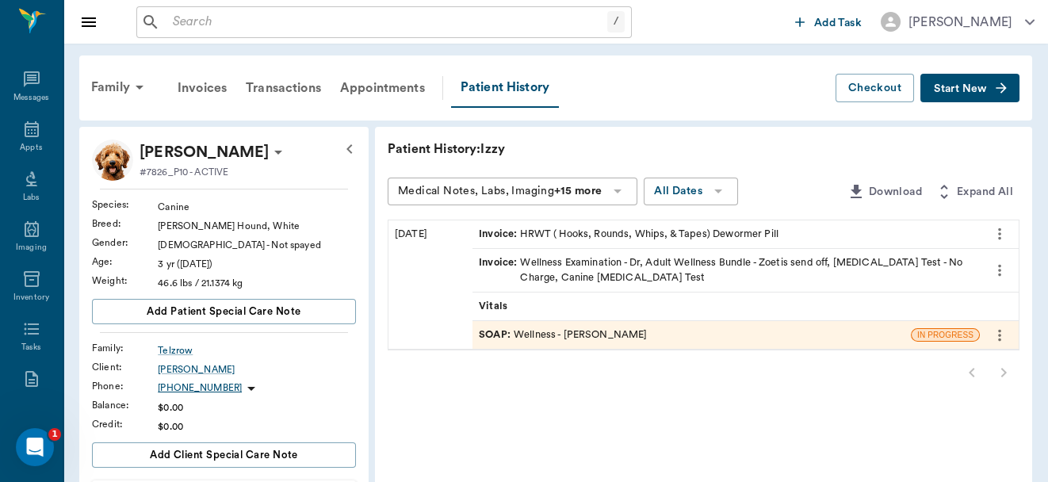
click at [534, 333] on div "SOAP : Wellness - Dr. Bert Ellsworth" at bounding box center [563, 334] width 168 height 15
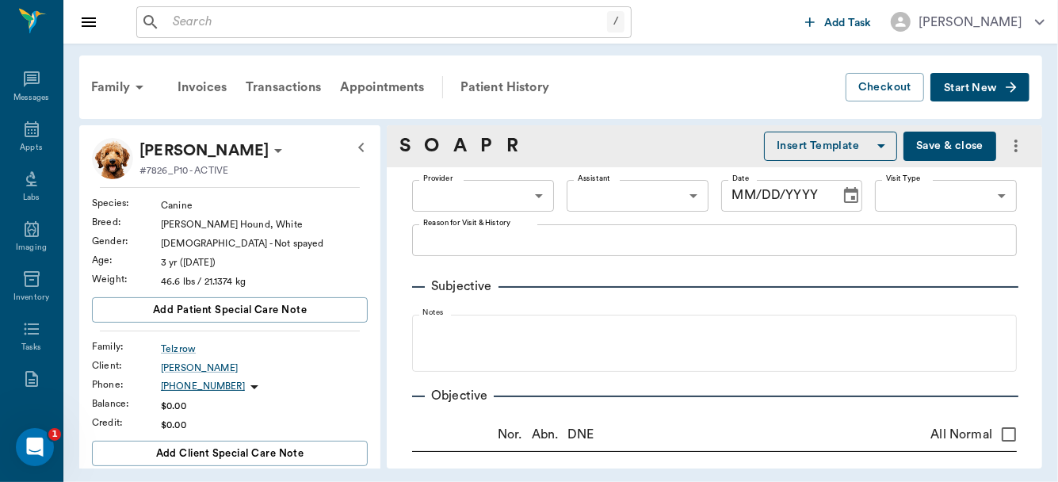
type input "63ec2f075fda476ae8351a4d"
type input "63ec2e7e52e12b0ba117b124"
type input "65d2be4f46e3a538d89b8c14"
type textarea "BRUCELLOSIS TEST AND WELLNESS LORY"
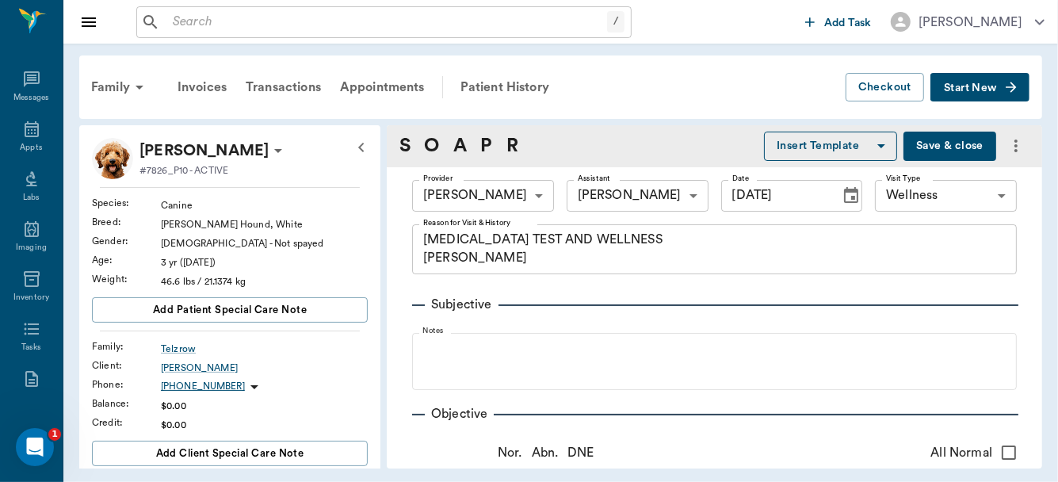
type input "[DATE]"
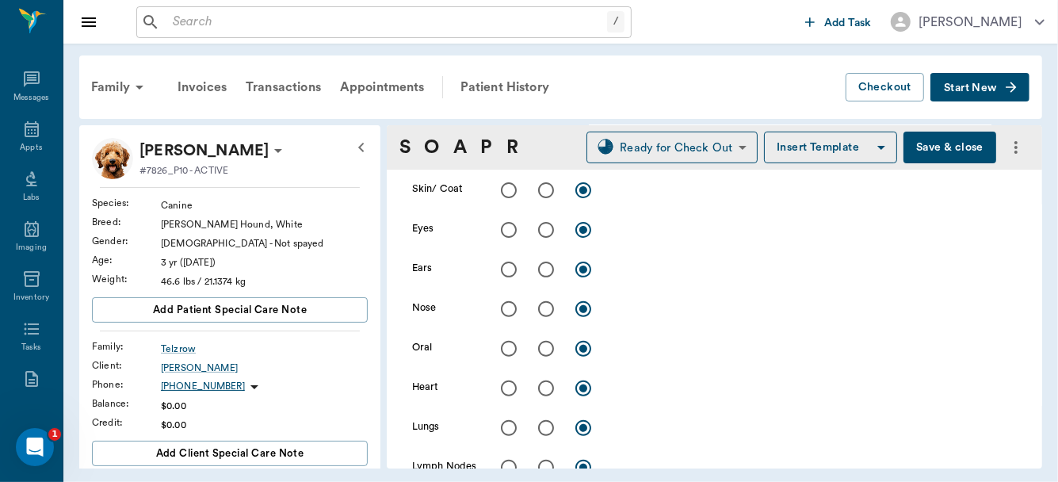
scroll to position [245, 0]
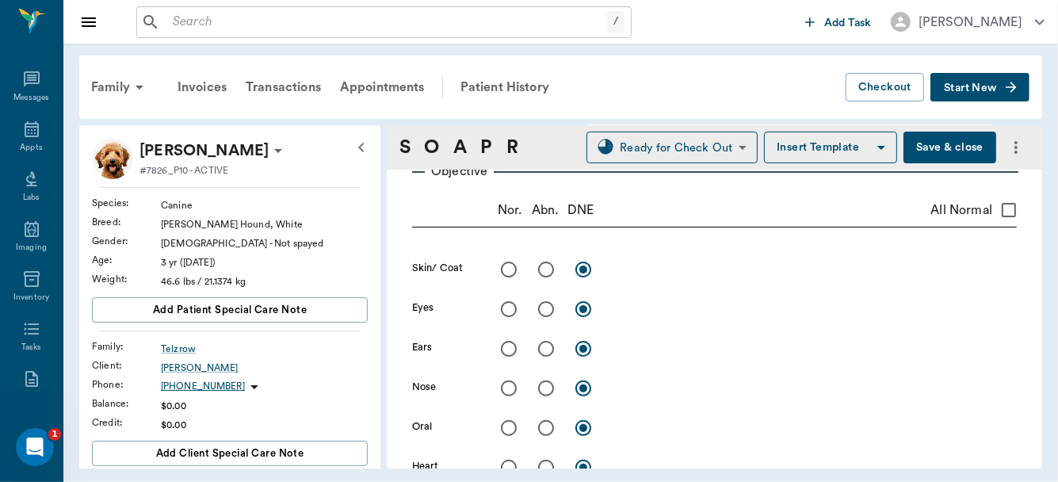
click at [996, 209] on input "All Normal" at bounding box center [1009, 209] width 33 height 33
checkbox input "true"
radio input "true"
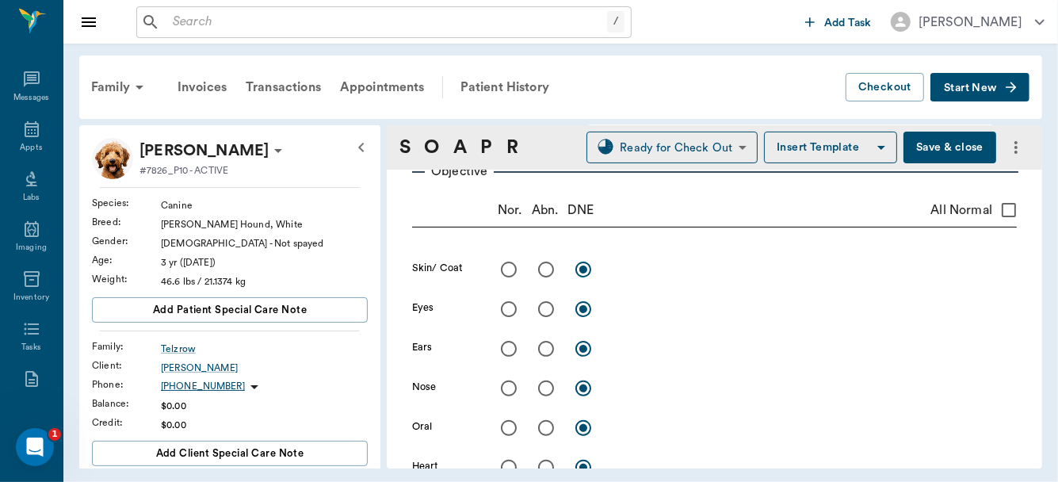
radio input "true"
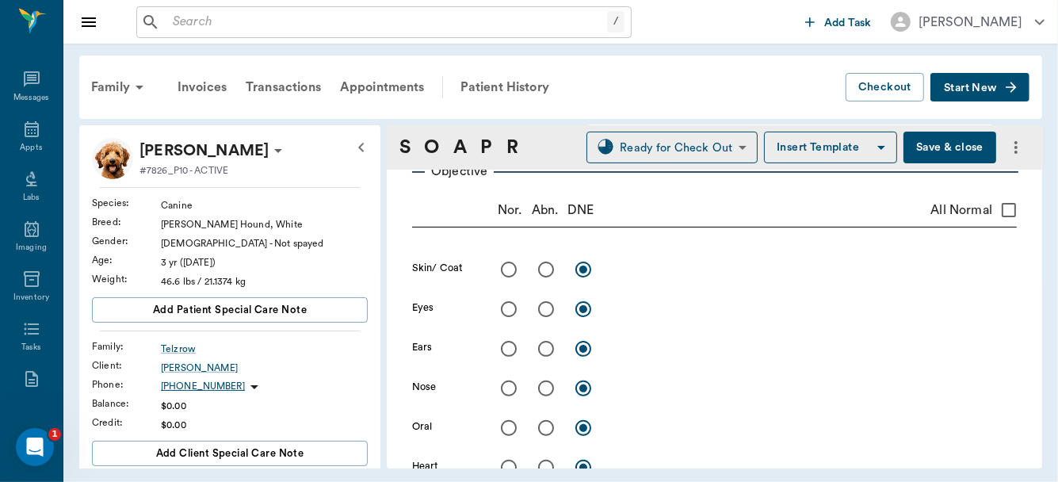
radio input "true"
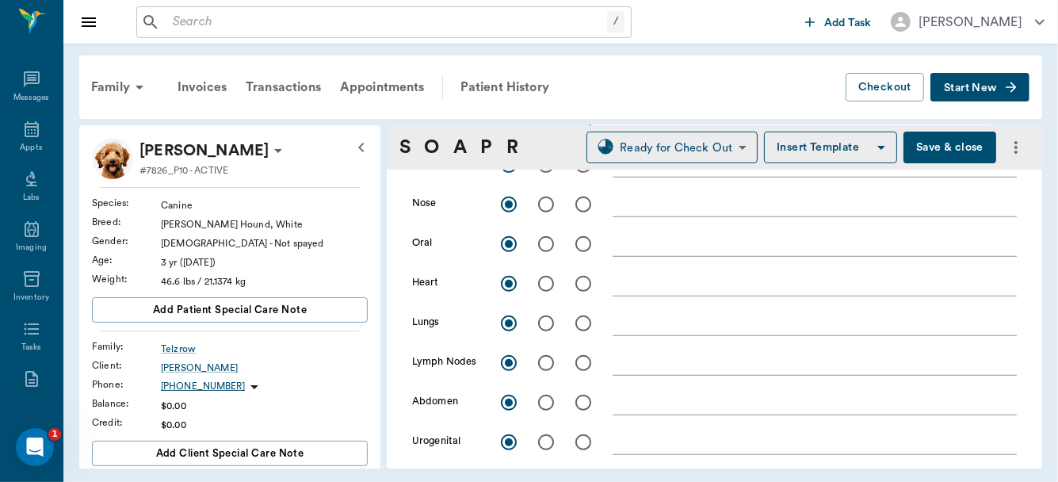
scroll to position [534, 0]
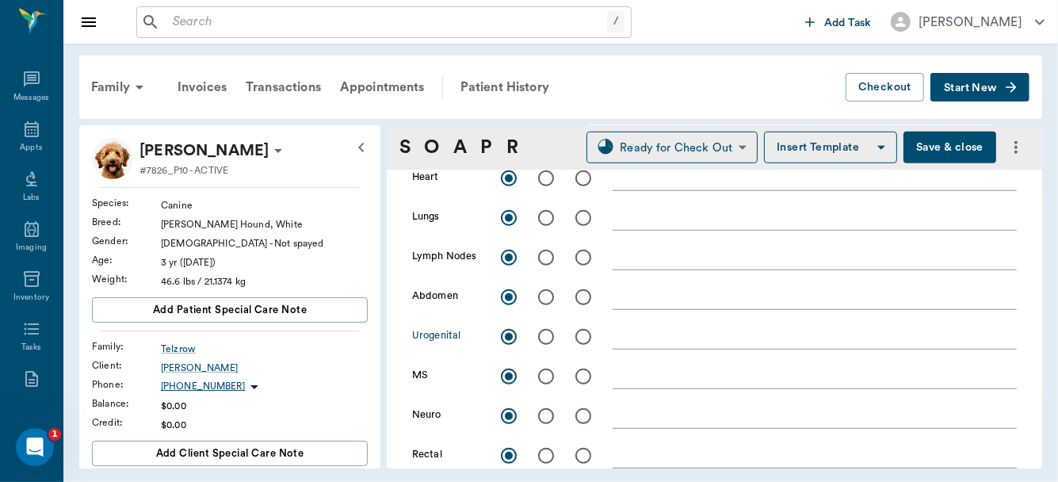
click at [549, 334] on input "radio" at bounding box center [546, 336] width 33 height 33
radio input "true"
checkbox input "false"
click at [624, 339] on textarea at bounding box center [815, 336] width 404 height 18
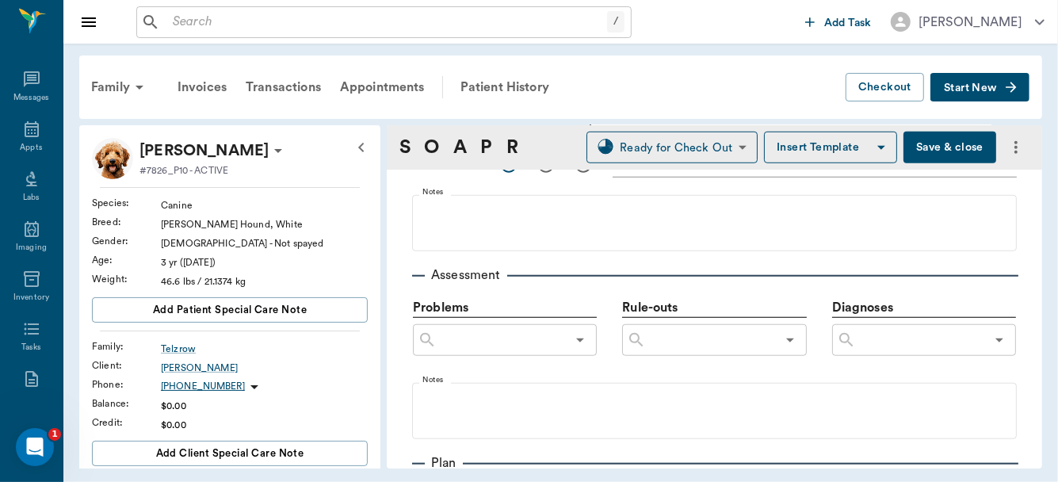
scroll to position [821, 0]
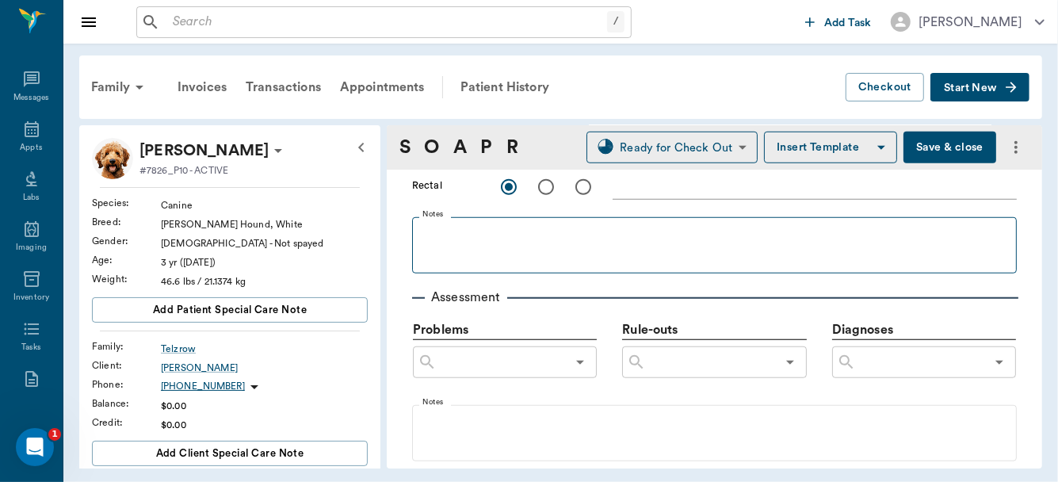
type textarea "Had a little brown vaginal discharge, US showed no abnormalities, vaginal swab …"
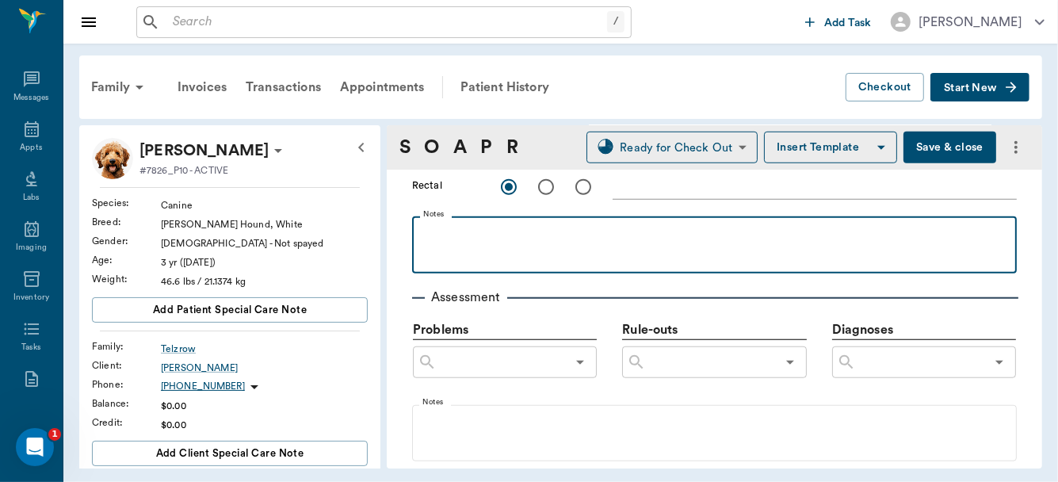
click at [436, 229] on p at bounding box center [714, 233] width 589 height 19
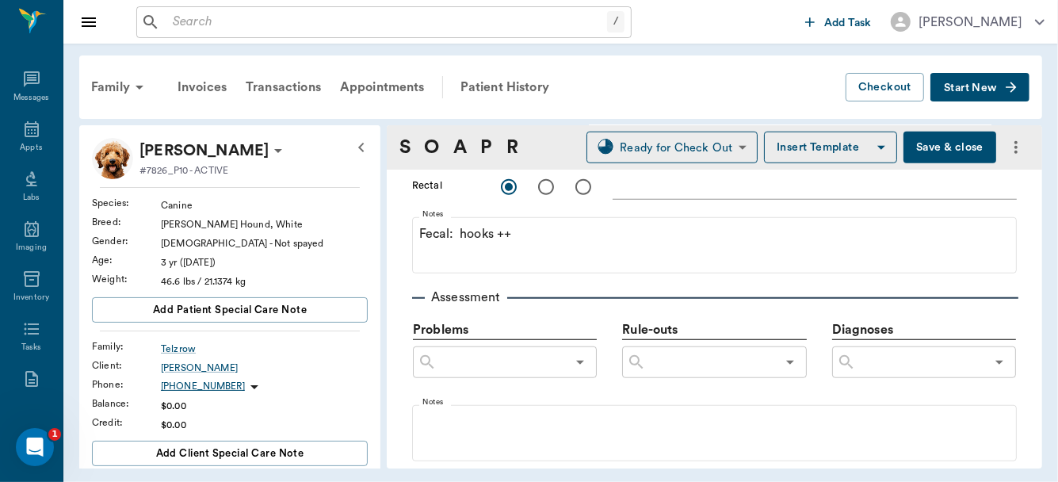
click at [910, 145] on button "Save & close" at bounding box center [950, 148] width 93 height 32
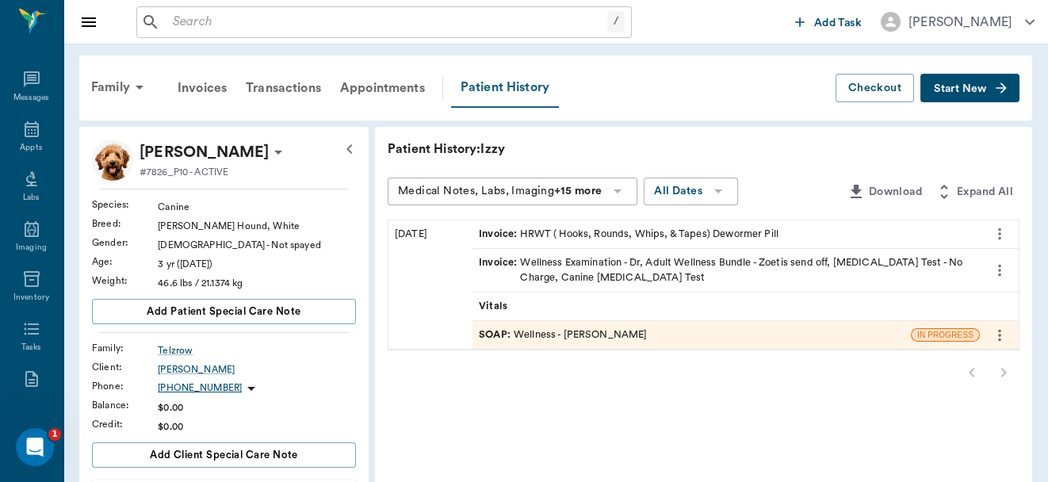
click at [533, 89] on div "Patient History" at bounding box center [505, 88] width 108 height 40
click at [570, 300] on div "Vitals" at bounding box center [726, 307] width 507 height 28
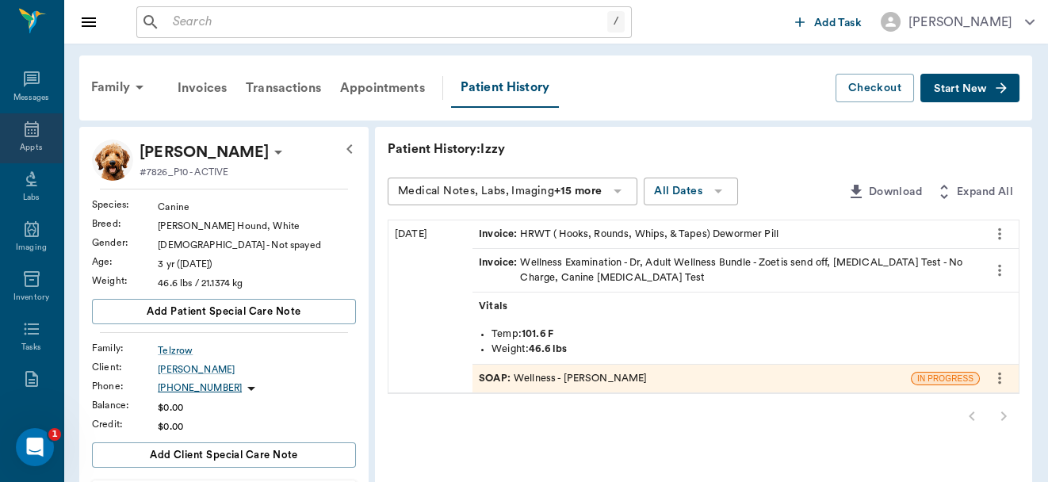
click at [27, 132] on icon at bounding box center [31, 129] width 19 height 19
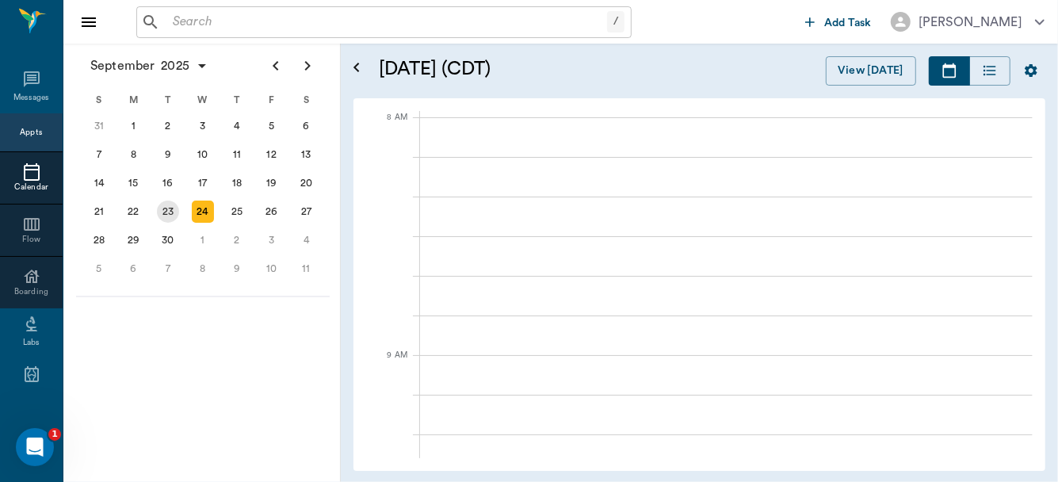
click at [168, 211] on div "23" at bounding box center [168, 212] width 22 height 22
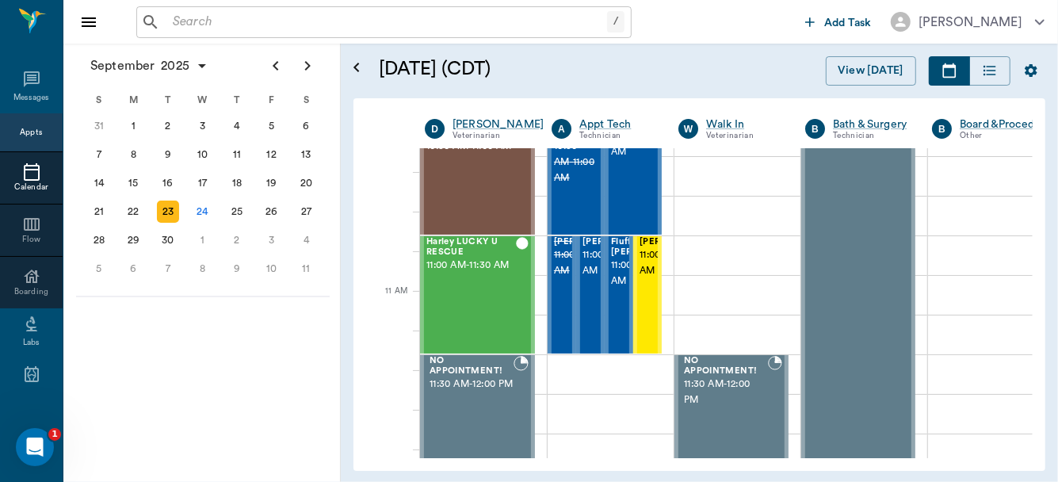
scroll to position [536, 0]
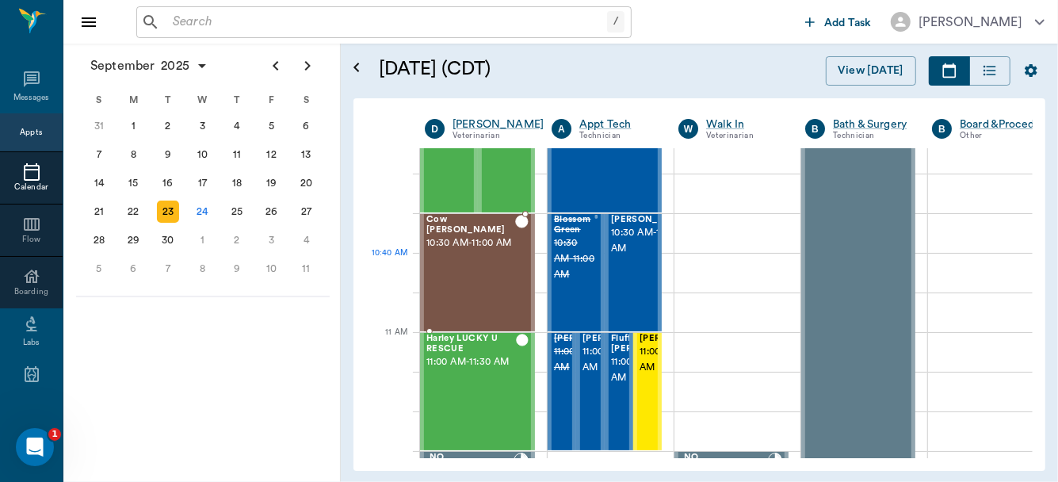
click at [454, 274] on div "Cow Spanel 10:30 AM - 11:00 AM" at bounding box center [471, 273] width 89 height 116
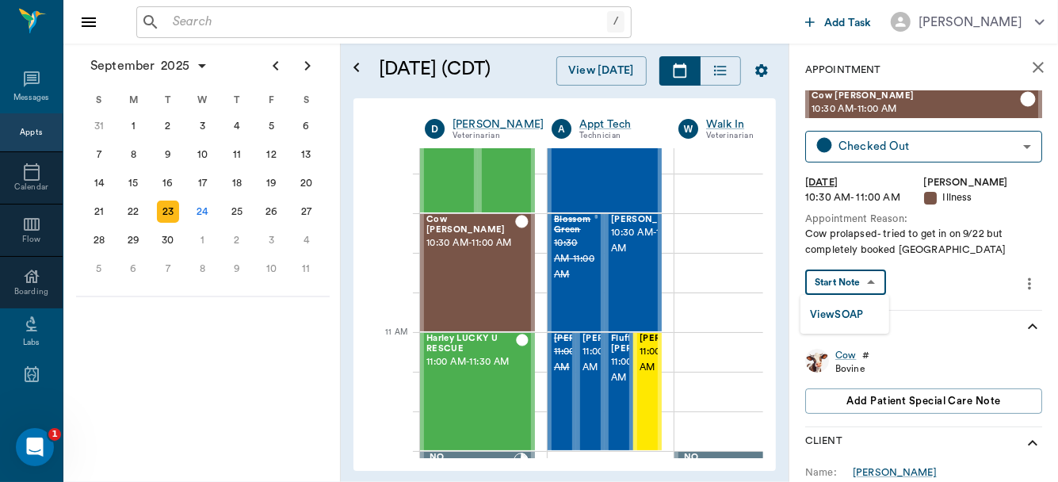
click at [867, 286] on body "/ ​ Add Task Dr. Bert Ellsworth Nectar Messages Appts Calendar Flow Boarding La…" at bounding box center [529, 241] width 1058 height 482
click at [852, 311] on button "View SOAP" at bounding box center [837, 315] width 54 height 18
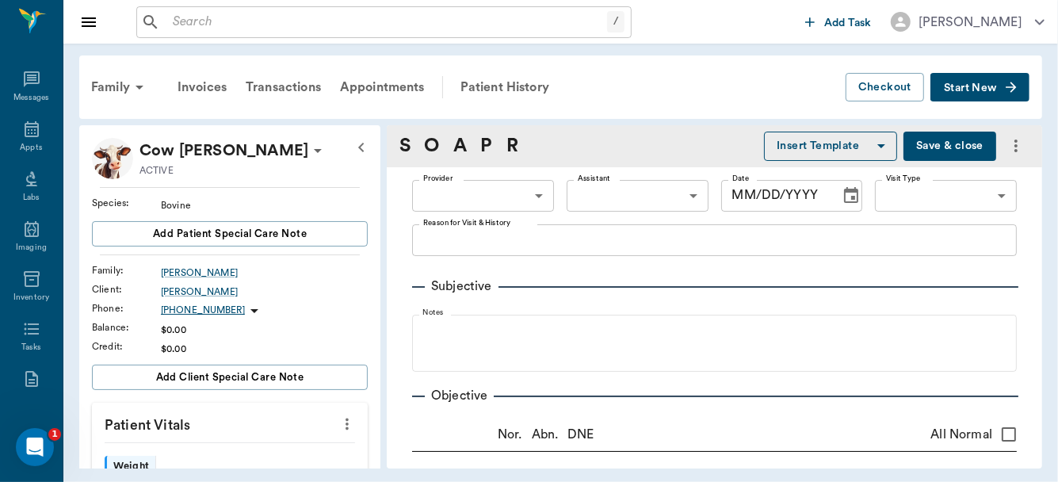
type input "63ec2f075fda476ae8351a4d"
type input "65d2be4f46e3a538d89b8c15"
type textarea "Cow prolapsed- tried to get in on 9/22 but completely booked Caryn"
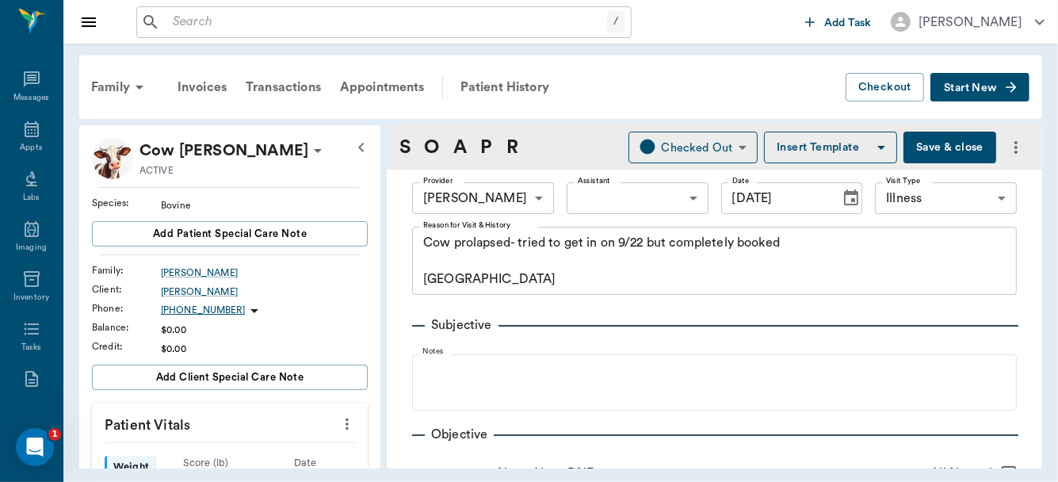
type input "[DATE]"
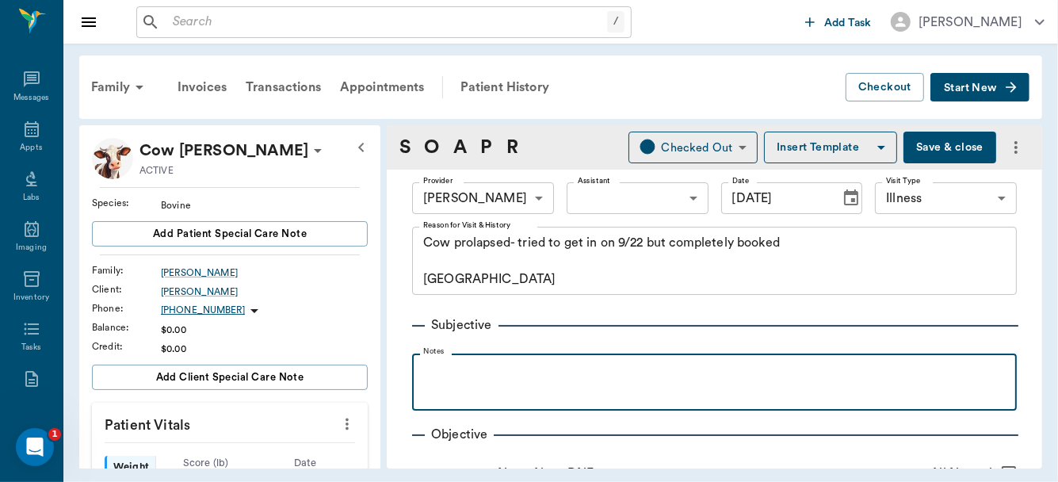
click at [479, 370] on p at bounding box center [714, 371] width 589 height 19
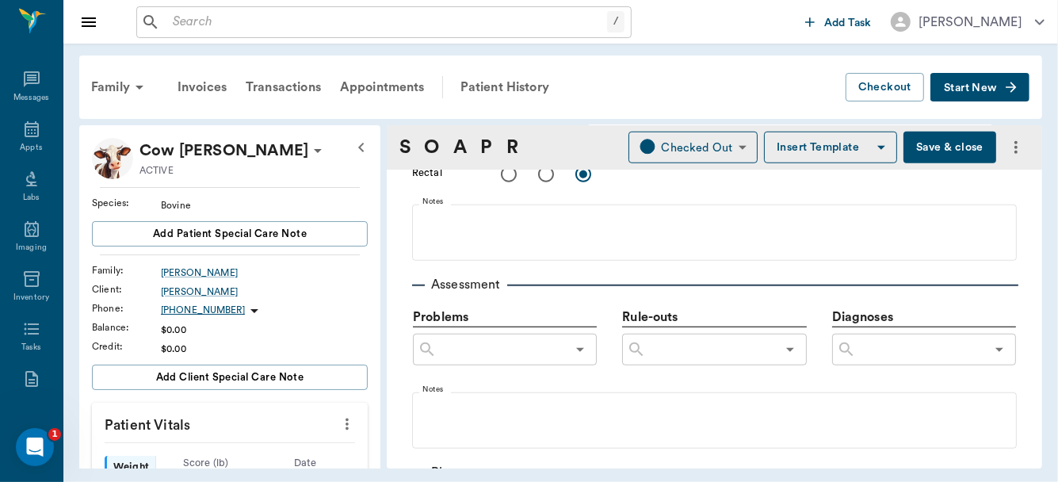
scroll to position [503, 0]
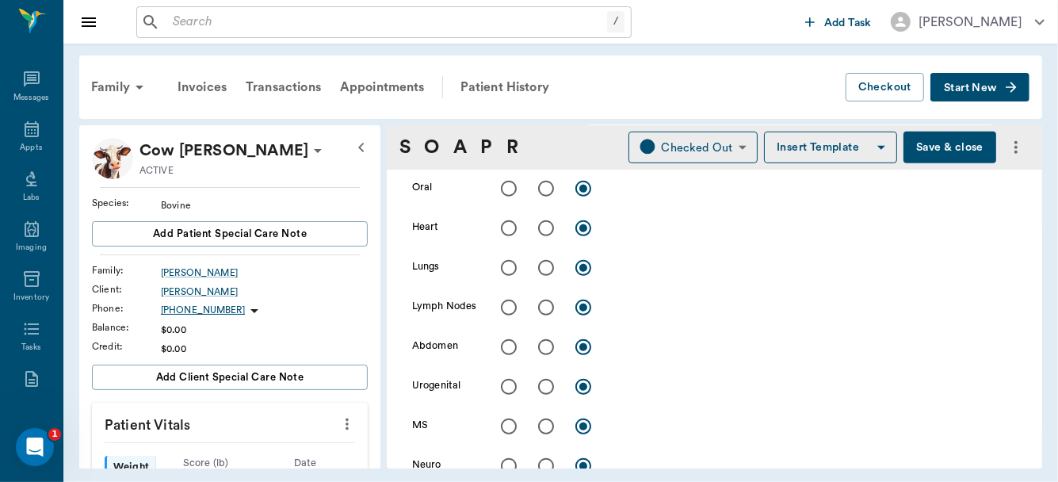
click at [945, 153] on button "Save & close" at bounding box center [950, 148] width 93 height 32
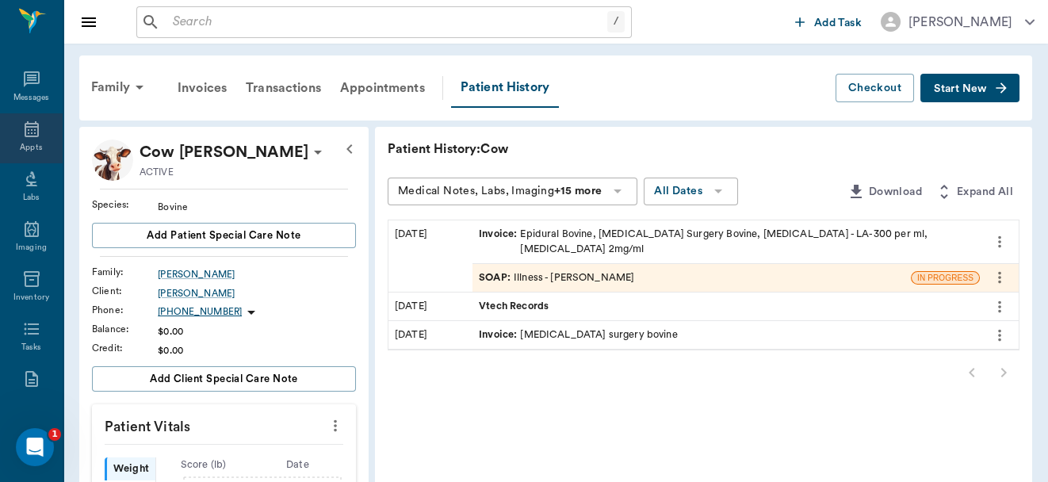
click at [28, 136] on icon at bounding box center [31, 129] width 19 height 19
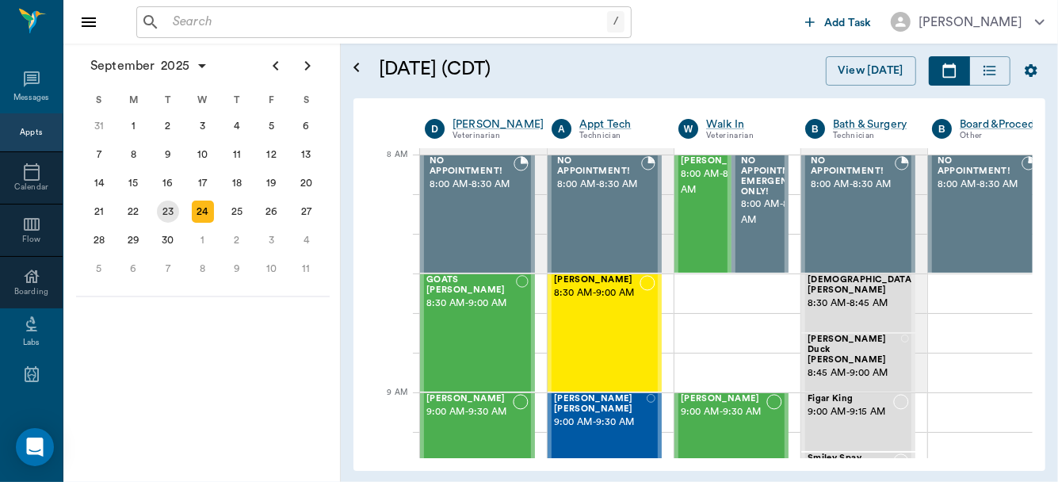
click at [167, 212] on div "23" at bounding box center [168, 212] width 22 height 22
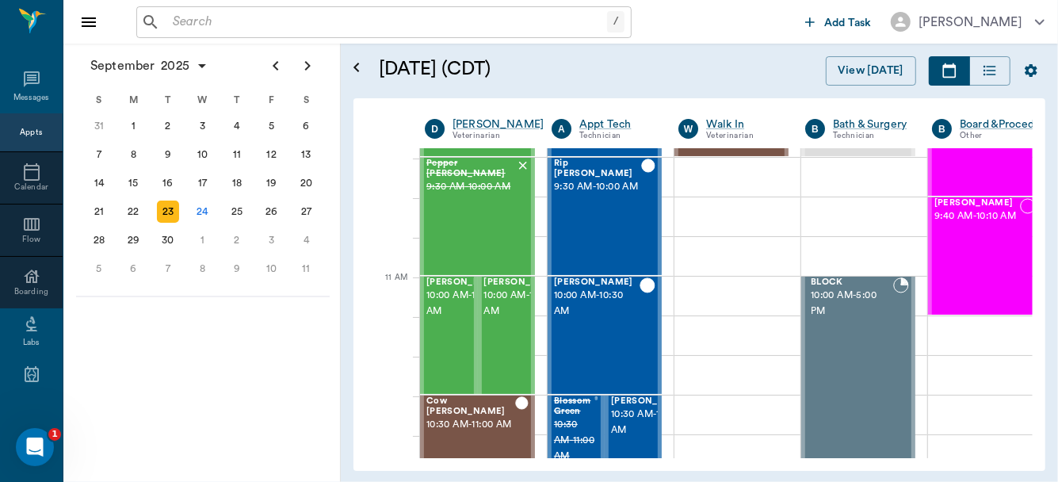
scroll to position [591, 0]
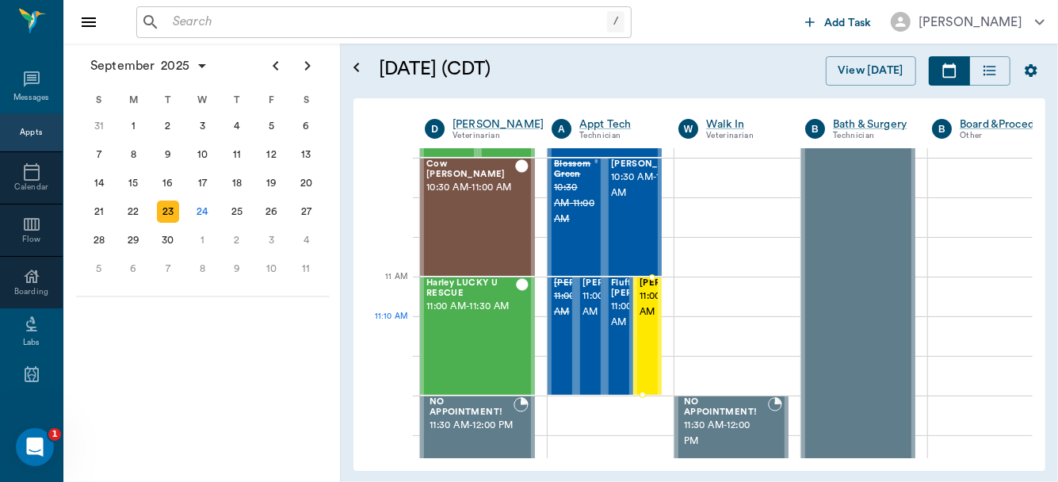
click at [646, 320] on span "11:00 AM - 11:30 AM" at bounding box center [679, 305] width 79 height 32
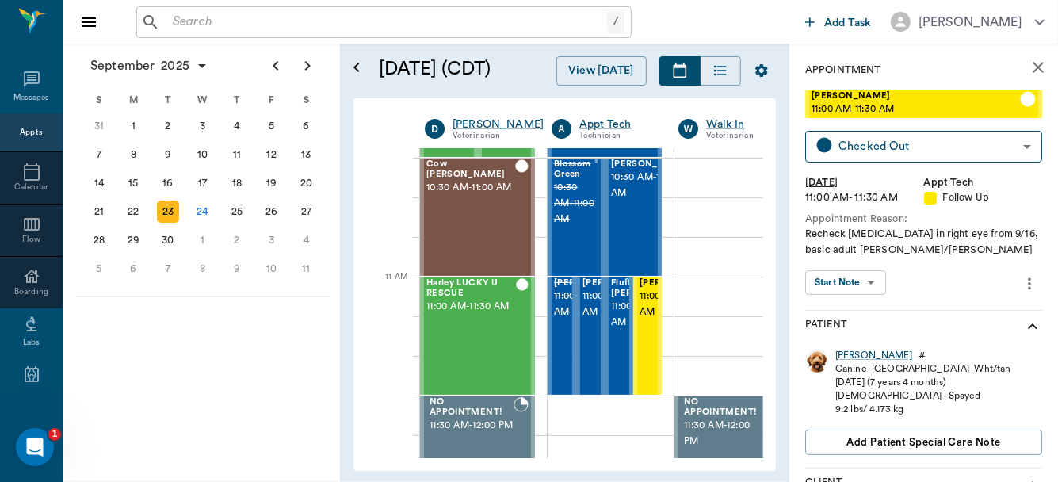
click at [871, 279] on body "/ ​ Add Task Dr. Bert Ellsworth Nectar Messages Appts Calendar Flow Boarding La…" at bounding box center [529, 241] width 1058 height 482
click at [840, 314] on button "View SOAP" at bounding box center [837, 315] width 54 height 18
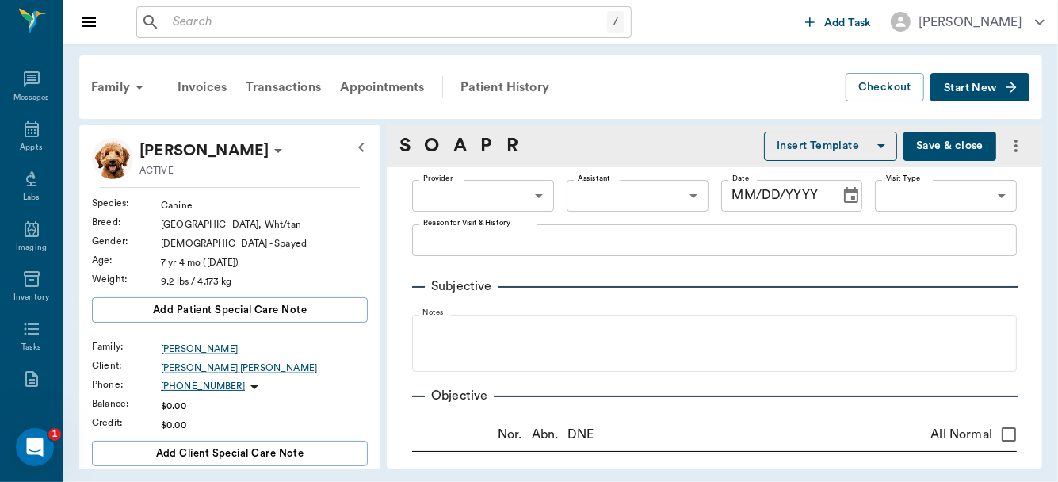
type input "63ec2f075fda476ae8351a4d"
type input "63ec2e7e52e12b0ba117b124"
type input "65d2be4f46e3a538d89b8c16"
type textarea "Recheck cornea in right eye from 9/16, basic adult Christy/Caryn"
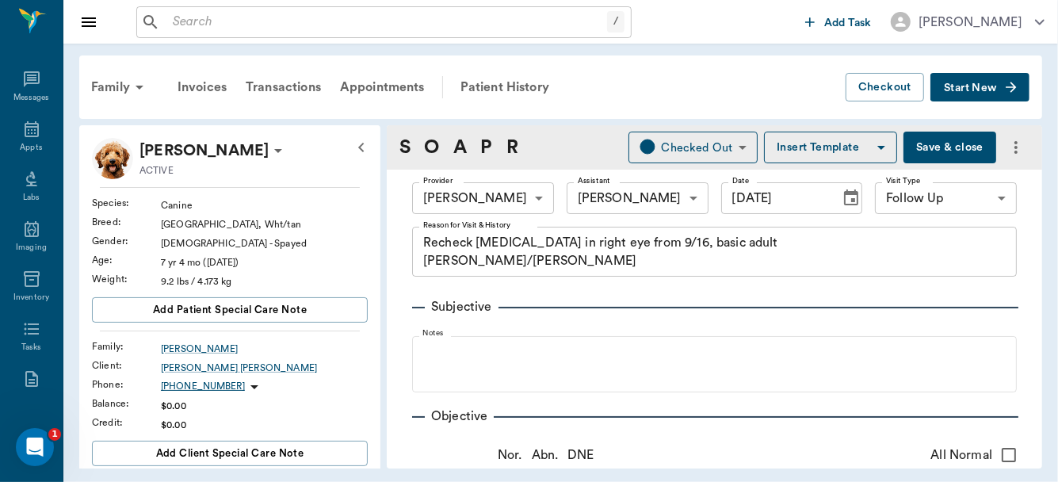
type input "[DATE]"
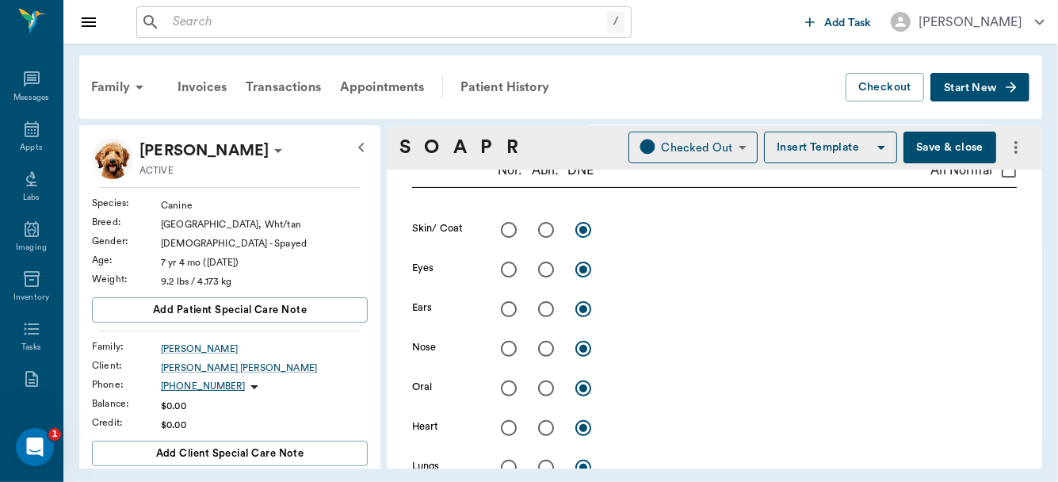
scroll to position [300, 0]
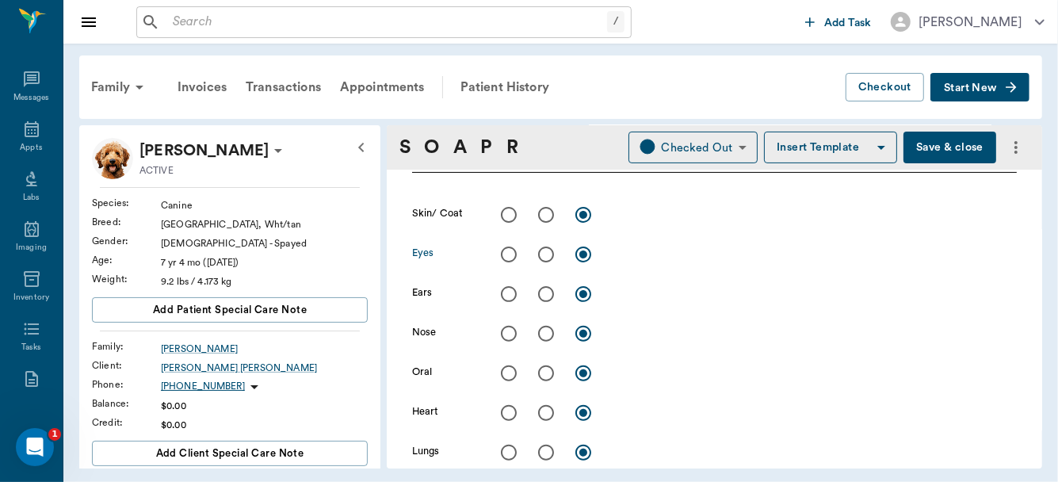
click at [508, 257] on input "radio" at bounding box center [508, 254] width 33 height 33
radio input "true"
click at [645, 256] on textarea at bounding box center [815, 254] width 404 height 18
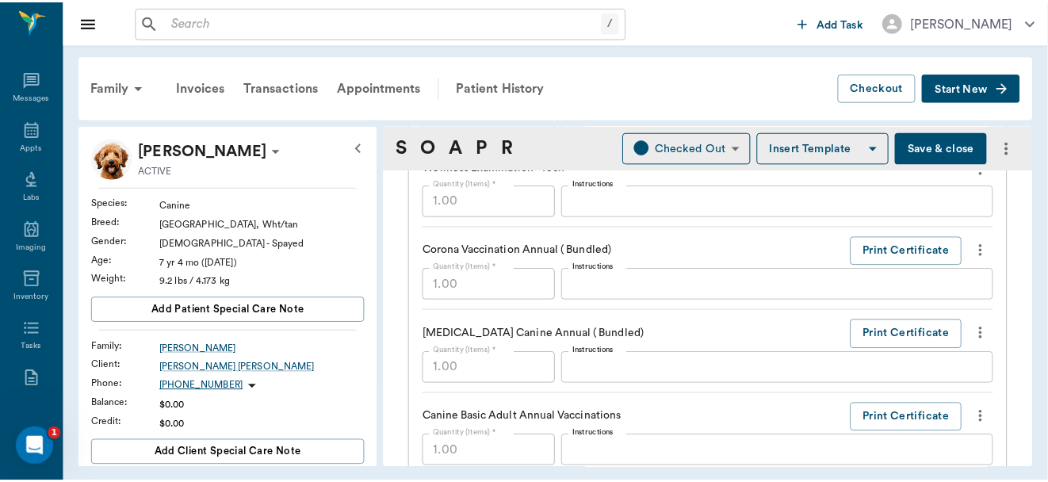
scroll to position [512, 0]
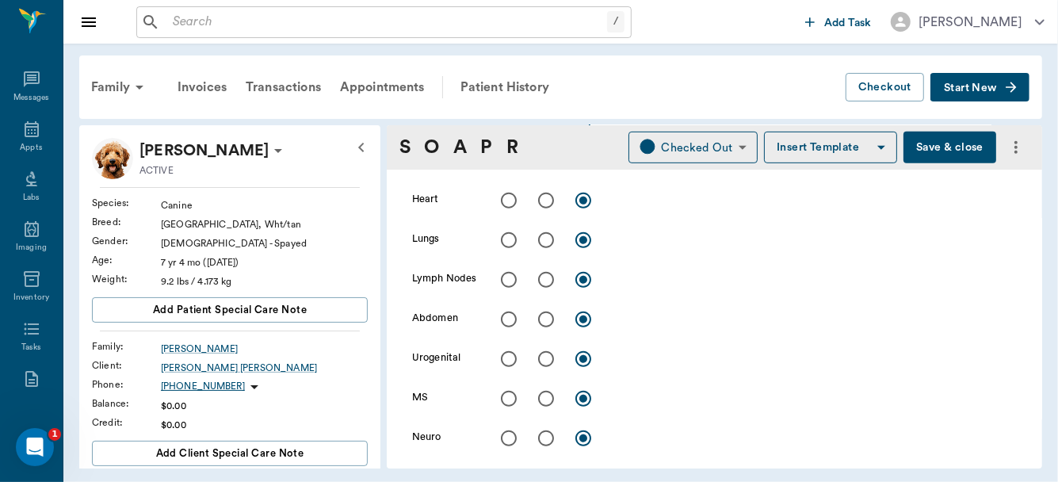
type textarea "No stain uptake, still has some redness. treat for a few more days"
click at [932, 140] on button "Save & close" at bounding box center [950, 148] width 93 height 32
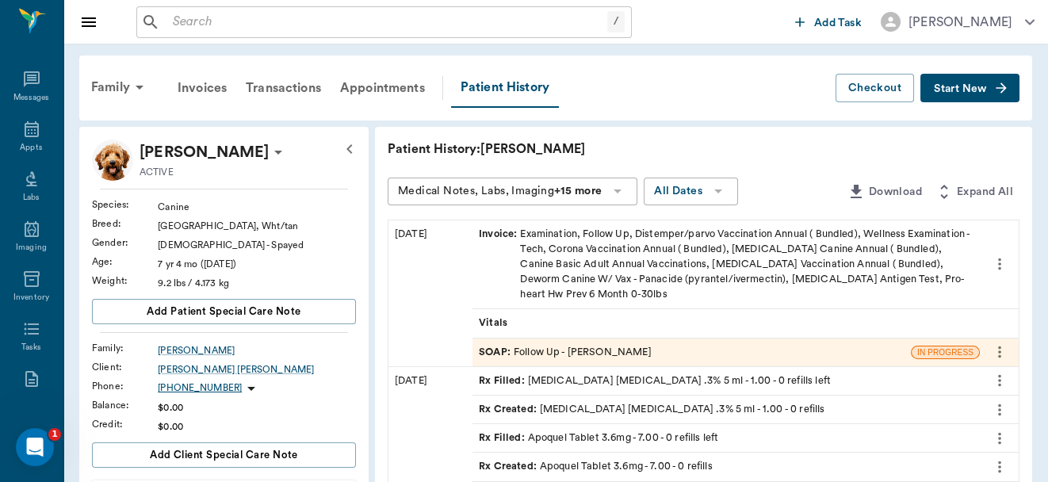
click at [237, 28] on input "text" at bounding box center [386, 22] width 441 height 22
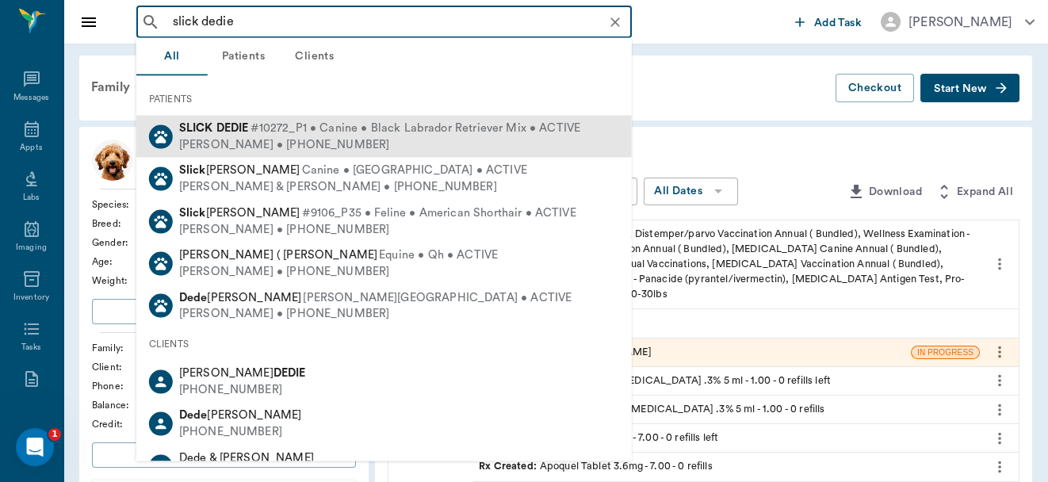
click at [249, 139] on div "TAYLOR DEDIE • (469) 535-0434" at bounding box center [379, 144] width 401 height 17
type input "slick dedie"
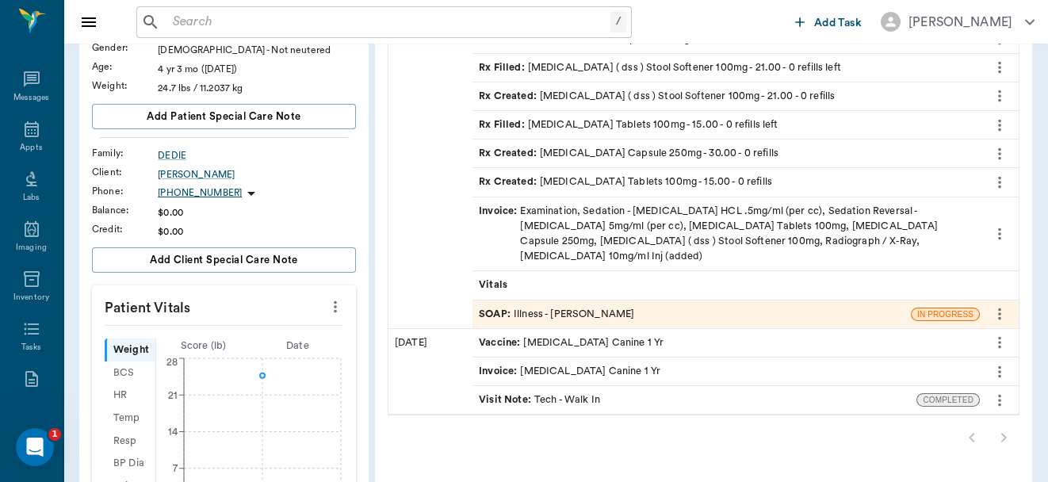
scroll to position [207, 0]
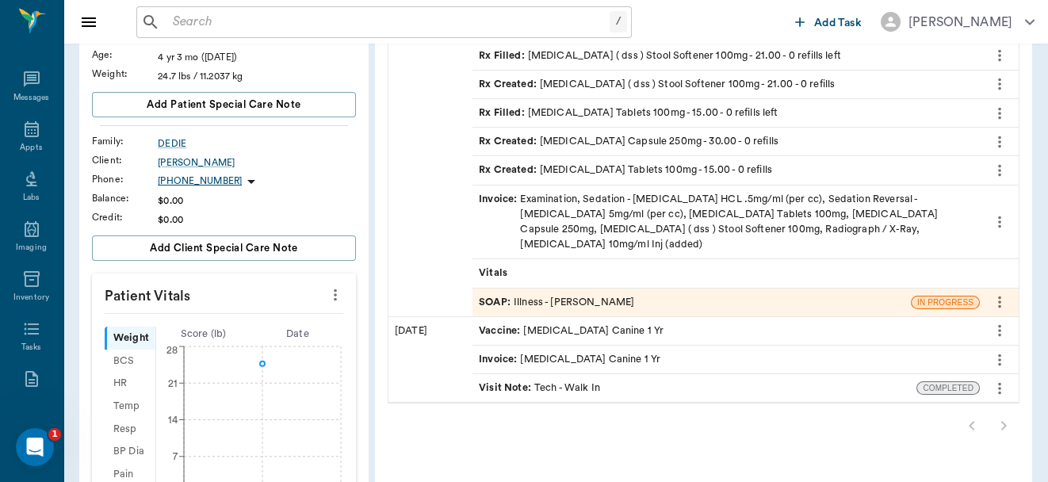
click at [555, 295] on div "SOAP : Illness - Dr. Bert Ellsworth" at bounding box center [556, 302] width 155 height 15
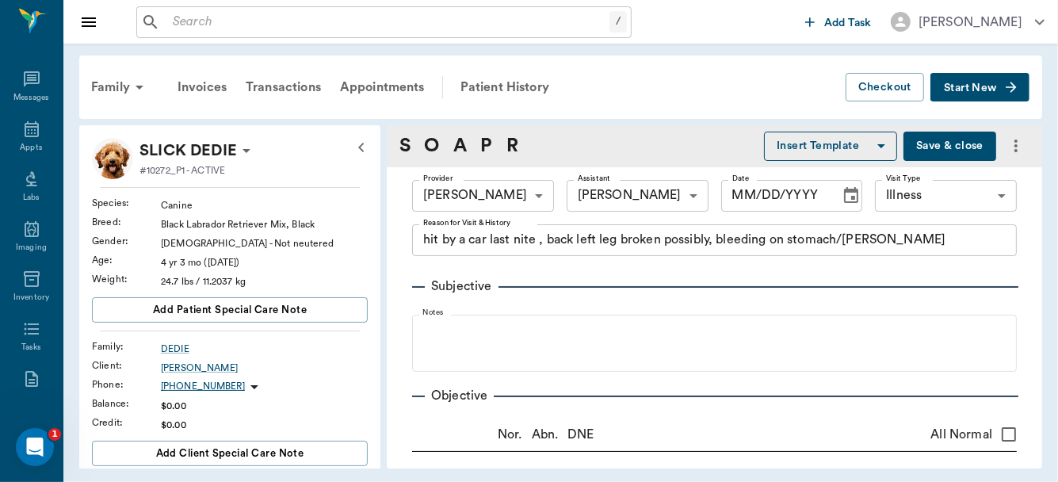
type input "63ec2f075fda476ae8351a4d"
type input "63ec2e7e52e12b0ba117b124"
type input "65d2be4f46e3a538d89b8c15"
type textarea "hit by a car last nite , back left leg broken possibly, bleeding on stomach/Lisa"
radio input "true"
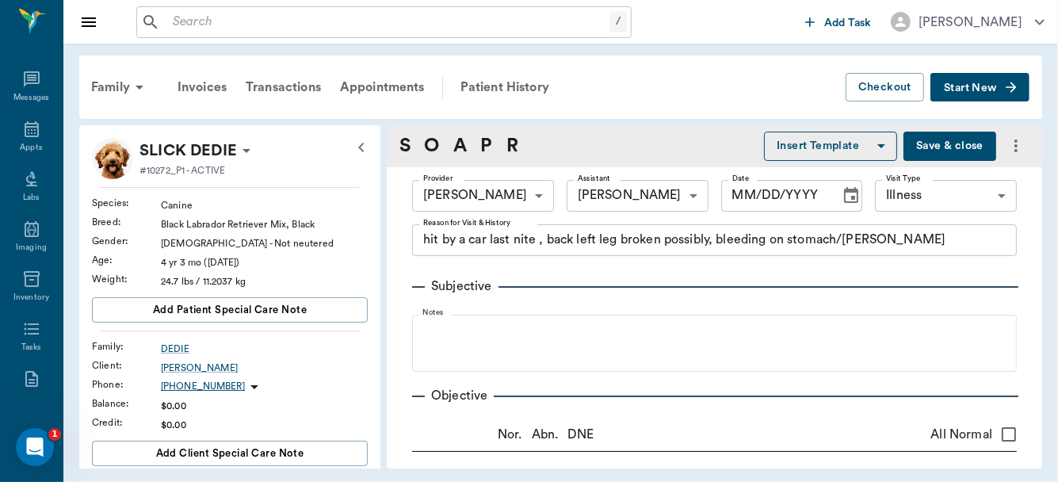
radio input "true"
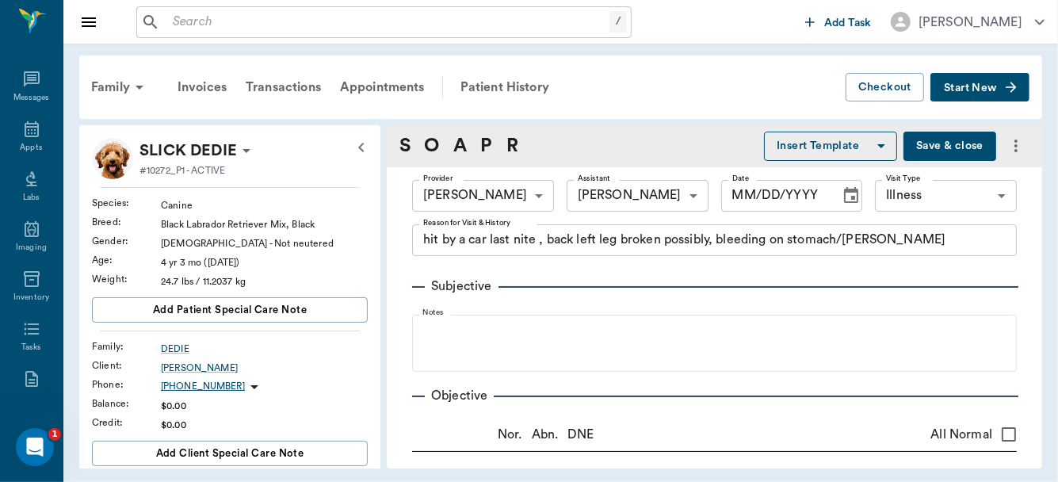
radio input "true"
type textarea "Fx Pelvis"
type input "09/19/2025"
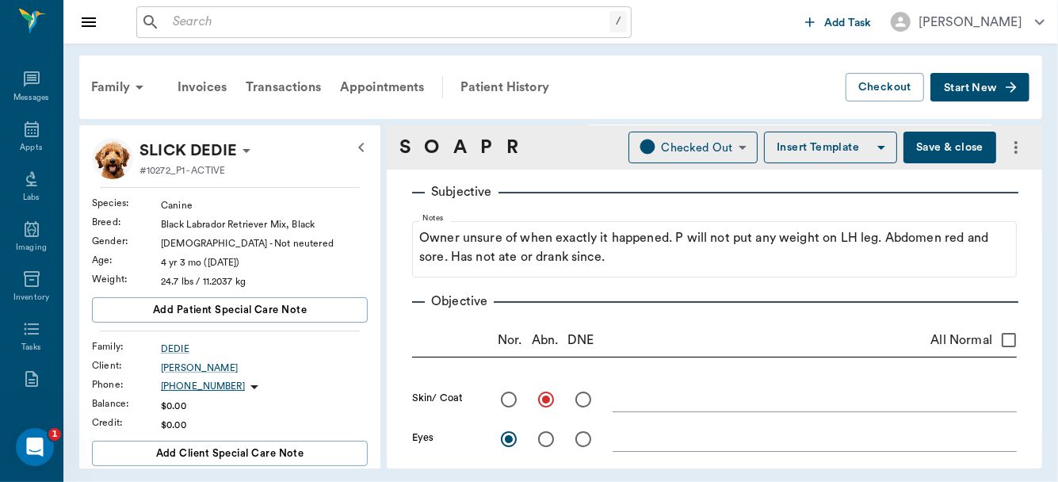
scroll to position [216, 0]
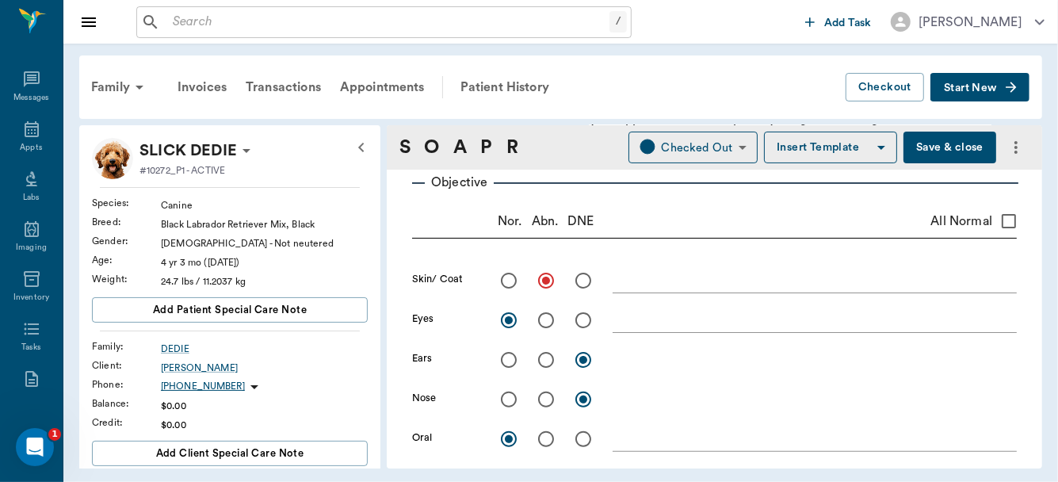
click at [632, 288] on div "x" at bounding box center [815, 281] width 404 height 23
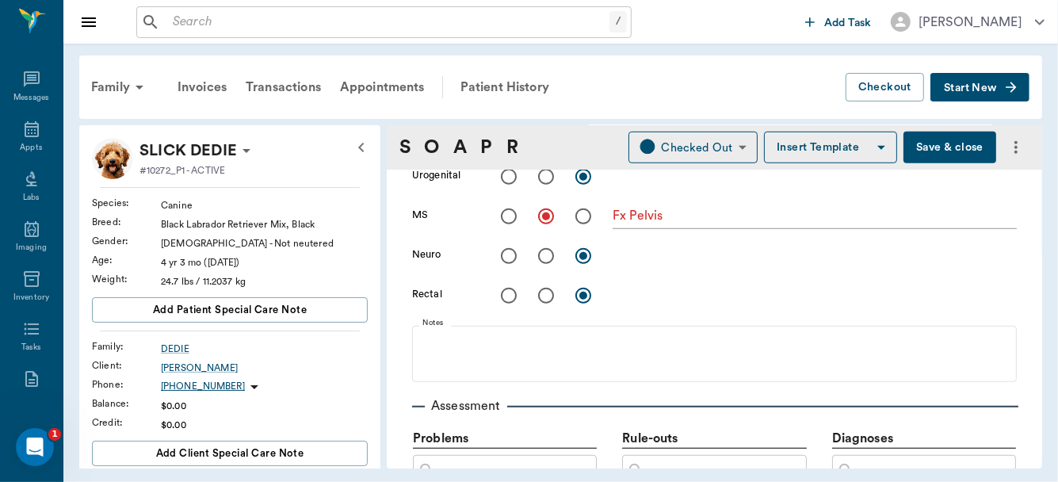
scroll to position [682, 0]
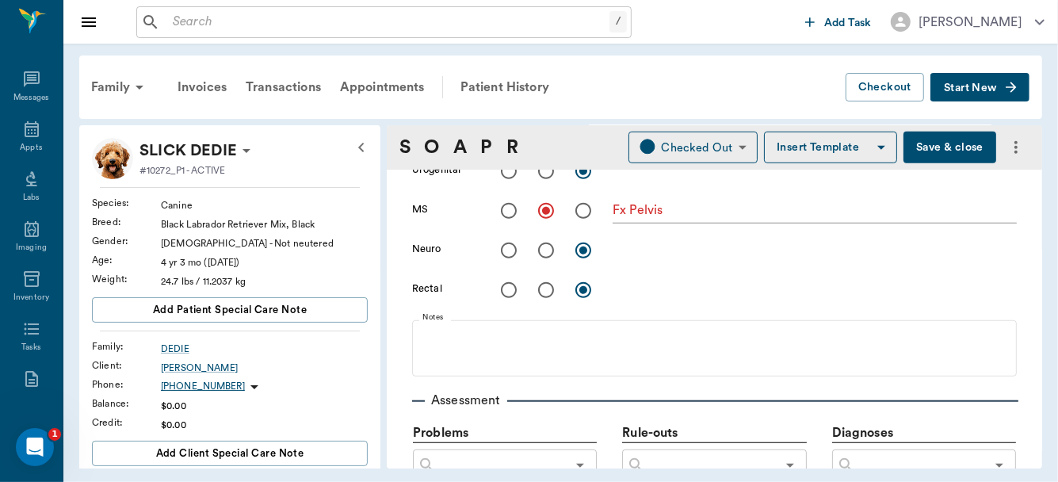
type textarea "road rash abrasions on belly"
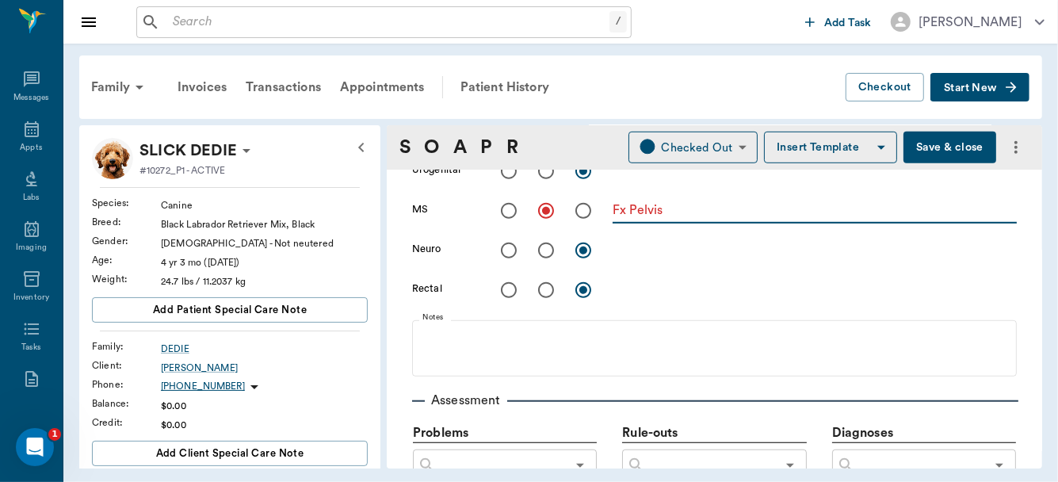
click at [748, 202] on textarea "Fx Pelvis" at bounding box center [815, 210] width 404 height 18
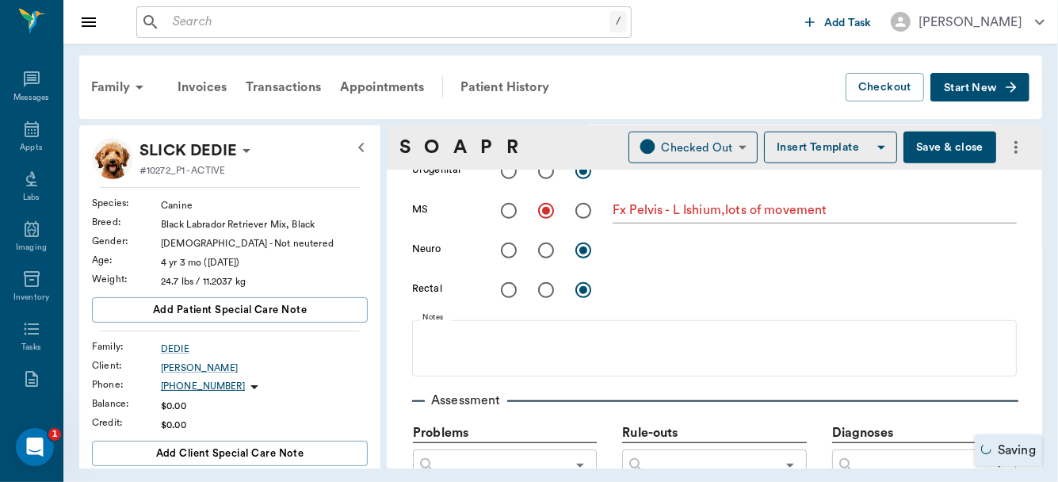
click at [725, 219] on div "Fx Pelvis - L Ishium,lots of movement x" at bounding box center [815, 212] width 404 height 23
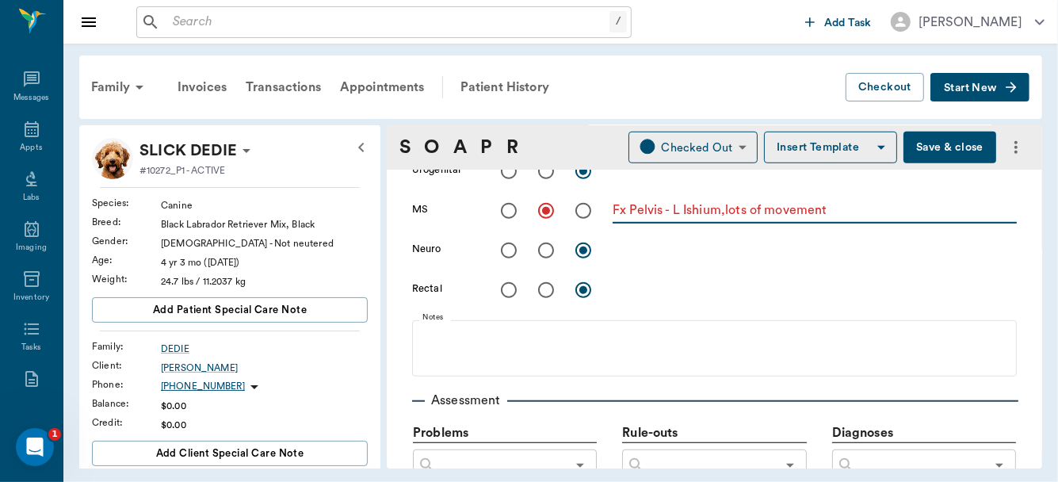
click at [725, 211] on textarea "Fx Pelvis - L Ishium,lots of movement" at bounding box center [815, 210] width 404 height 18
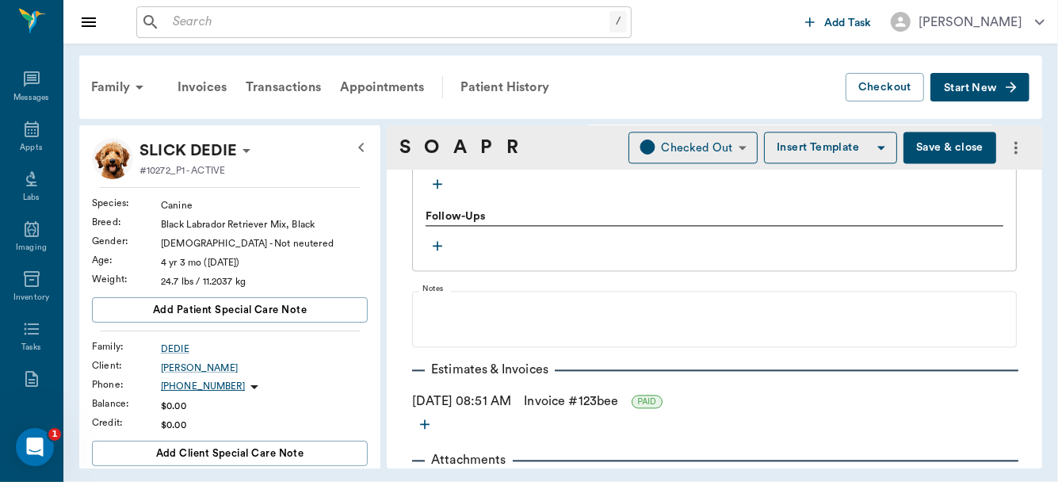
scroll to position [2225, 0]
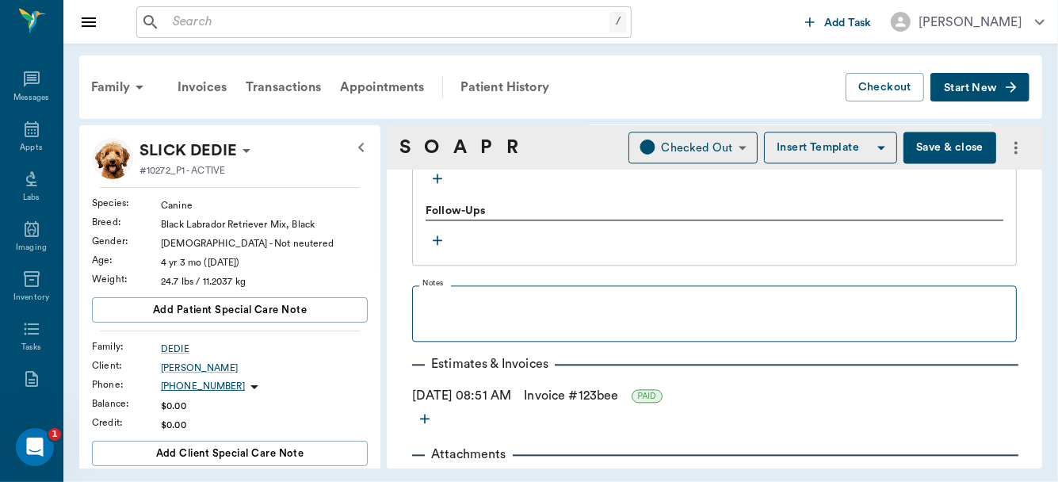
type textarea "Fx Pelvis - L Ischium, lots of movement"
click at [482, 281] on fieldset "Notes" at bounding box center [714, 309] width 605 height 63
click at [476, 286] on fieldset "Notes" at bounding box center [714, 309] width 605 height 63
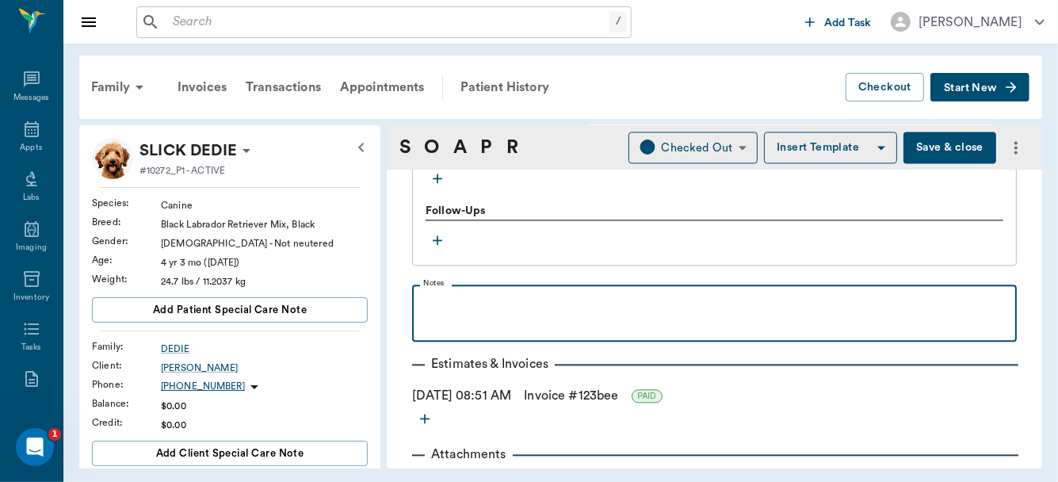
click at [457, 297] on p at bounding box center [714, 302] width 589 height 19
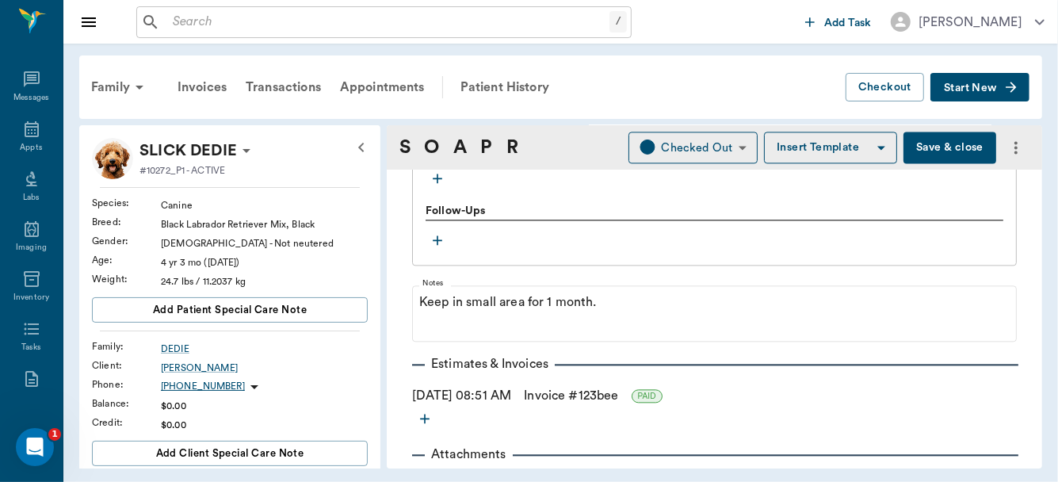
click at [960, 144] on button "Save & close" at bounding box center [950, 148] width 93 height 32
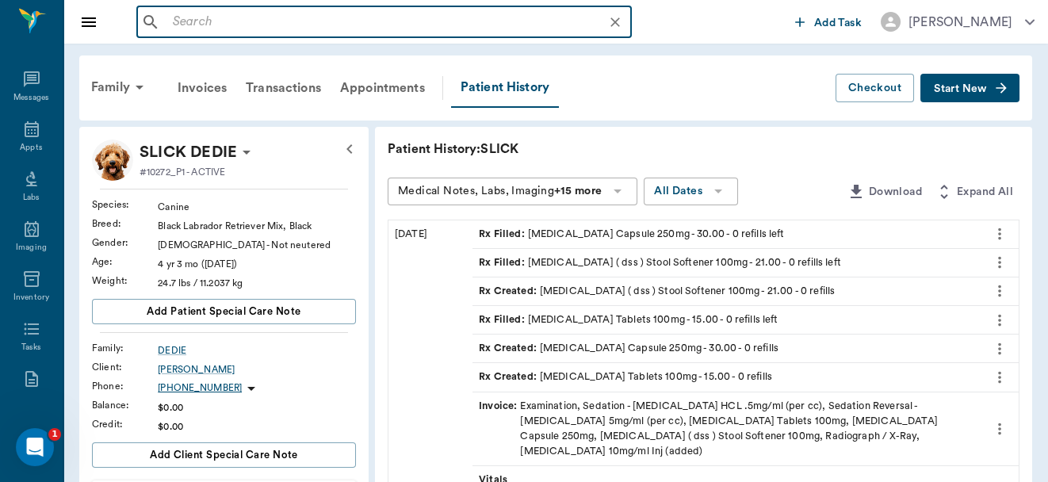
click at [258, 14] on input "text" at bounding box center [396, 22] width 461 height 22
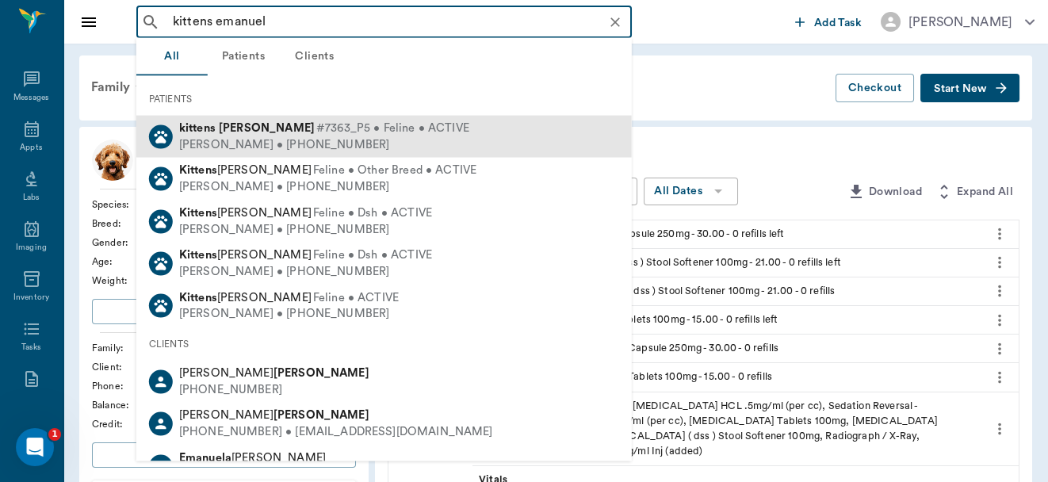
click at [235, 123] on b "Emanuel" at bounding box center [267, 128] width 96 height 12
type input "kittens emanuel"
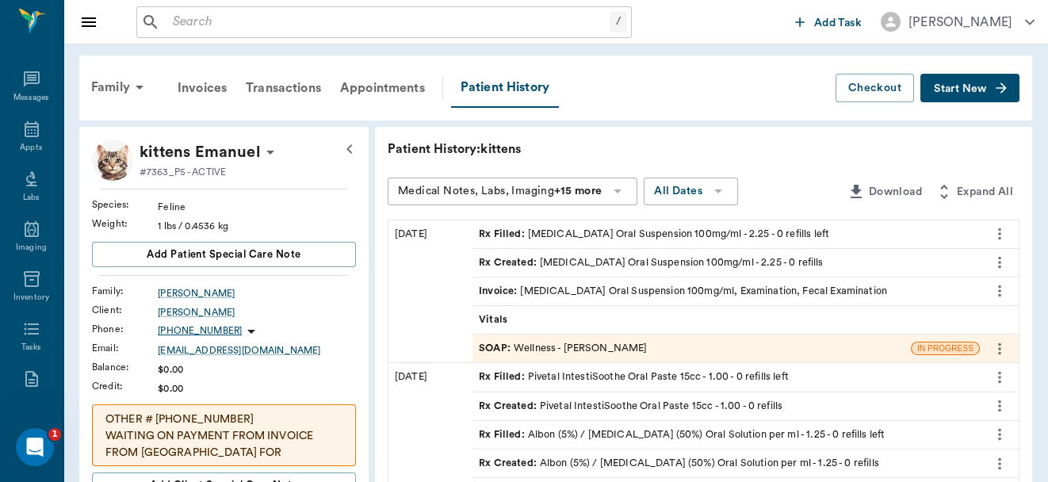
click at [538, 344] on div "SOAP : Wellness - Dr. Bert Ellsworth" at bounding box center [563, 348] width 168 height 15
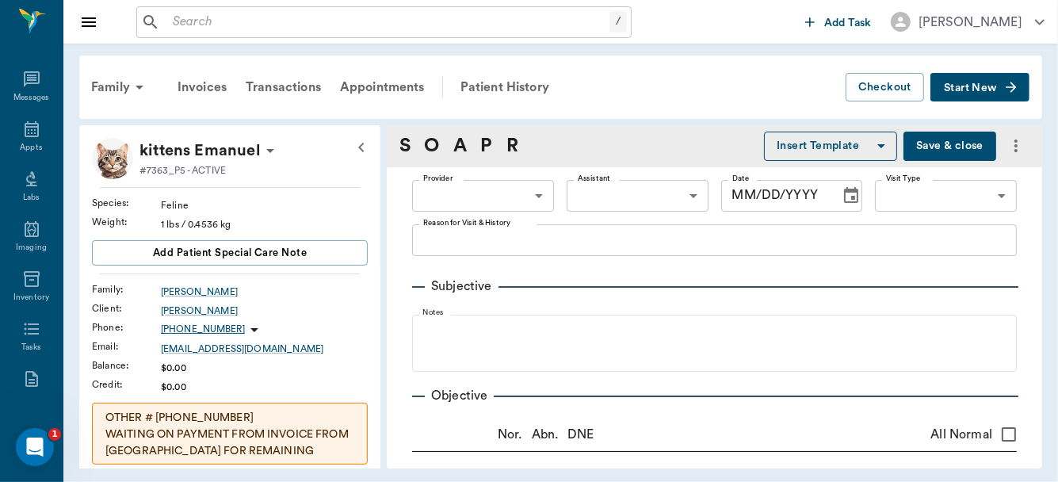
type input "63ec2f075fda476ae8351a4d"
type input "65d2be4f46e3a538d89b8c14"
type textarea "kitten is pooping blood Christy"
radio input "true"
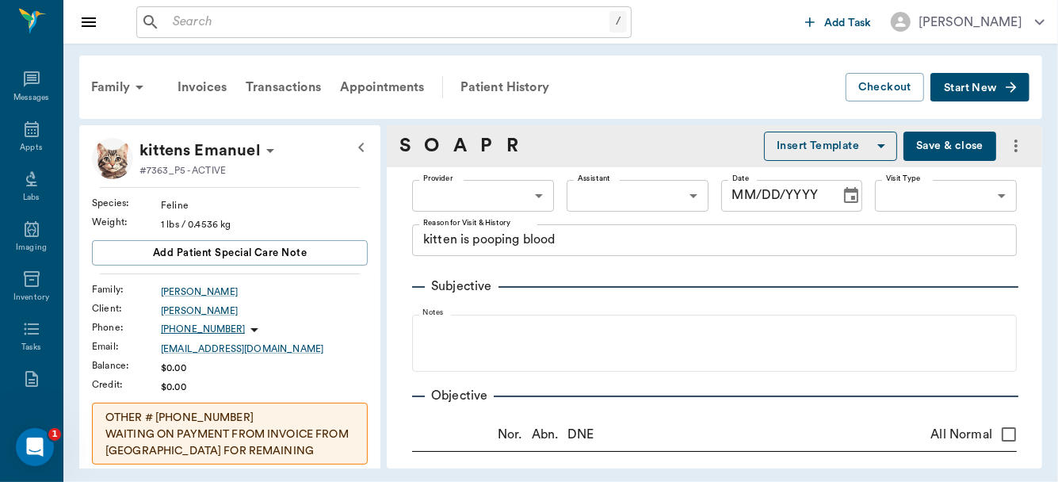
radio input "true"
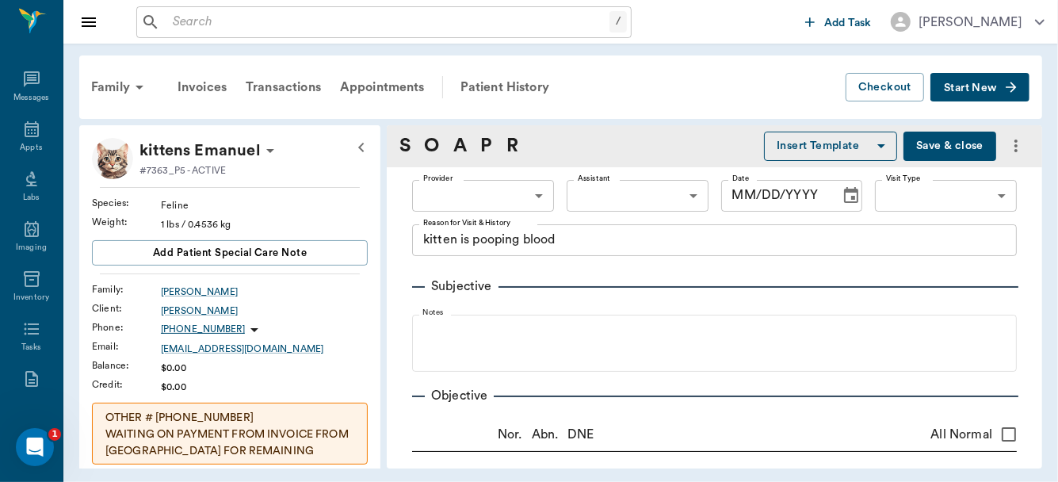
radio input "true"
type textarea "enlarged"
radio input "true"
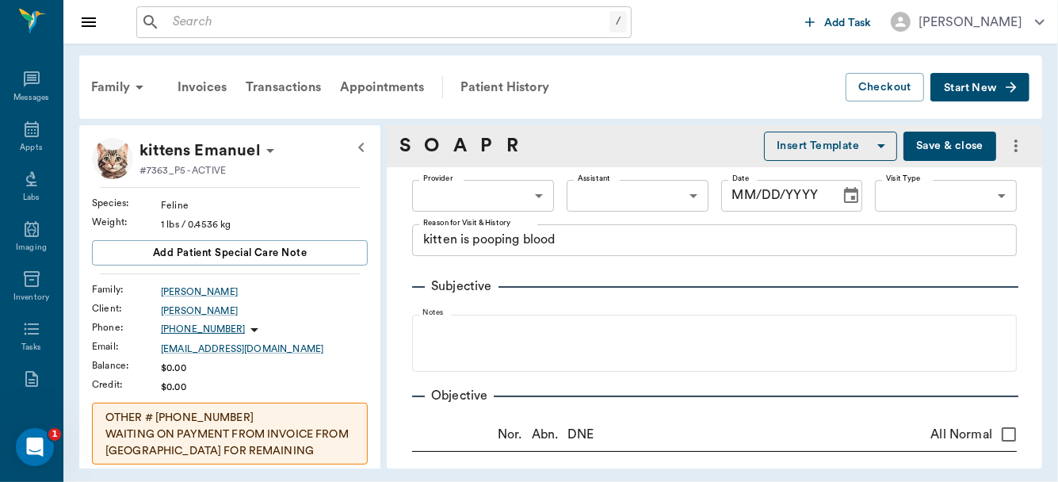
radio input "true"
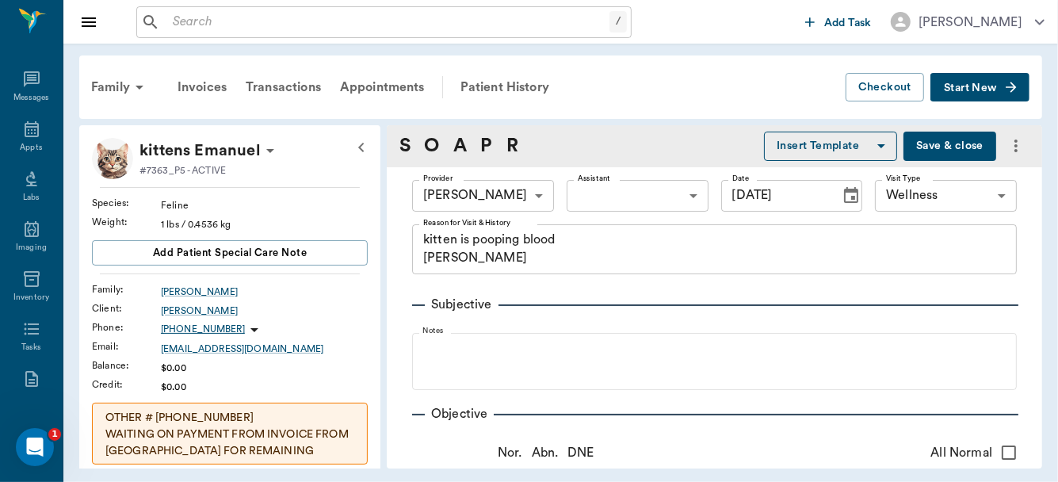
type input "09/19/2025"
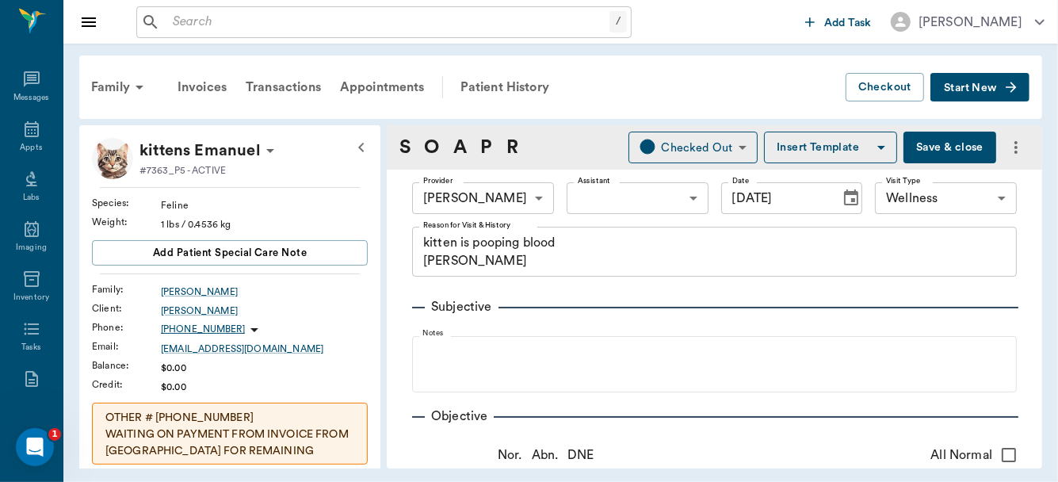
scroll to position [3, 0]
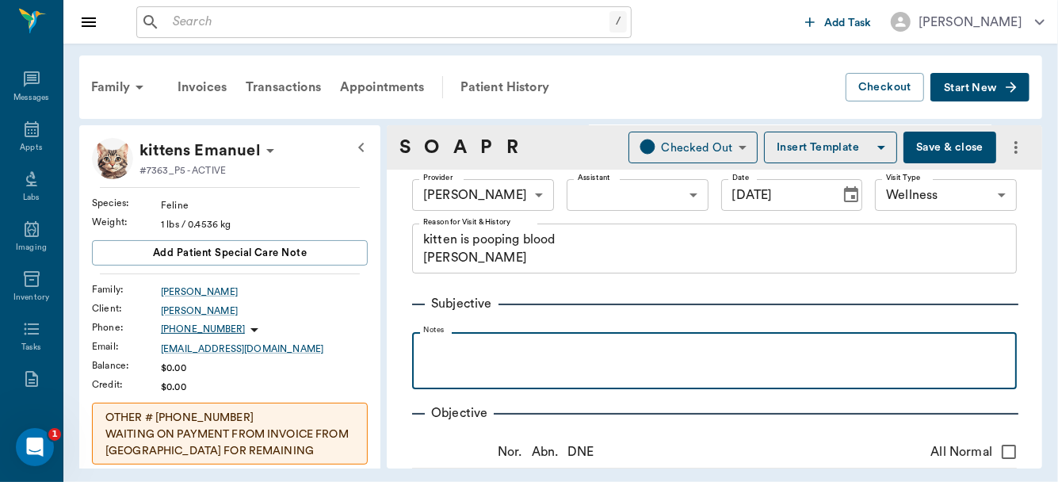
click at [422, 340] on p at bounding box center [714, 349] width 589 height 19
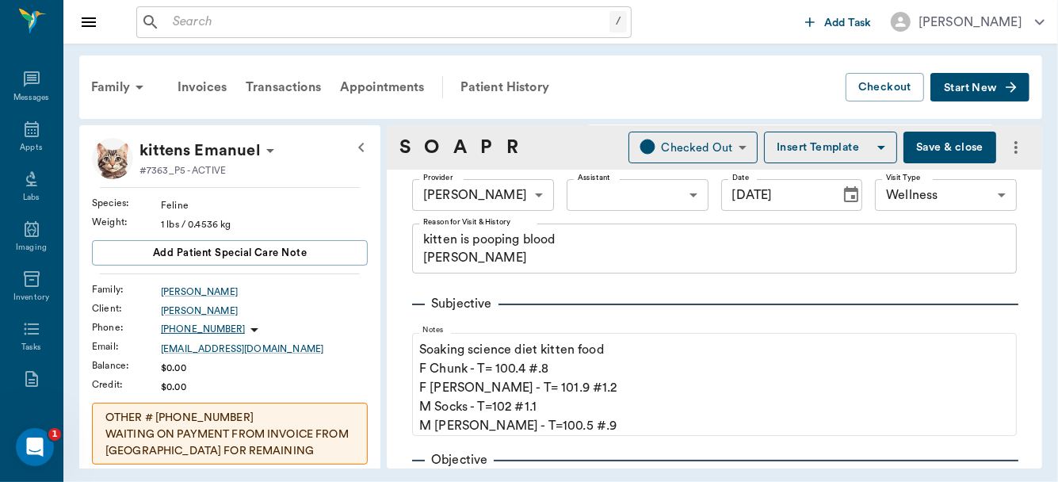
click at [928, 147] on button "Save & close" at bounding box center [950, 148] width 93 height 32
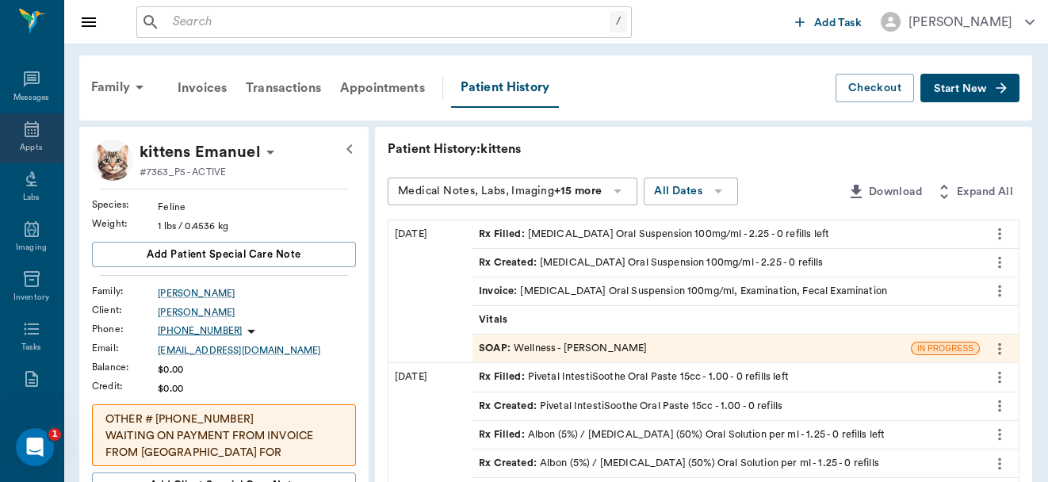
click at [22, 132] on icon at bounding box center [31, 129] width 19 height 19
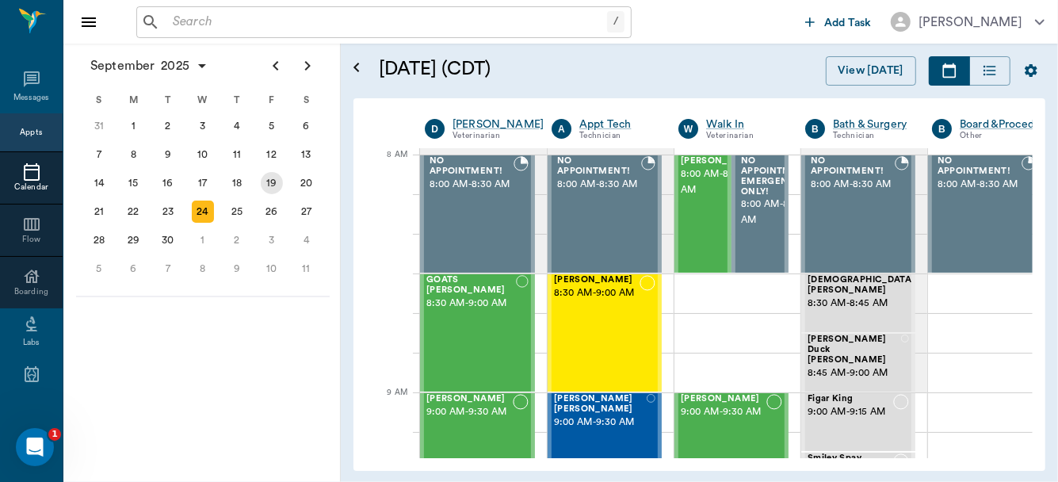
click at [271, 176] on div "19" at bounding box center [272, 183] width 22 height 22
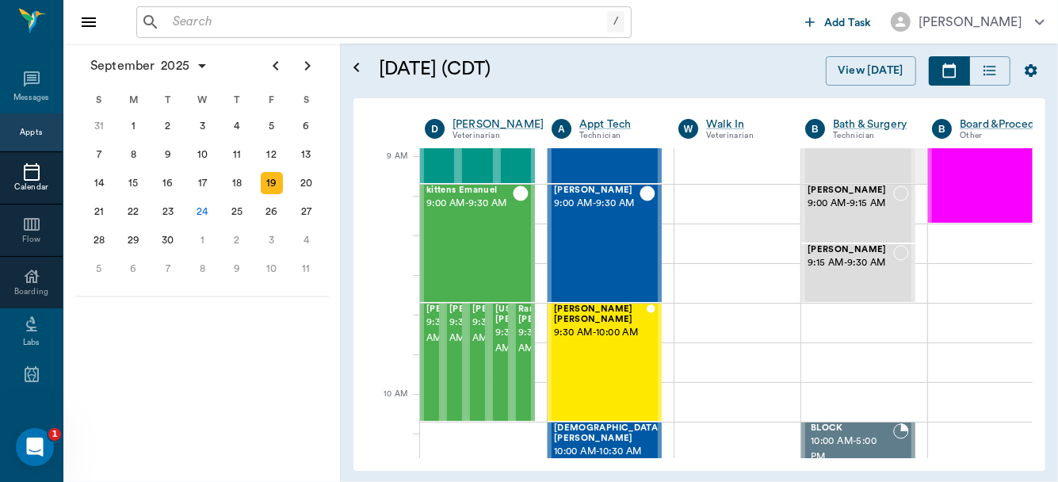
scroll to position [236, 0]
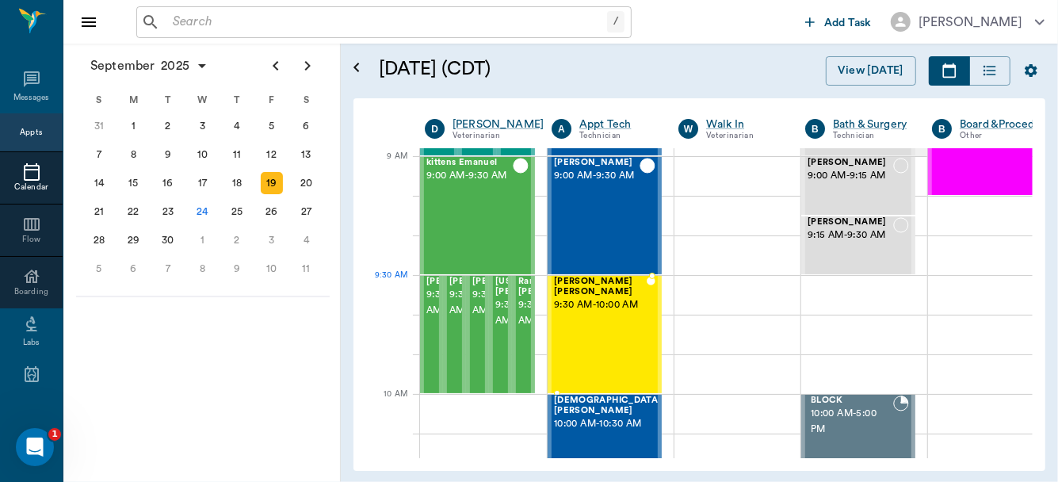
click at [589, 312] on span "9:30 AM - 10:00 AM" at bounding box center [600, 305] width 93 height 16
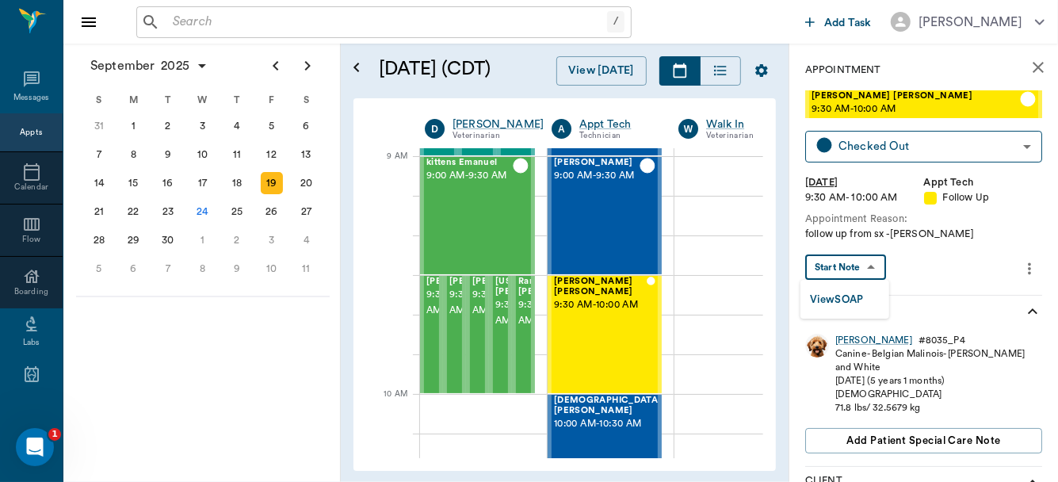
click at [871, 261] on body "/ ​ Add Task Dr. Bert Ellsworth Nectar Messages Appts Calendar Flow Boarding La…" at bounding box center [529, 241] width 1058 height 482
click at [844, 302] on button "View SOAP" at bounding box center [837, 300] width 54 height 18
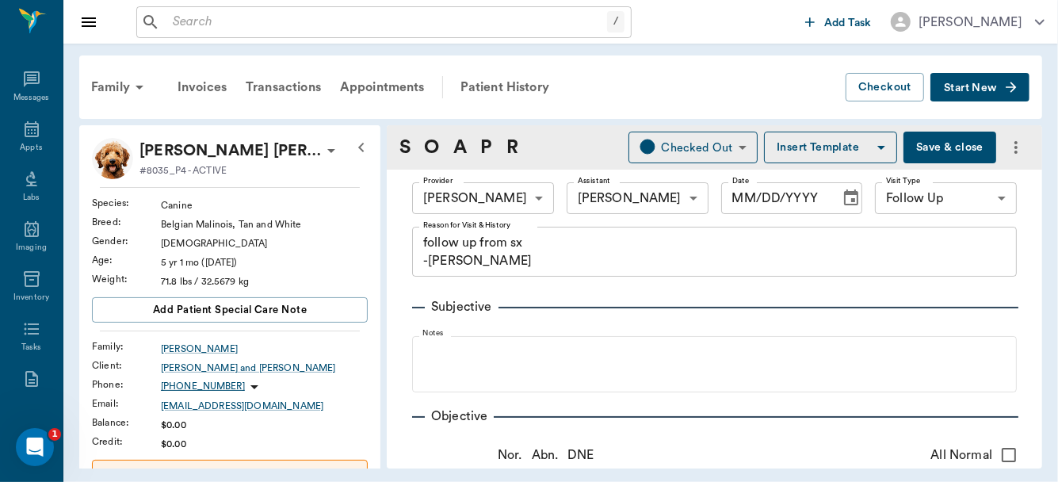
type input "63ec2f075fda476ae8351a4d"
type input "642ef10e332a41444de2bad1"
type input "65d2be4f46e3a538d89b8c16"
type textarea "follow up from sx -lory"
type input "09/19/2025"
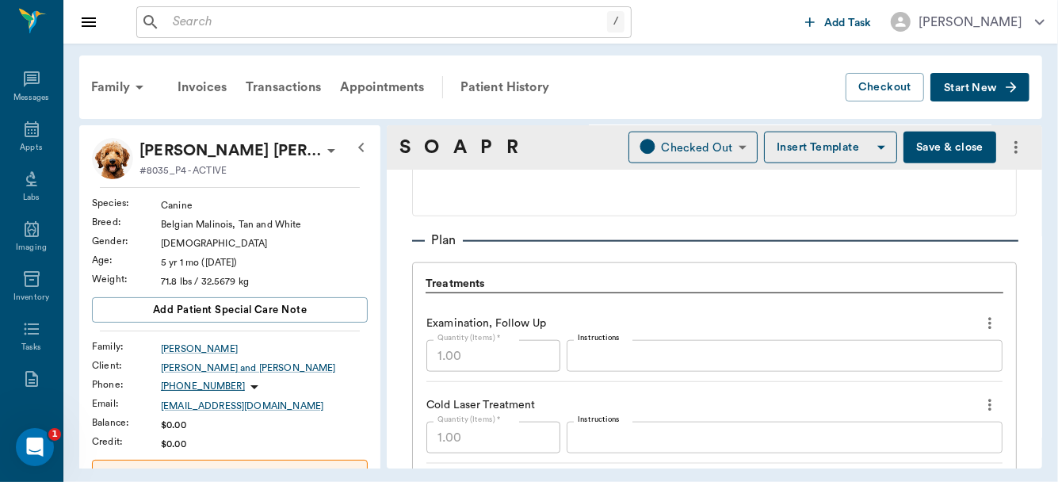
scroll to position [1168, 0]
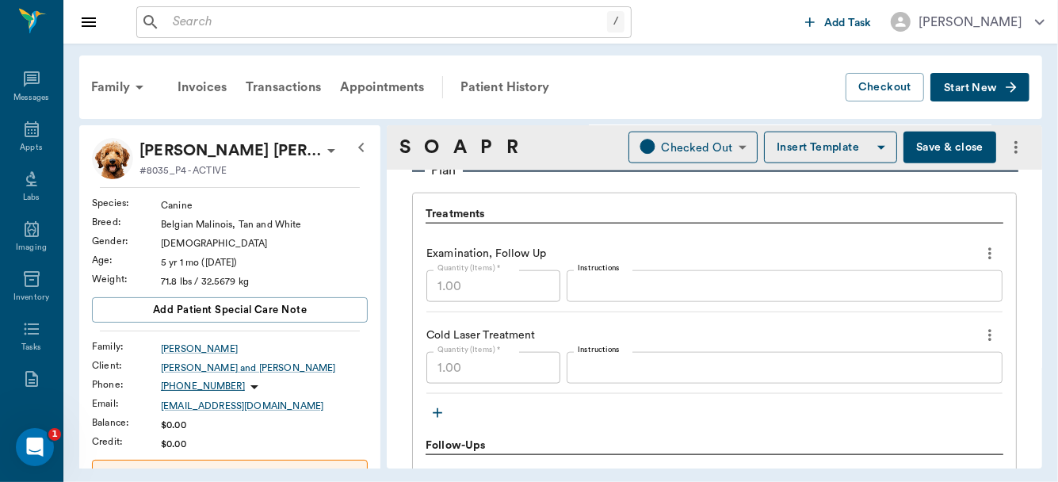
click at [674, 358] on div "x Instructions" at bounding box center [785, 368] width 436 height 32
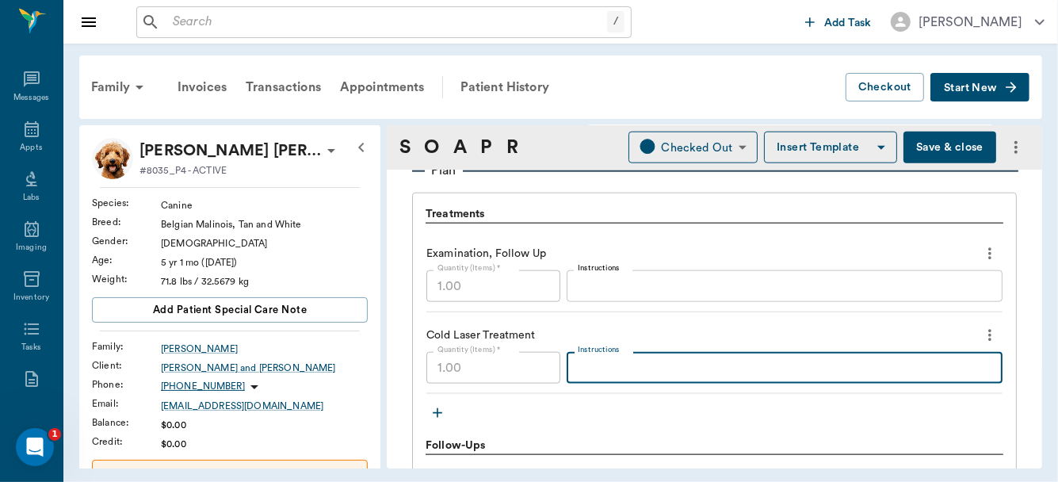
type textarea "%"
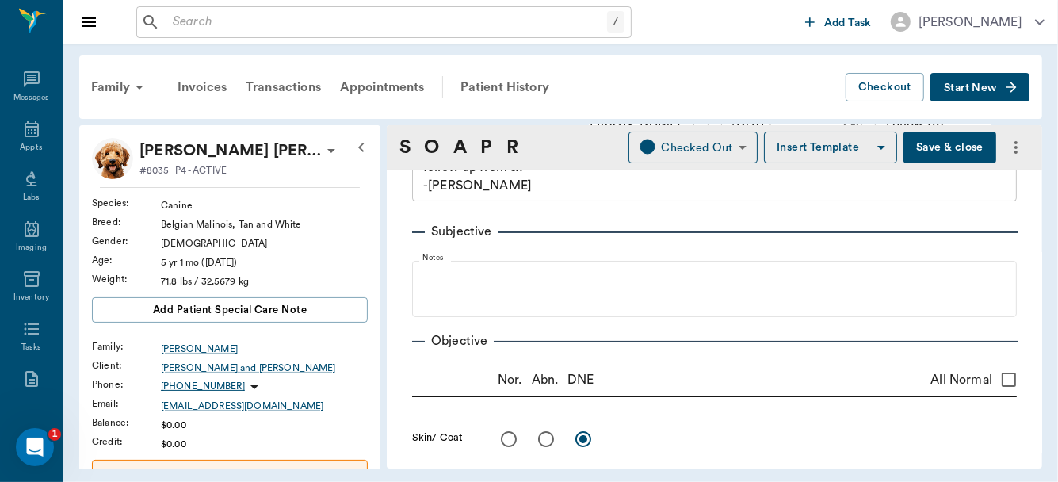
scroll to position [21, 0]
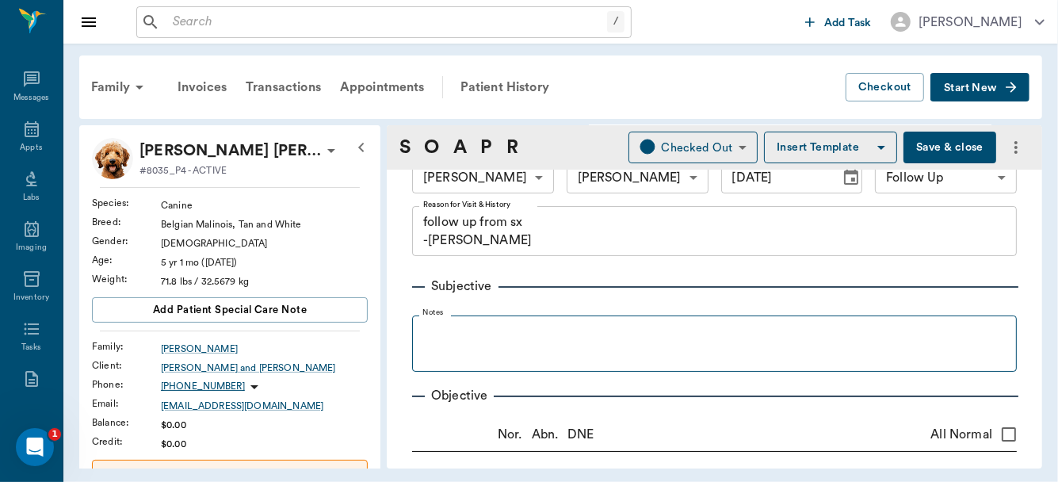
type textarea "5 minutes on stifle"
click at [484, 317] on fieldset "Notes" at bounding box center [714, 339] width 605 height 63
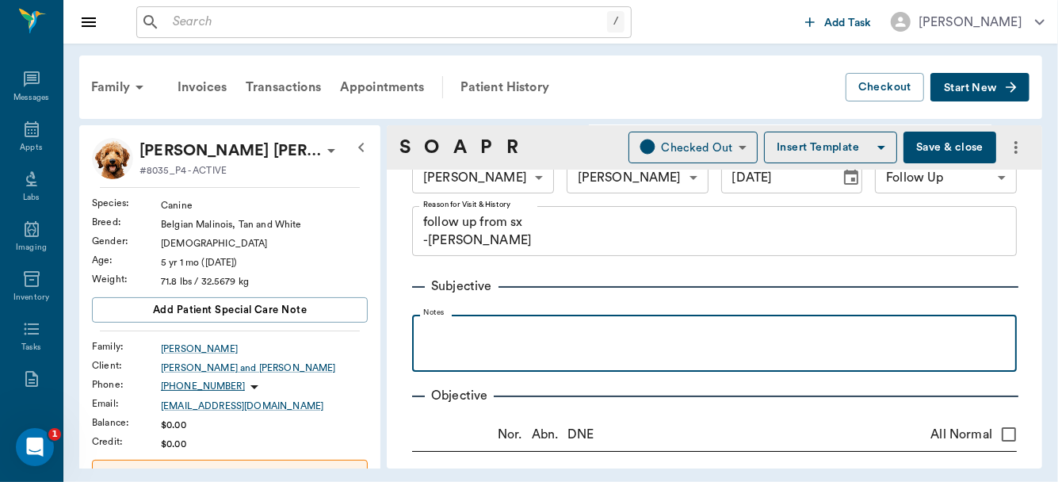
click at [480, 323] on p at bounding box center [714, 332] width 589 height 19
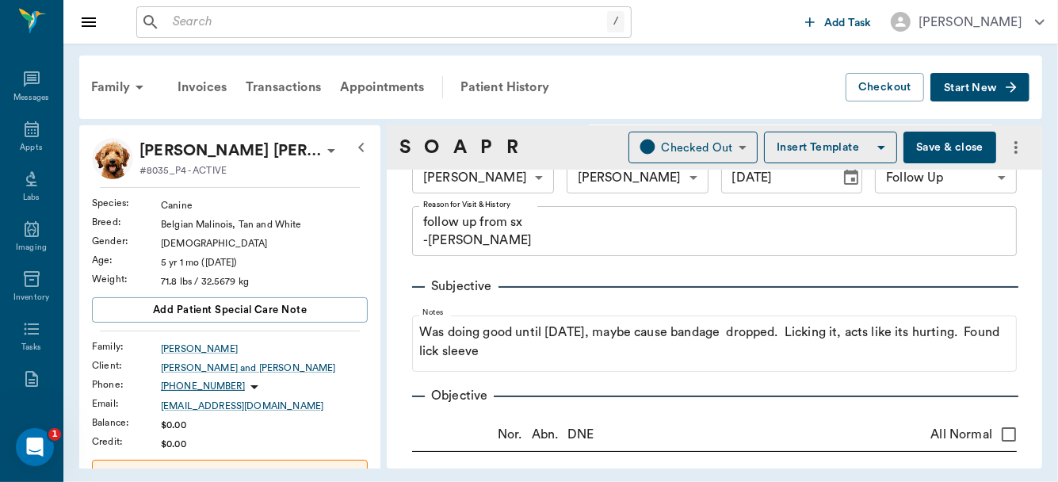
click at [929, 147] on button "Save & close" at bounding box center [950, 148] width 93 height 32
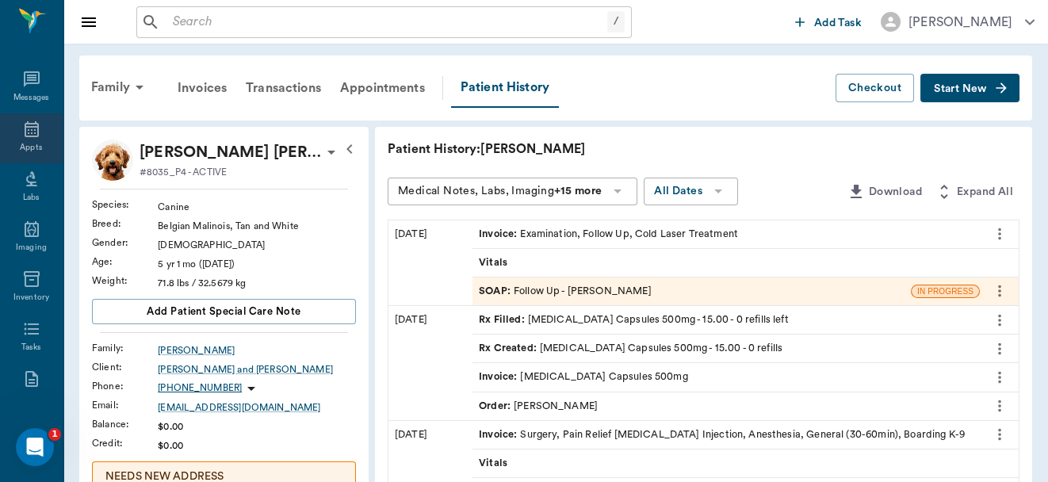
click at [29, 130] on icon at bounding box center [32, 129] width 14 height 16
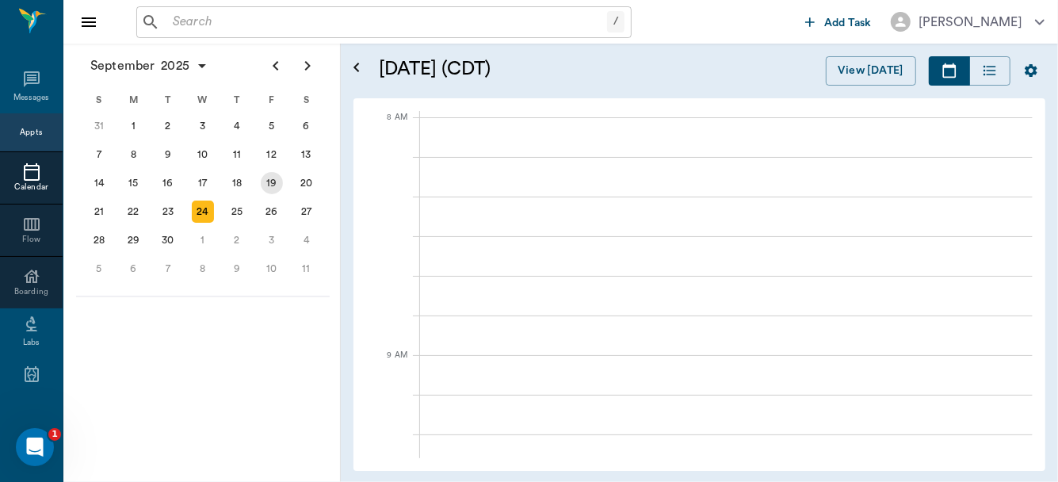
click at [271, 181] on div "19" at bounding box center [272, 183] width 22 height 22
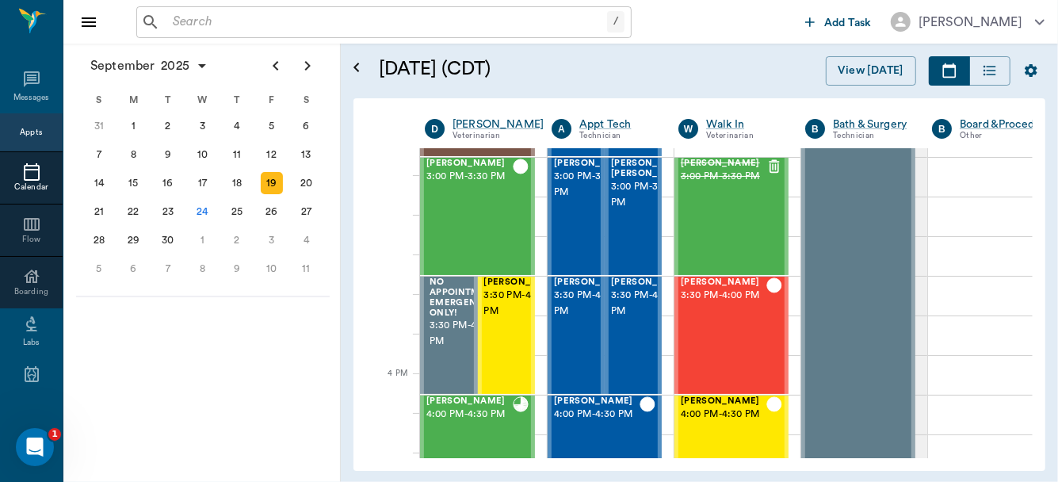
scroll to position [1690, 0]
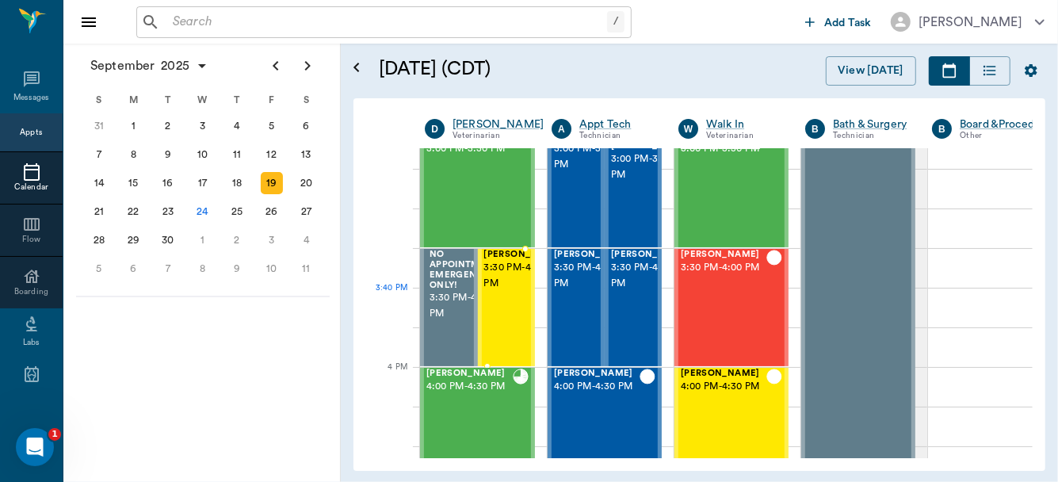
click at [501, 292] on span "3:30 PM - 4:00 PM" at bounding box center [523, 276] width 79 height 32
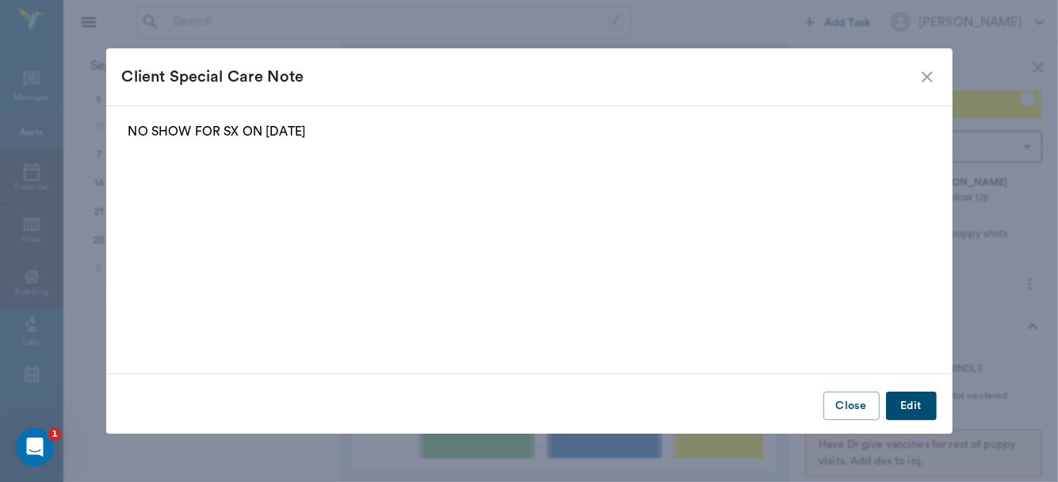
click at [853, 413] on button "Close" at bounding box center [852, 406] width 56 height 29
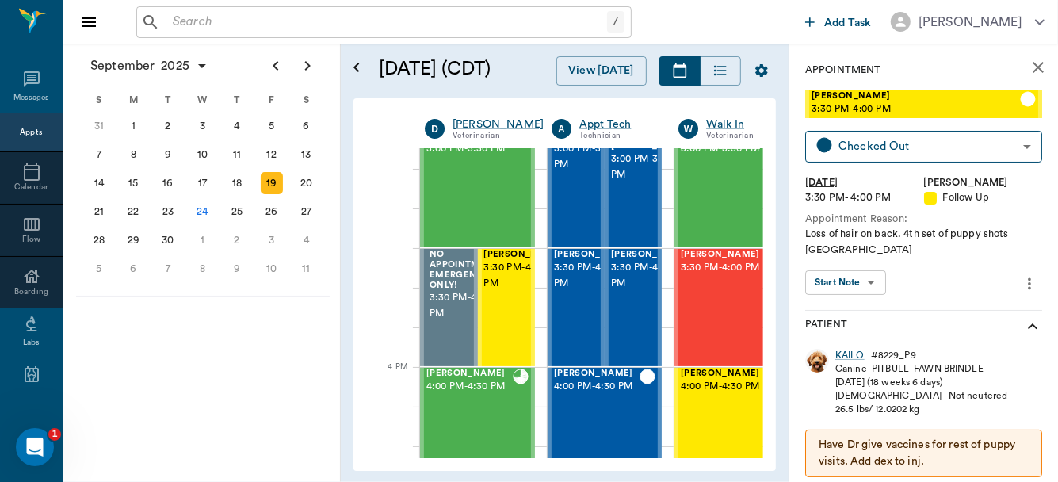
click at [866, 277] on body "/ ​ Add Task Dr. Bert Ellsworth Nectar Messages Appts Calendar Flow Boarding La…" at bounding box center [529, 241] width 1058 height 482
click at [847, 311] on button "View SOAP" at bounding box center [837, 315] width 54 height 18
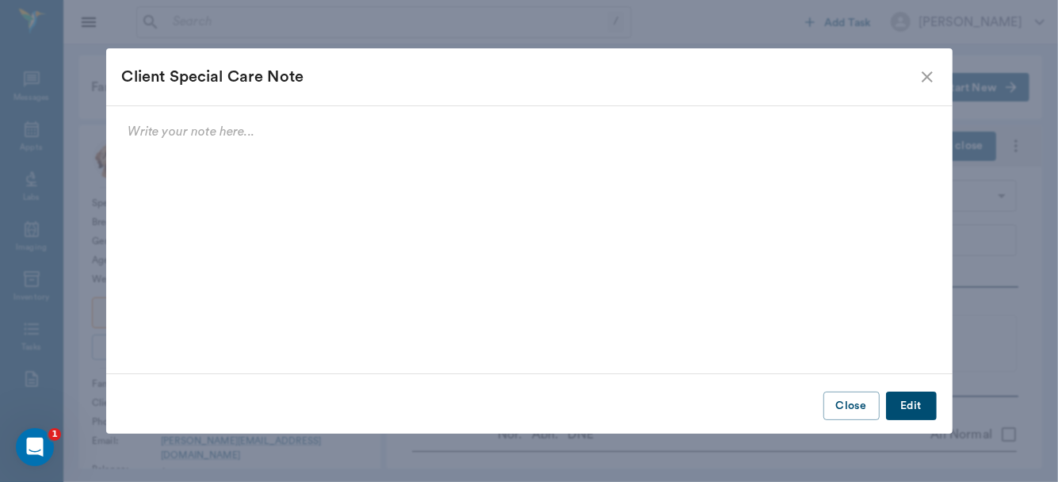
type input "63ec2f075fda476ae8351a4d"
type input "65d2be4f46e3a538d89b8c16"
type textarea "Loss of hair on back. 4th set of puppy shots Caryn"
type input "09/19/2025"
click at [848, 410] on button "Close" at bounding box center [852, 406] width 56 height 29
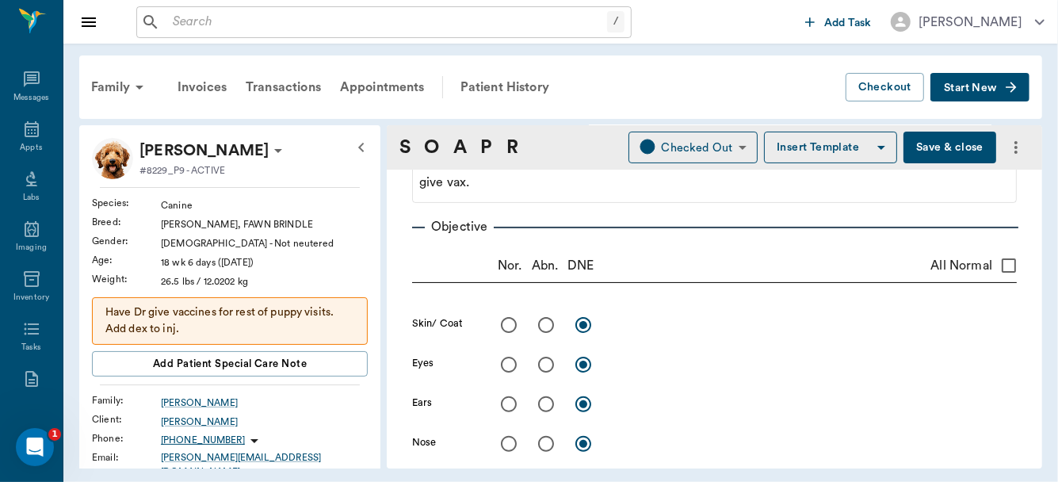
scroll to position [212, 0]
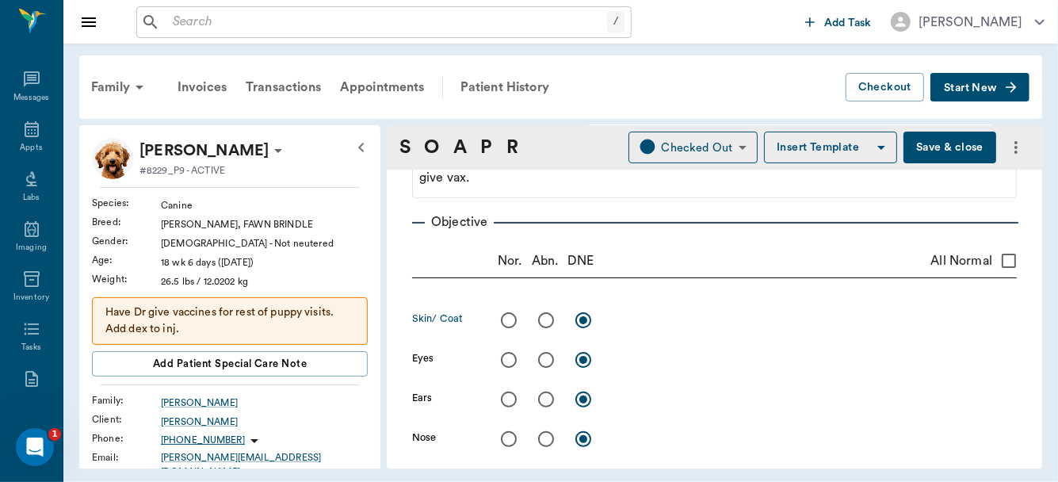
click at [543, 318] on input "radio" at bounding box center [546, 320] width 33 height 33
radio input "true"
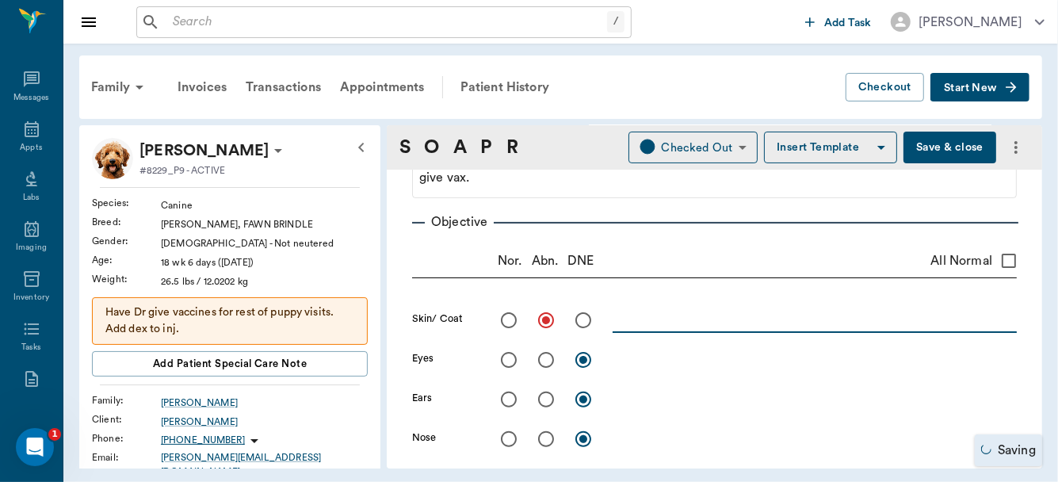
click at [634, 319] on textarea at bounding box center [815, 320] width 404 height 18
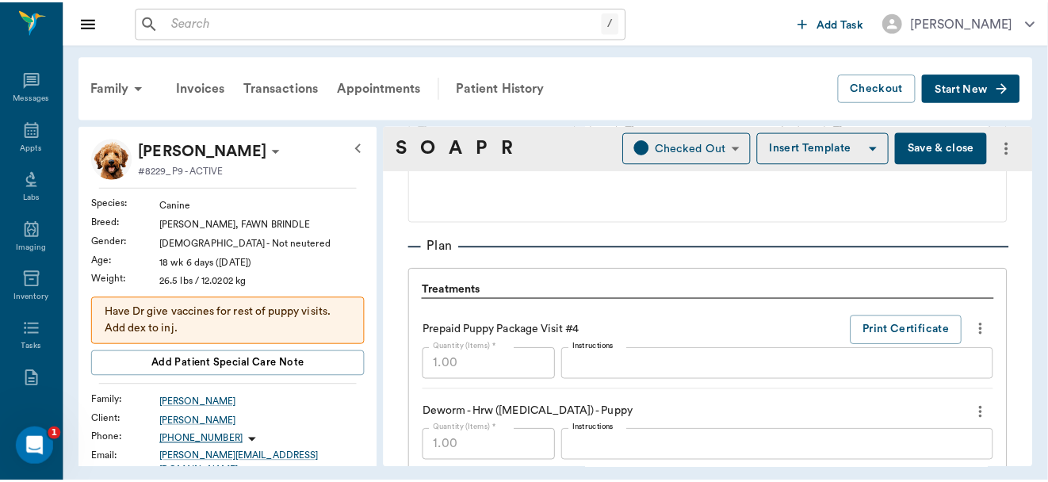
scroll to position [946, 0]
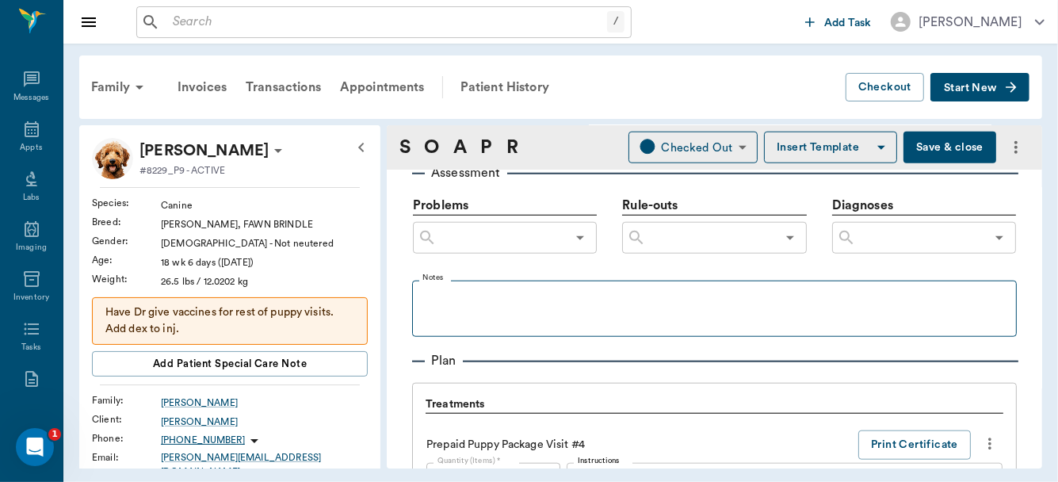
type textarea "Has lighting scar along back from earlier vax"
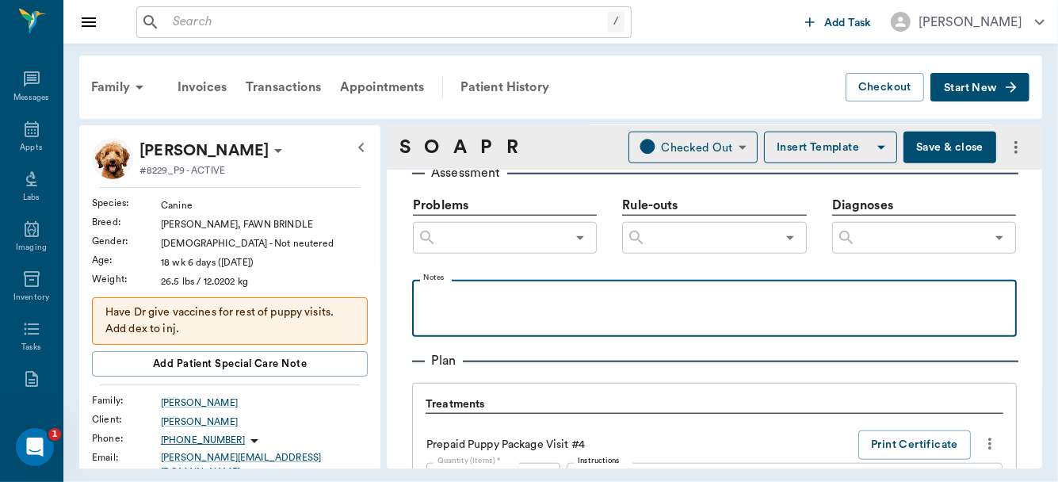
click at [506, 309] on div at bounding box center [714, 308] width 589 height 40
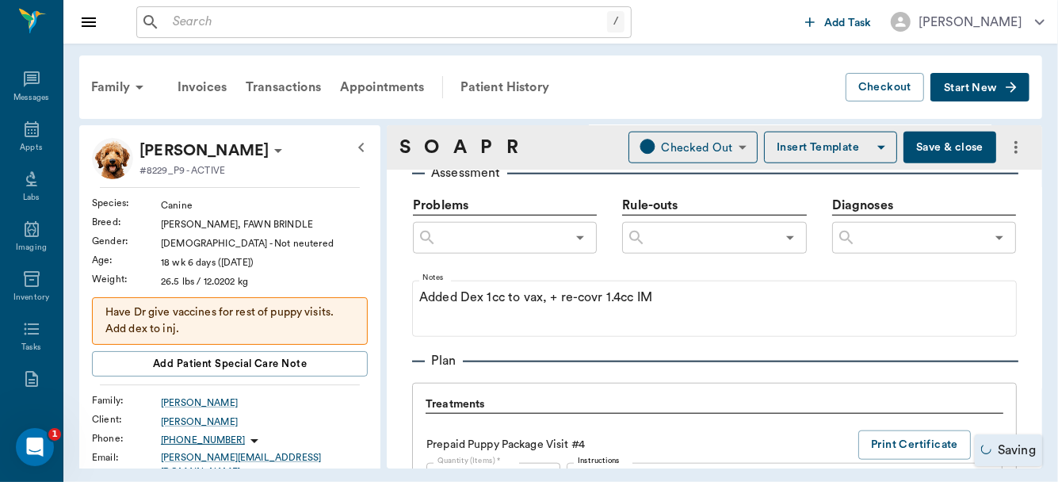
click at [917, 154] on button "Save & close" at bounding box center [950, 148] width 93 height 32
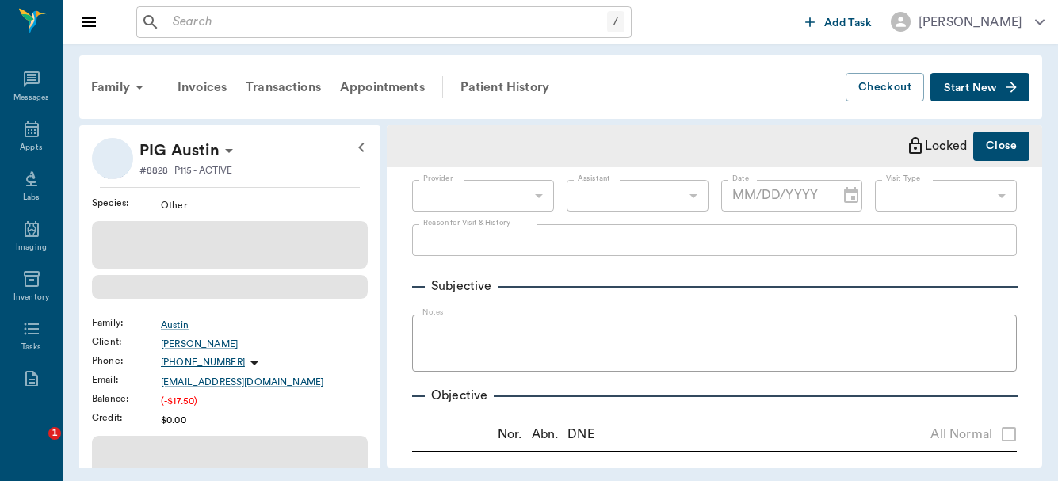
type input "63ec2f075fda476ae8351a4d"
type input "65d2be4f46e3a538d89b8c15"
type textarea "Coughing, not eating- validation is wed @ 4p Will be dropping off. Has been tre…"
radio input "true"
type textarea "Increased RR, lungs very rough."
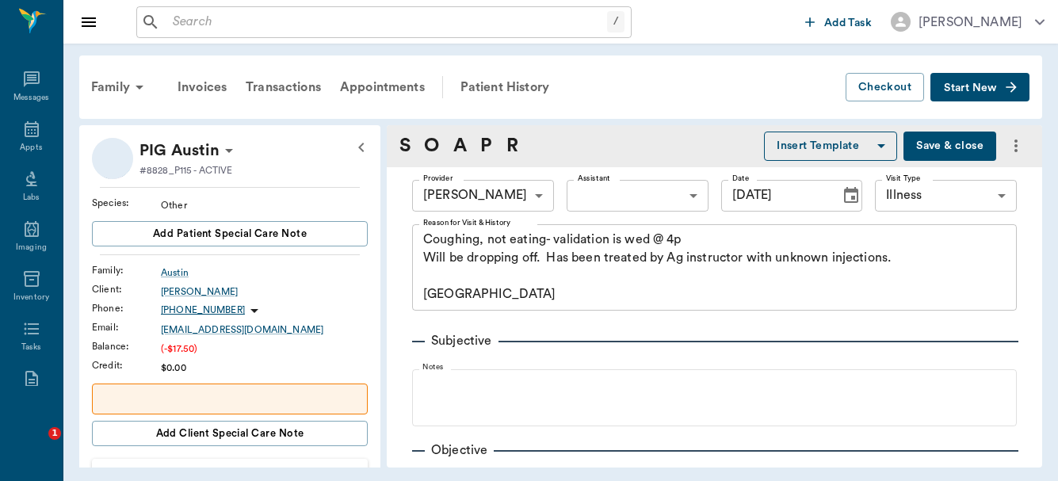
type input "[DATE]"
